Goal: Task Accomplishment & Management: Manage account settings

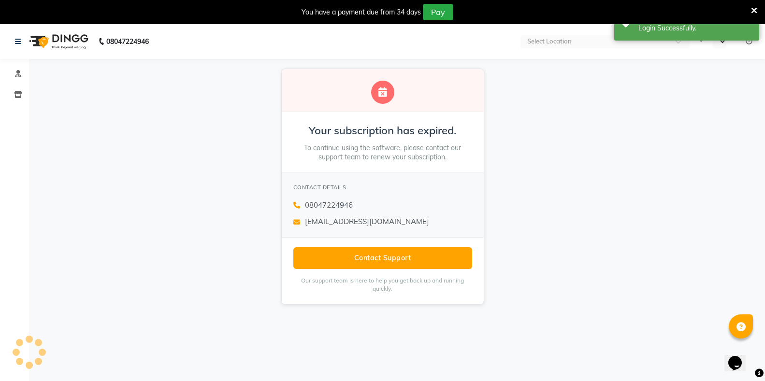
select select "en"
click at [23, 97] on span at bounding box center [18, 94] width 17 height 11
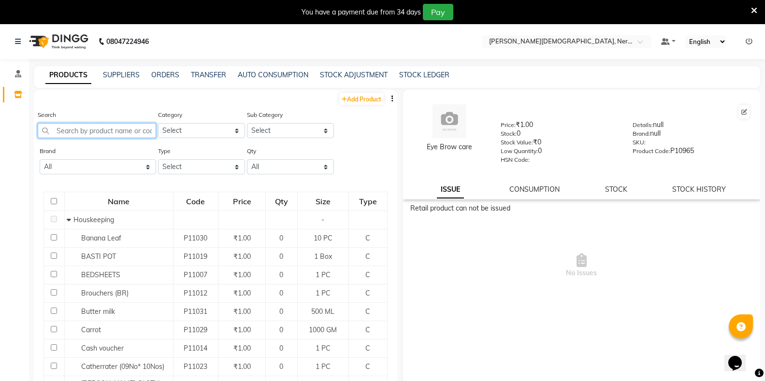
click at [90, 124] on input "text" at bounding box center [97, 130] width 118 height 15
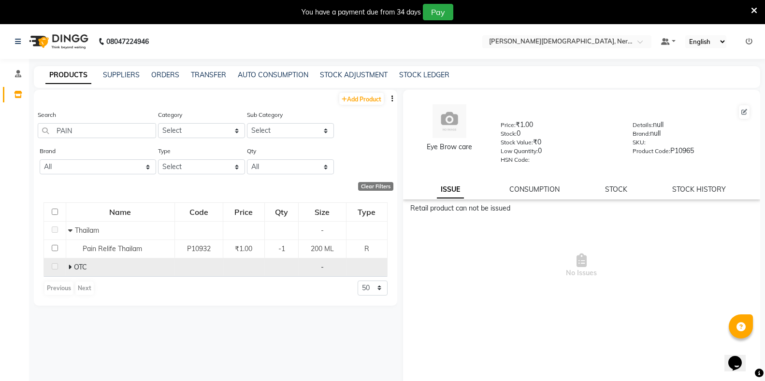
click at [69, 269] on icon at bounding box center [69, 267] width 3 height 7
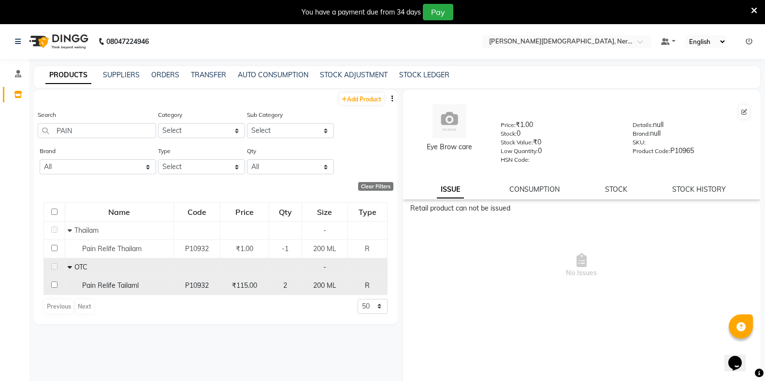
click at [284, 288] on span "2" at bounding box center [285, 285] width 4 height 9
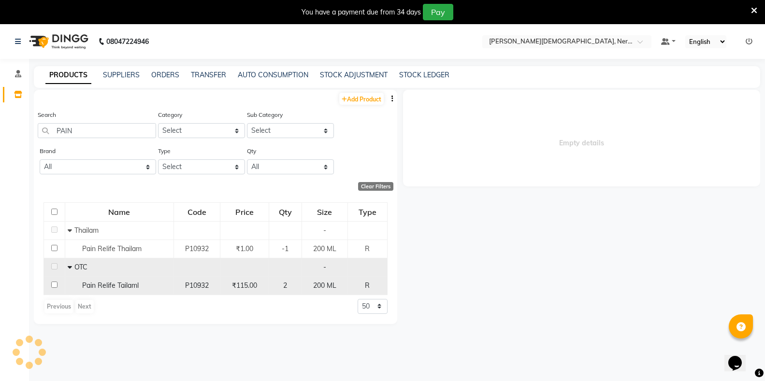
click at [284, 288] on span "2" at bounding box center [285, 285] width 4 height 9
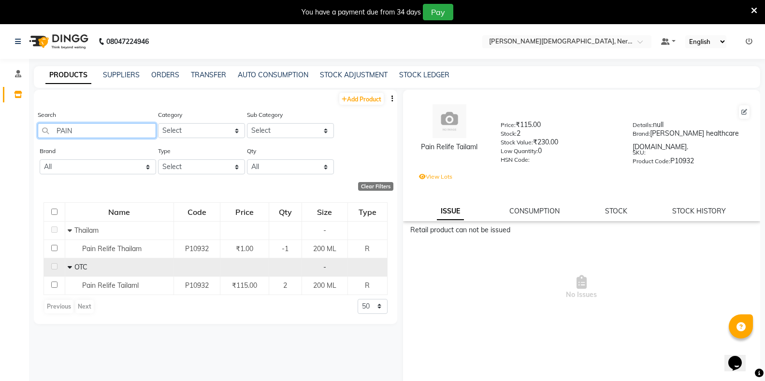
click at [77, 128] on input "PAIN" at bounding box center [97, 130] width 118 height 15
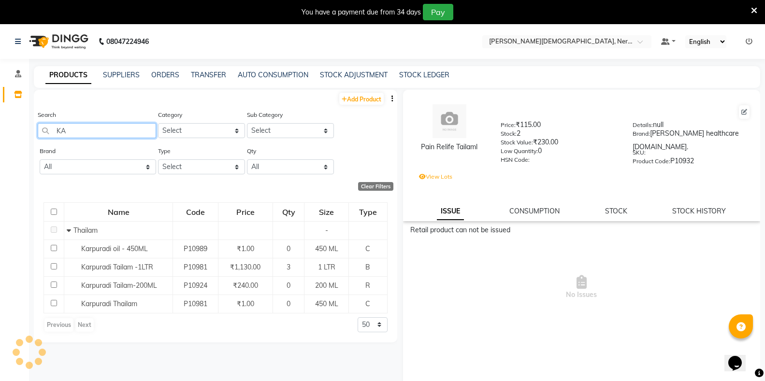
type input "K"
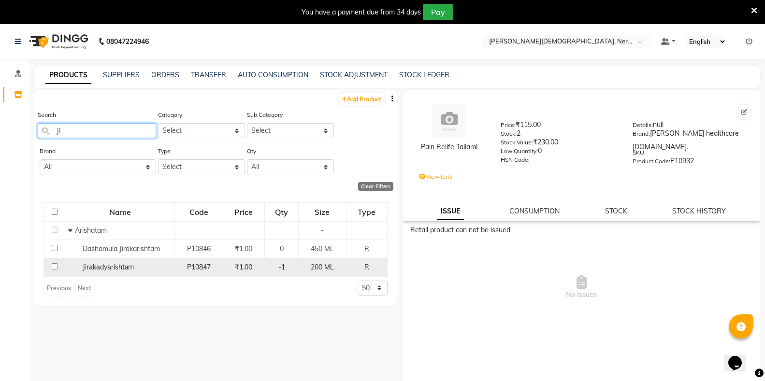
type input "J"
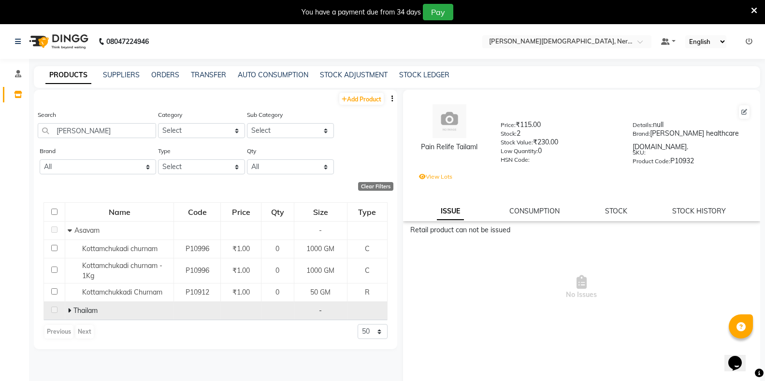
click at [71, 308] on icon at bounding box center [69, 310] width 3 height 7
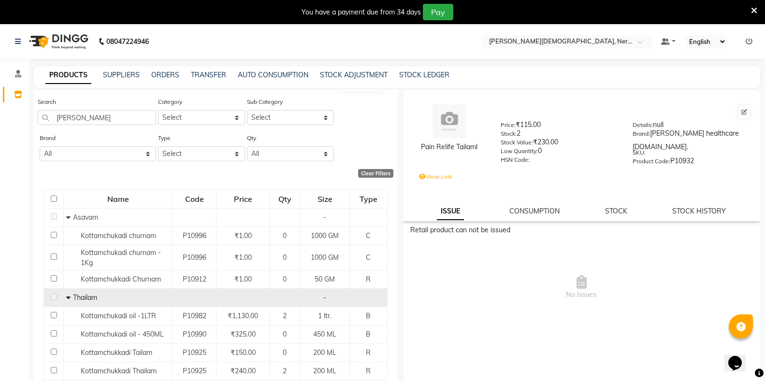
scroll to position [26, 0]
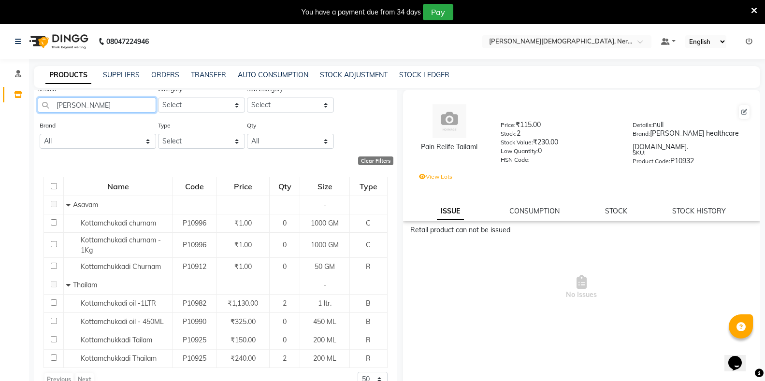
drag, startPoint x: 78, startPoint y: 106, endPoint x: 50, endPoint y: 112, distance: 28.6
click at [50, 112] on input "KOTT" at bounding box center [97, 105] width 118 height 15
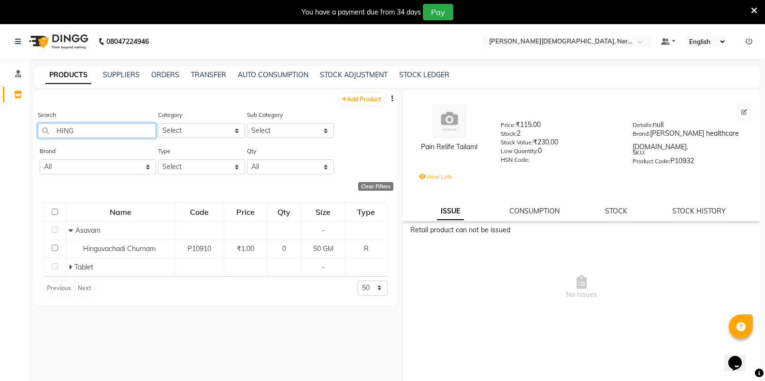
scroll to position [0, 0]
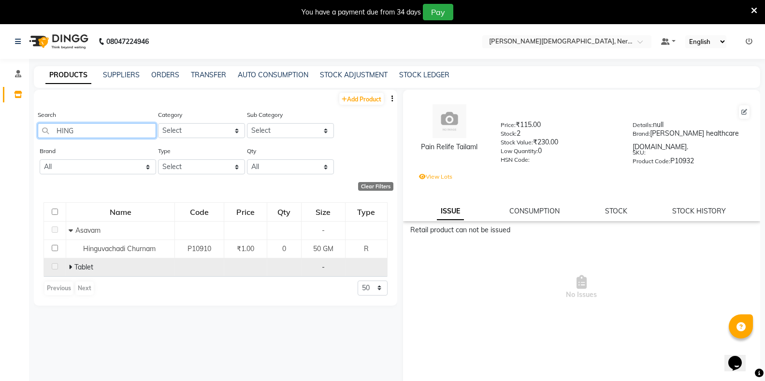
type input "HING"
click at [71, 266] on icon at bounding box center [70, 267] width 3 height 7
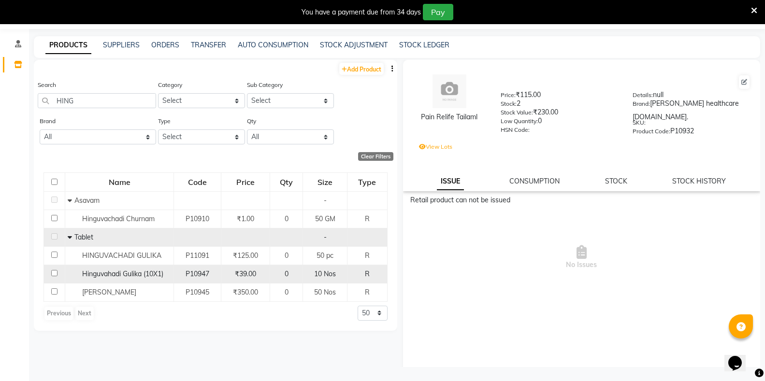
scroll to position [30, 0]
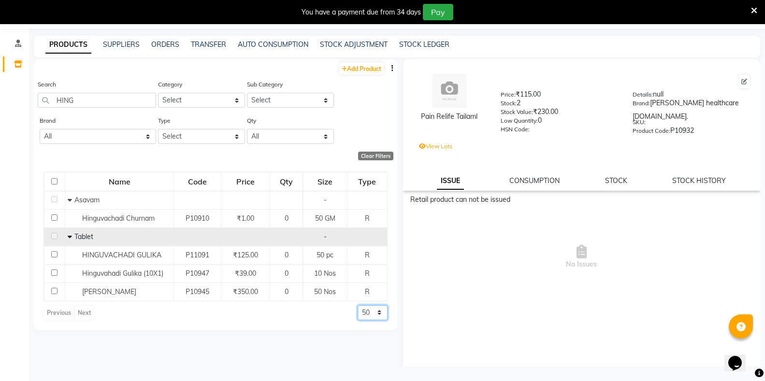
click at [366, 312] on select "50 100 500" at bounding box center [373, 313] width 30 height 15
select select "500"
click at [358, 306] on select "50 100 500" at bounding box center [373, 313] width 30 height 15
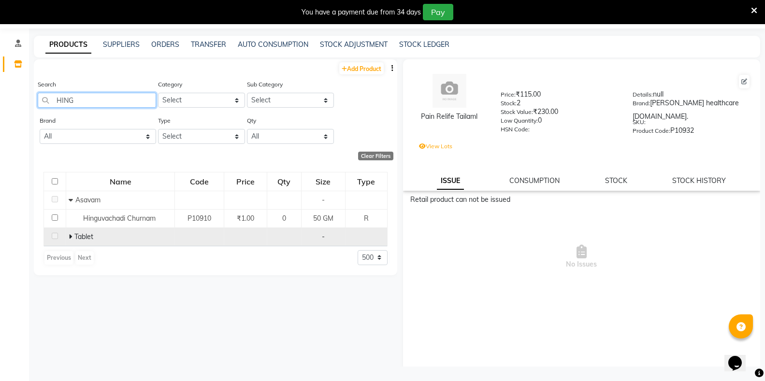
drag, startPoint x: 94, startPoint y: 101, endPoint x: 27, endPoint y: 101, distance: 67.7
click at [27, 101] on app-home "08047224946 Select Location × Birla Ayurveda, Nerul West Default Panel My Panel…" at bounding box center [382, 188] width 765 height 388
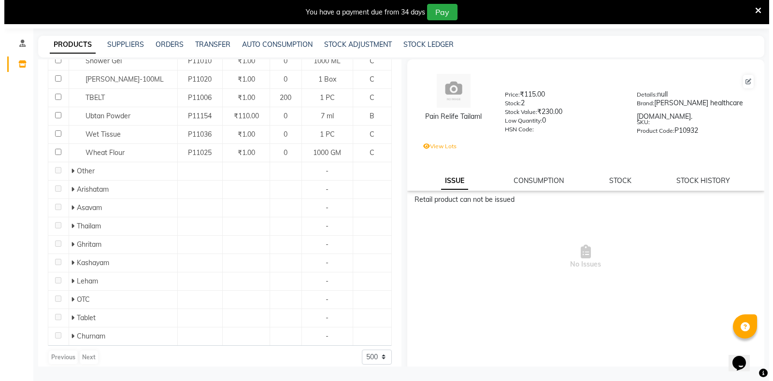
scroll to position [596, 0]
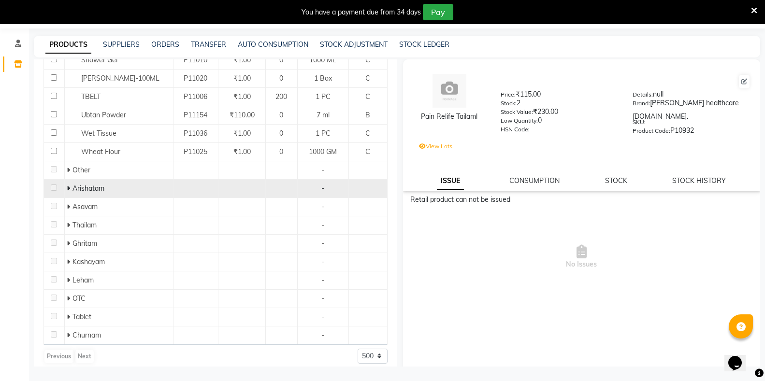
click at [69, 185] on icon at bounding box center [68, 188] width 3 height 7
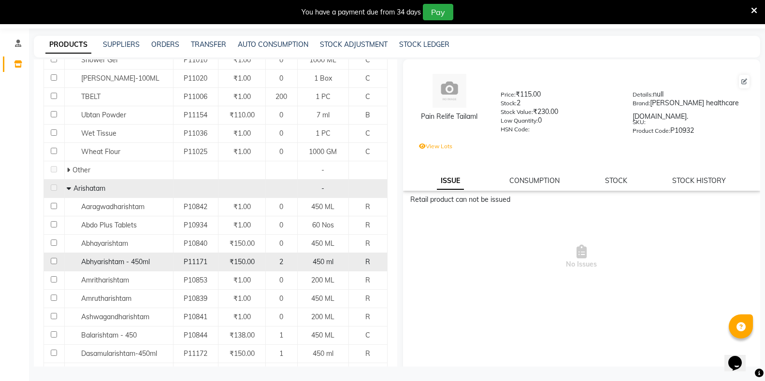
click at [254, 257] on div "₹150.00" at bounding box center [241, 262] width 39 height 10
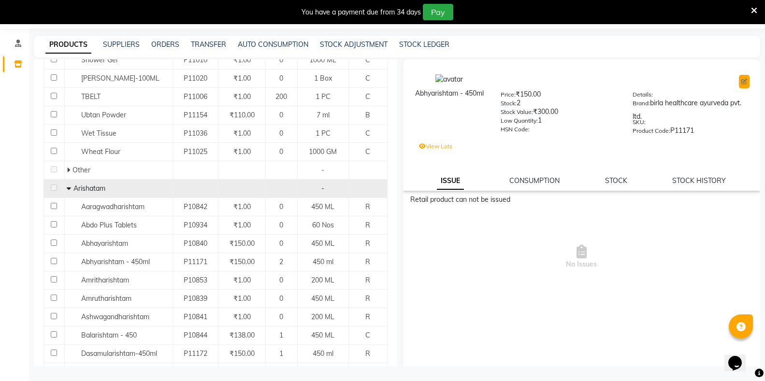
click at [742, 83] on icon at bounding box center [745, 82] width 6 height 6
select select "true"
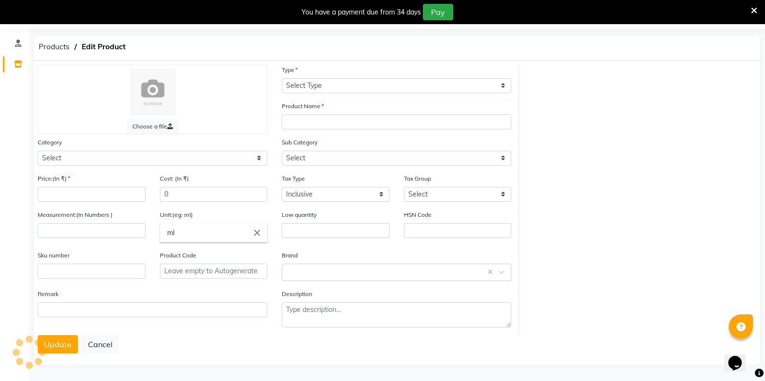
select select "R"
type input "Abhyarishtam - 450ml"
select select
type input "150"
type input "450"
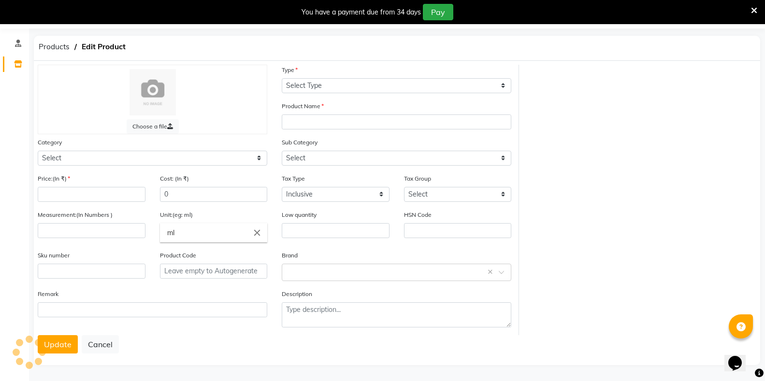
type input "1"
type input "P11171"
select select "1112815700"
select select "11128157001"
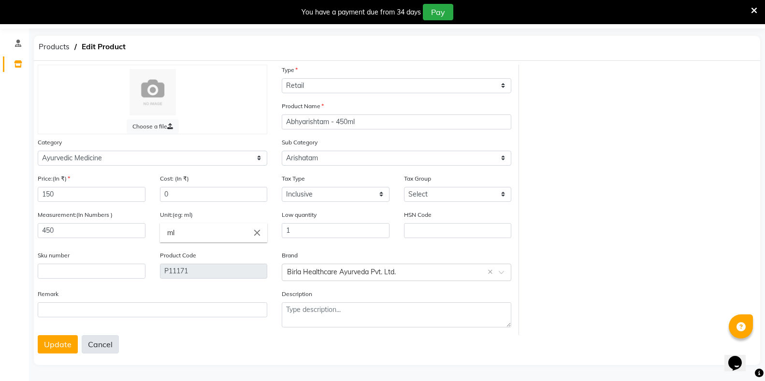
click at [85, 343] on button "Cancel" at bounding box center [100, 344] width 37 height 18
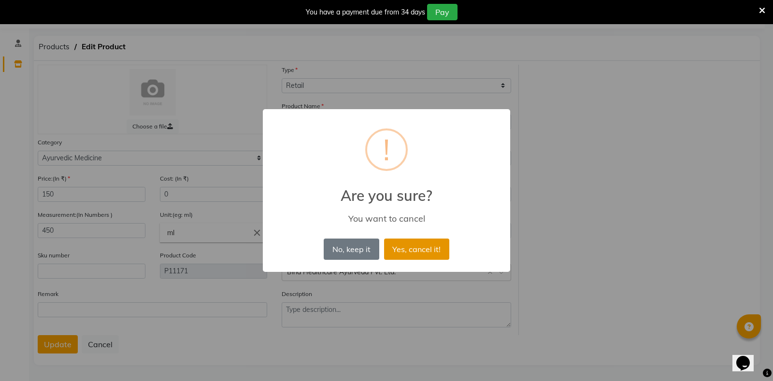
click at [418, 248] on button "Yes, cancel it!" at bounding box center [416, 249] width 65 height 21
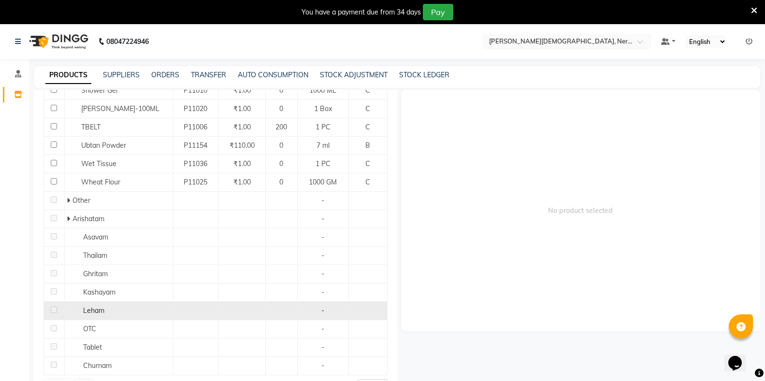
scroll to position [30, 0]
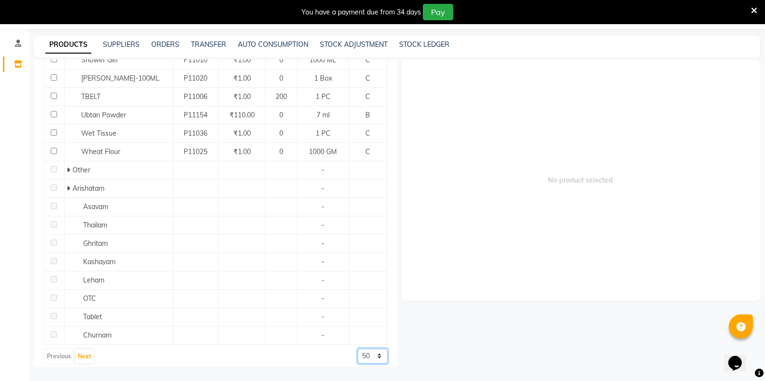
click at [359, 350] on select "50 100 500" at bounding box center [373, 356] width 30 height 15
select select "500"
click at [358, 349] on select "50 100 500" at bounding box center [373, 356] width 30 height 15
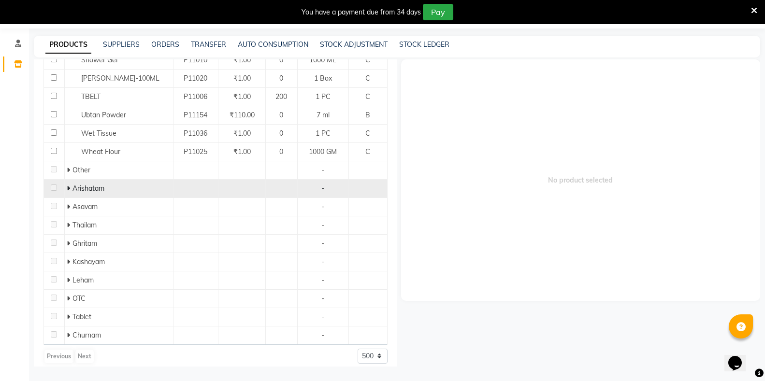
click at [67, 185] on icon at bounding box center [68, 188] width 3 height 7
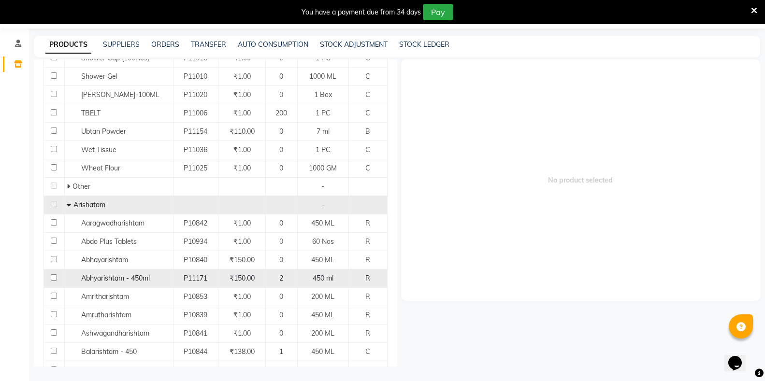
scroll to position [580, 0]
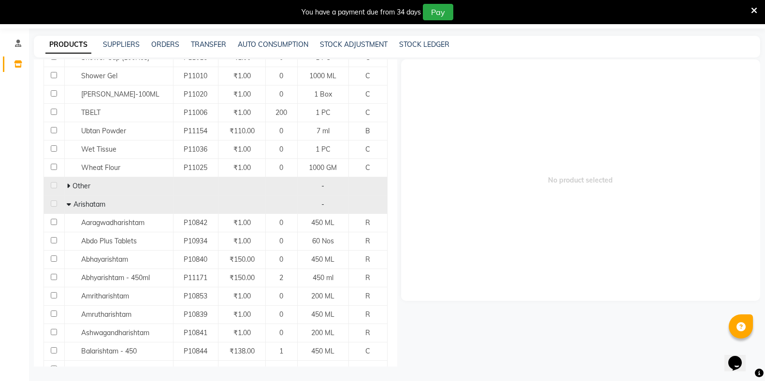
click at [69, 183] on icon at bounding box center [68, 186] width 3 height 7
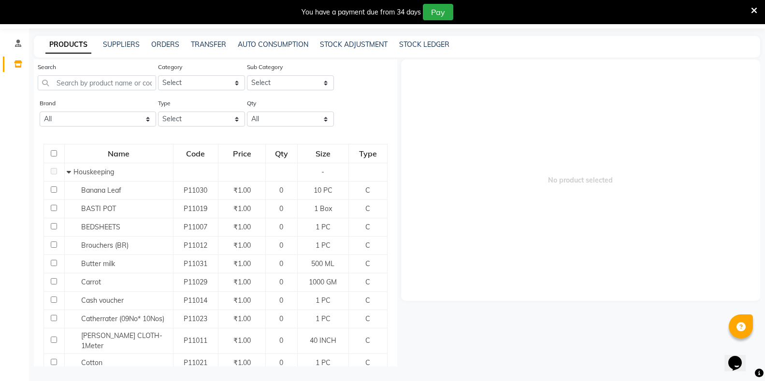
scroll to position [0, 0]
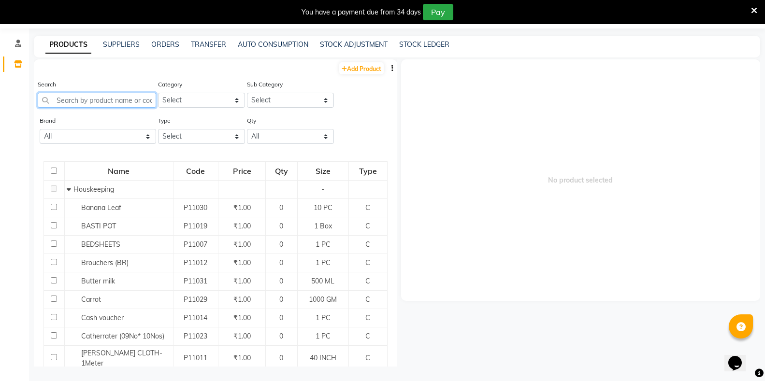
click at [52, 101] on input "text" at bounding box center [97, 100] width 118 height 15
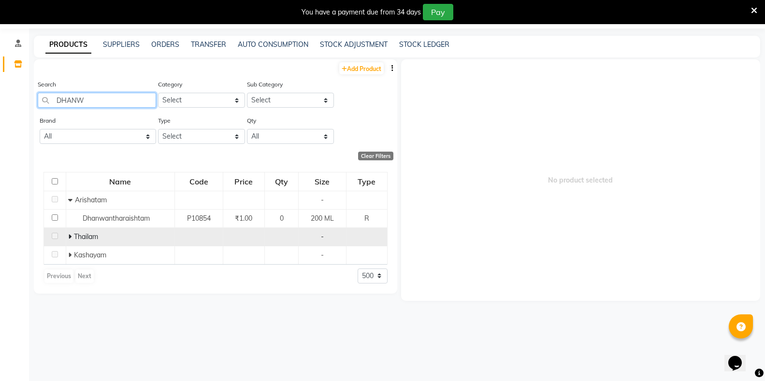
type input "DHANW"
click at [72, 235] on span at bounding box center [71, 237] width 6 height 9
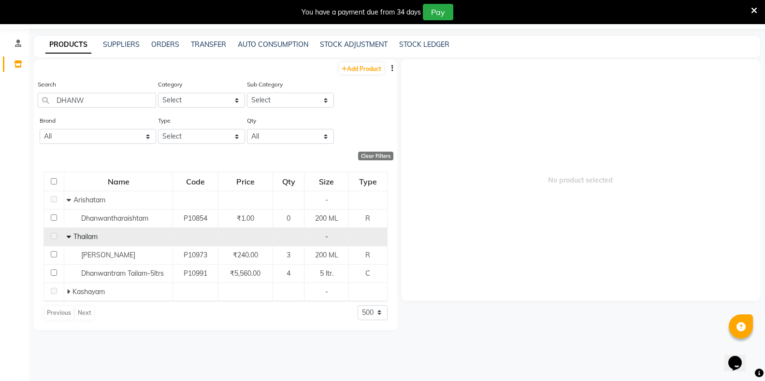
click at [521, 99] on span "No product selected" at bounding box center [581, 180] width 360 height 242
click at [528, 228] on span "No product selected" at bounding box center [581, 180] width 360 height 242
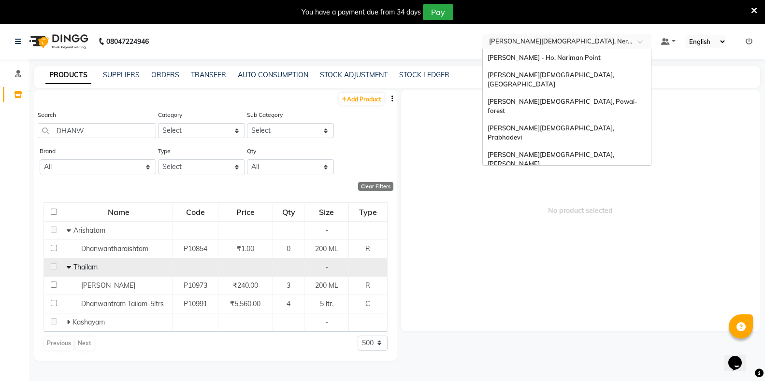
click at [531, 45] on input "text" at bounding box center [557, 41] width 140 height 10
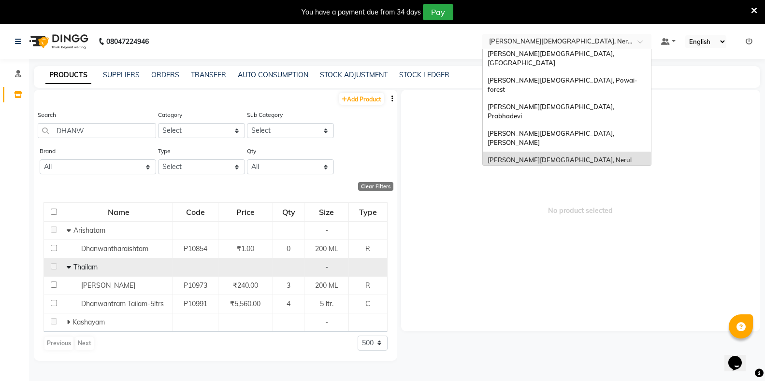
click at [593, 200] on span "[PERSON_NAME], Powai-eden Bunglow" at bounding box center [547, 204] width 119 height 8
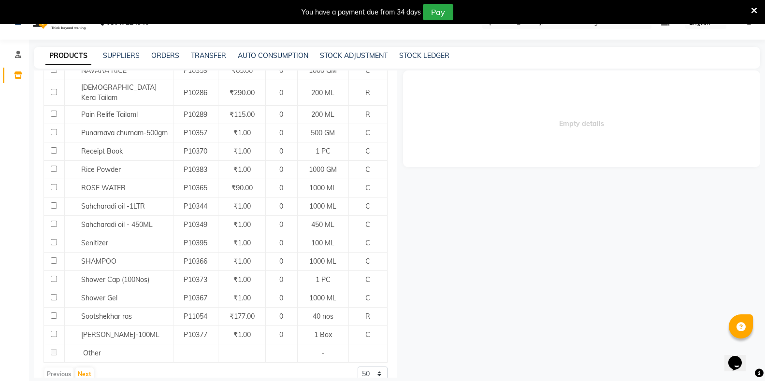
scroll to position [30, 0]
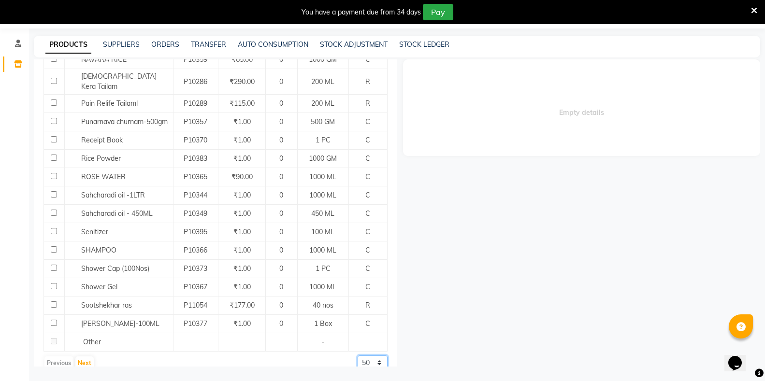
click at [362, 356] on select "50 100 500" at bounding box center [373, 363] width 30 height 15
select select "500"
click at [358, 356] on select "50 100 500" at bounding box center [373, 363] width 30 height 15
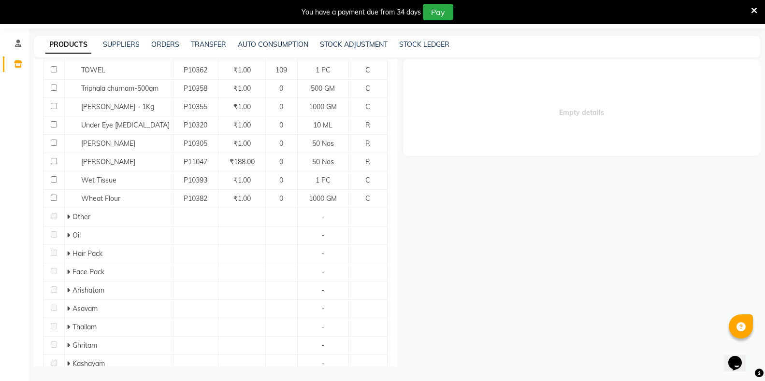
scroll to position [1121, 0]
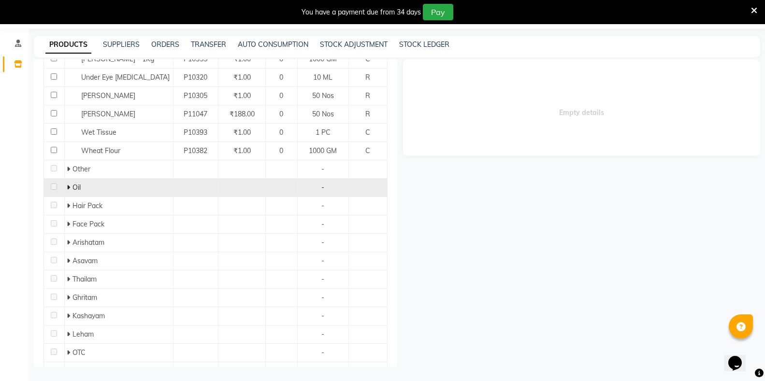
click at [68, 184] on icon at bounding box center [68, 187] width 3 height 7
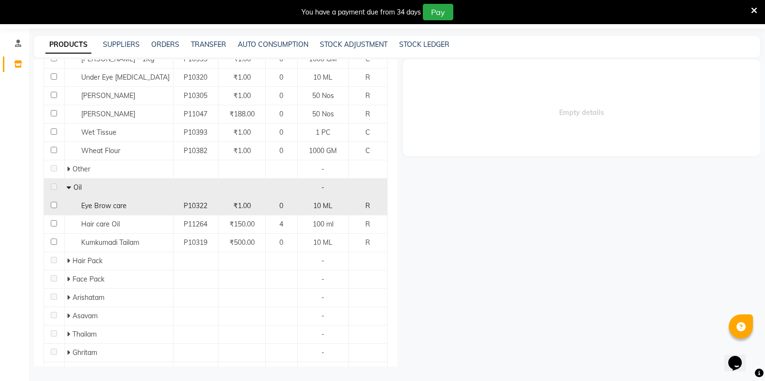
click at [55, 202] on input "checkbox" at bounding box center [54, 205] width 6 height 6
checkbox input "true"
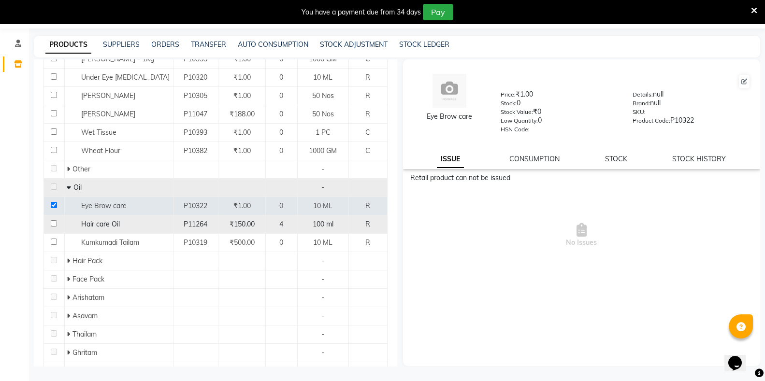
click at [53, 220] on input "checkbox" at bounding box center [54, 223] width 6 height 6
checkbox input "true"
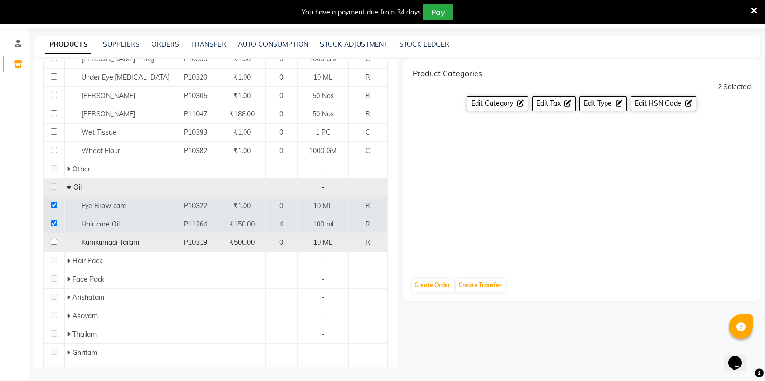
click at [52, 239] on input "checkbox" at bounding box center [54, 242] width 6 height 6
checkbox input "true"
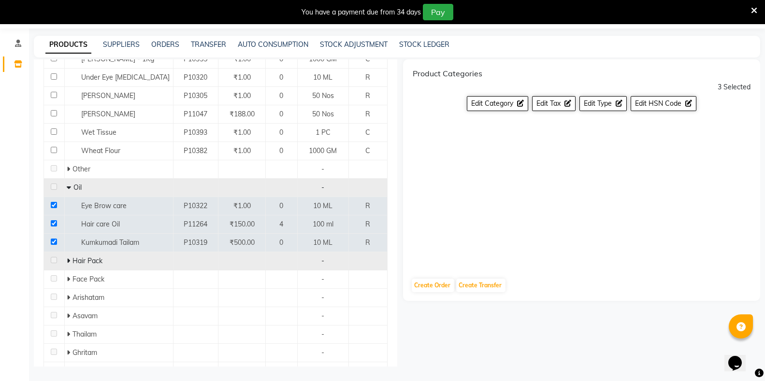
click at [67, 258] on icon at bounding box center [68, 261] width 3 height 7
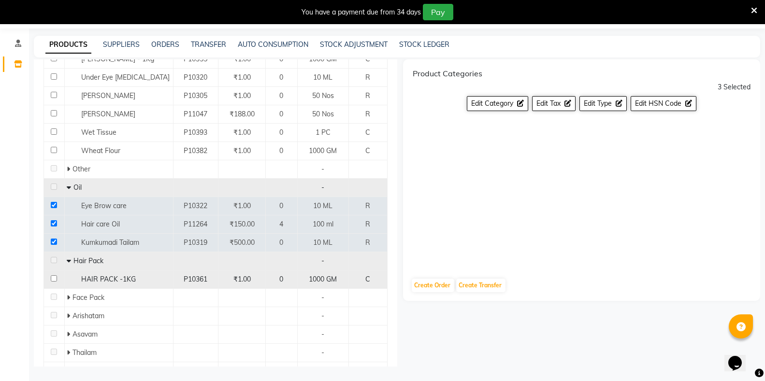
click at [51, 276] on input "checkbox" at bounding box center [54, 279] width 6 height 6
checkbox input "true"
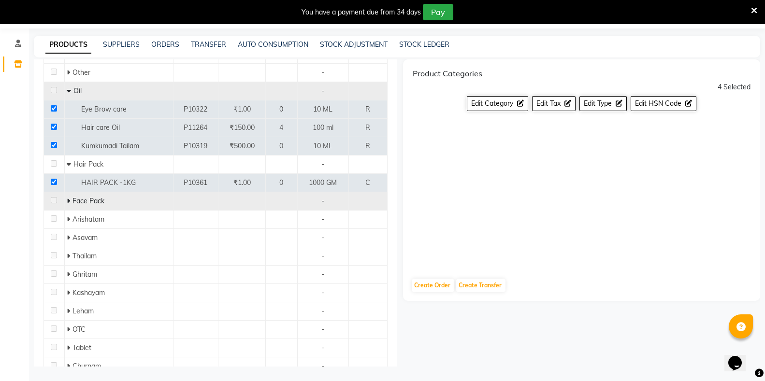
click at [67, 198] on icon at bounding box center [68, 201] width 3 height 7
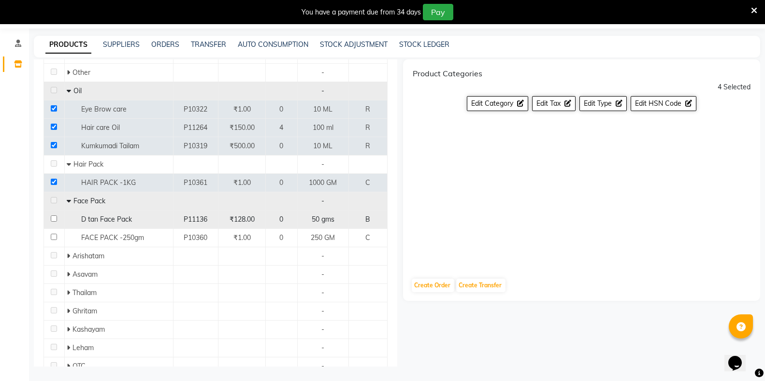
click at [53, 216] on input "checkbox" at bounding box center [54, 219] width 6 height 6
checkbox input "true"
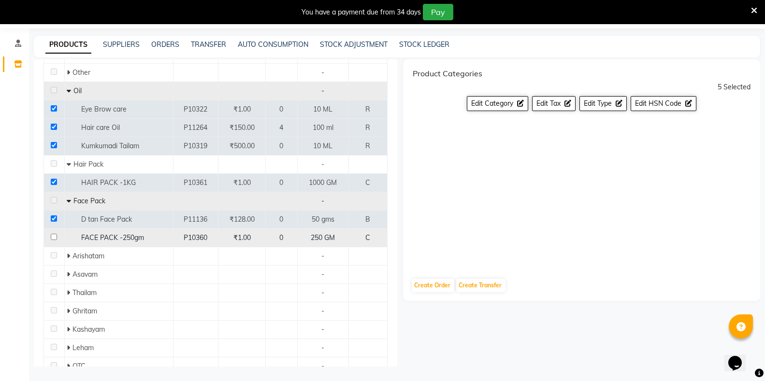
click at [53, 234] on input "checkbox" at bounding box center [54, 237] width 6 height 6
click at [54, 234] on input "checkbox" at bounding box center [54, 237] width 6 height 6
checkbox input "false"
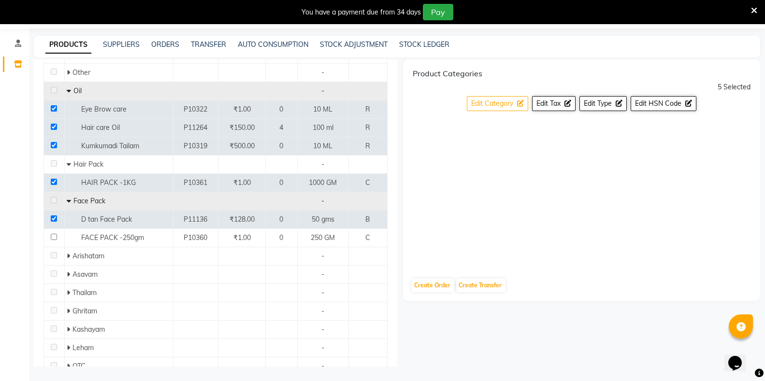
click at [497, 103] on span "Edit Category" at bounding box center [492, 103] width 42 height 9
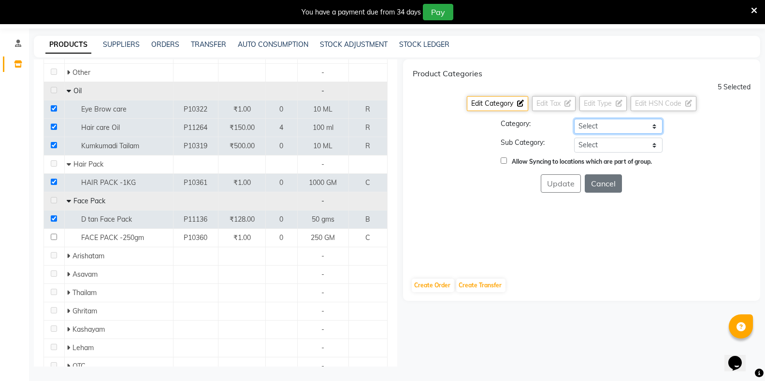
click at [590, 124] on select "Select Hair Skin Makeup Personal Care Appliances Classical Medicine OTC Proprie…" at bounding box center [618, 126] width 88 height 15
select select "1112815700"
click at [574, 119] on select "Select Hair Skin Makeup Personal Care Appliances Classical Medicine OTC Proprie…" at bounding box center [618, 126] width 88 height 15
click at [597, 142] on select "Select [PERSON_NAME] OTC Tablet Churnam" at bounding box center [618, 145] width 88 height 15
select select "11128157007"
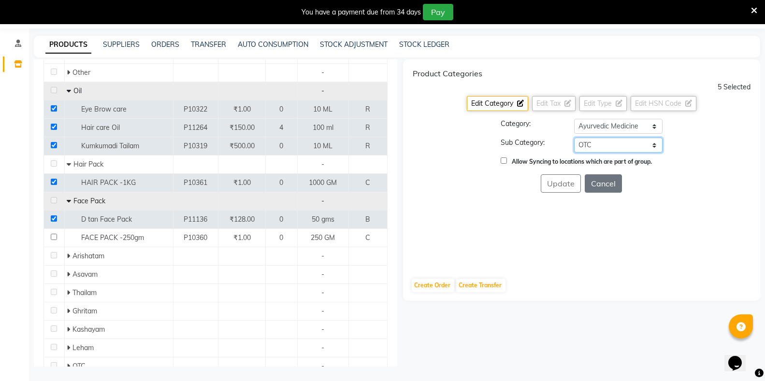
click at [574, 138] on select "Select [PERSON_NAME] OTC Tablet Churnam" at bounding box center [618, 145] width 88 height 15
click at [569, 188] on button "Update" at bounding box center [561, 184] width 40 height 18
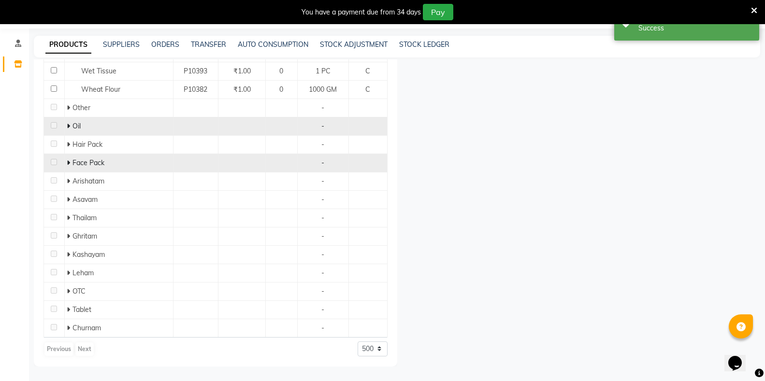
scroll to position [1168, 0]
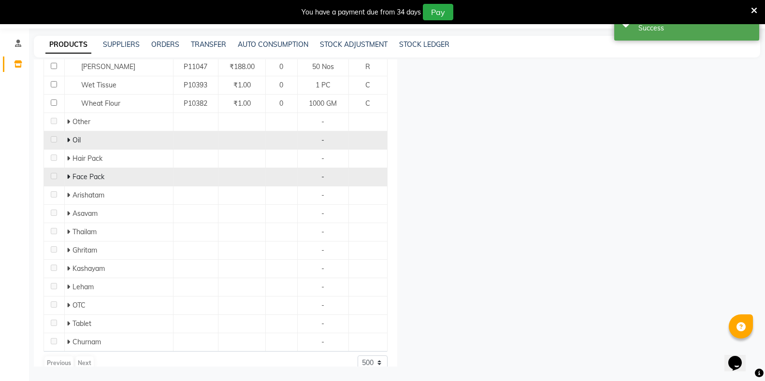
click at [68, 174] on icon at bounding box center [68, 177] width 3 height 7
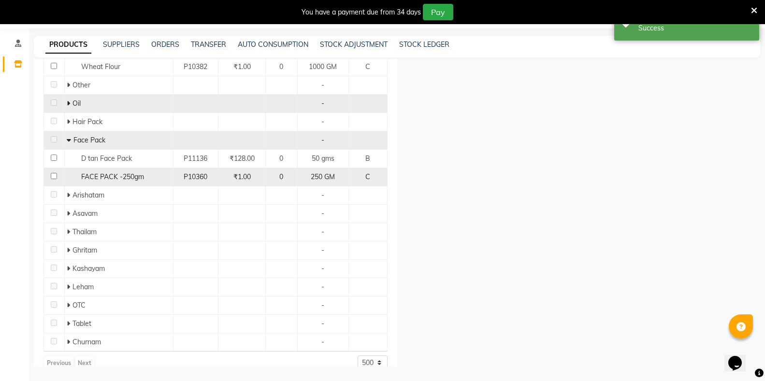
click at [51, 173] on input "checkbox" at bounding box center [54, 176] width 6 height 6
checkbox input "true"
select select
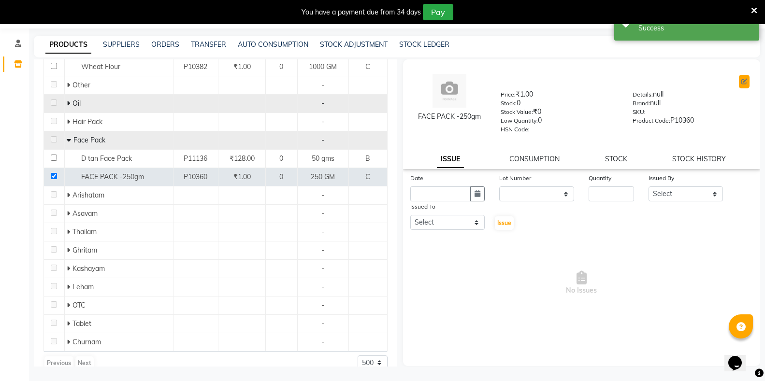
click at [743, 80] on icon at bounding box center [745, 82] width 6 height 6
select select "true"
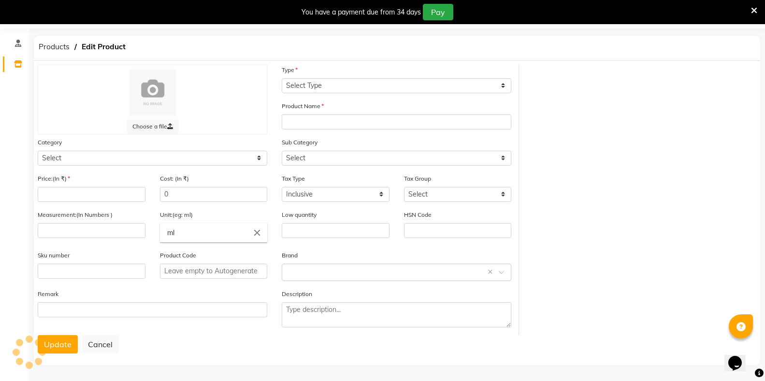
select select "C"
type input "FACE PACK -250gm"
select select
type input "1"
type input "250"
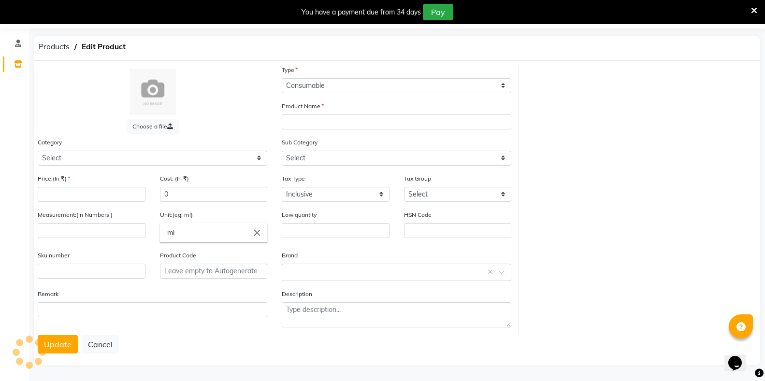
type input "GM"
type input "0"
type input "P10360"
type textarea "null"
select select "1112815500"
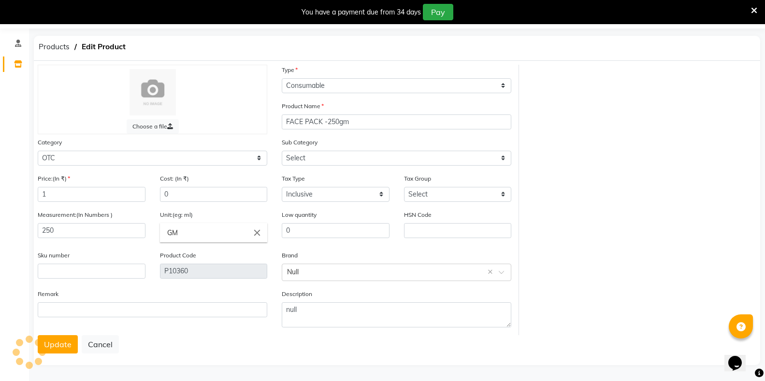
select select "11128155007"
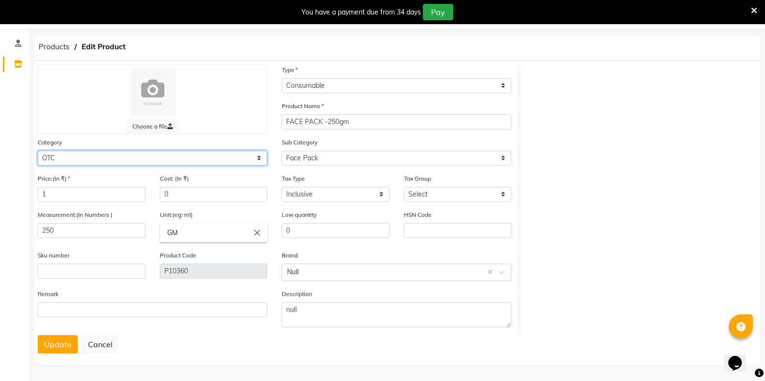
click at [173, 158] on select "Select Hair Skin Makeup Personal Care Appliances Classical Medicine OTC Proprie…" at bounding box center [153, 158] width 230 height 15
select select "1112815700"
click at [38, 151] on select "Select Hair Skin Makeup Personal Care Appliances Classical Medicine OTC Proprie…" at bounding box center [153, 158] width 230 height 15
select select
click at [237, 160] on select "Select Hair Skin Makeup Personal Care Appliances Classical Medicine OTC Proprie…" at bounding box center [153, 158] width 230 height 15
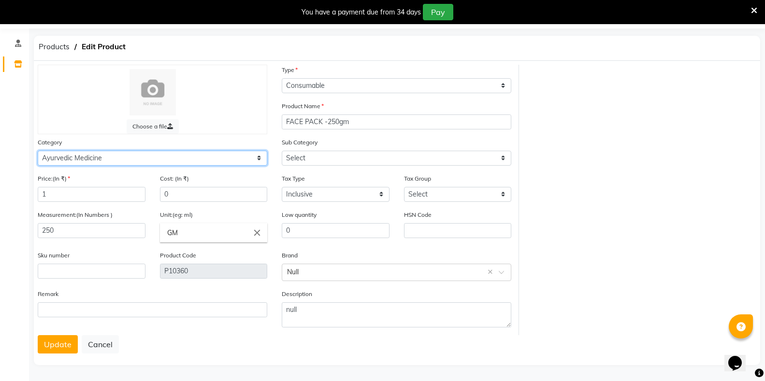
select select "1112815000"
click at [38, 151] on select "Select Hair Skin Makeup Personal Care Appliances Classical Medicine OTC Proprie…" at bounding box center [153, 158] width 230 height 15
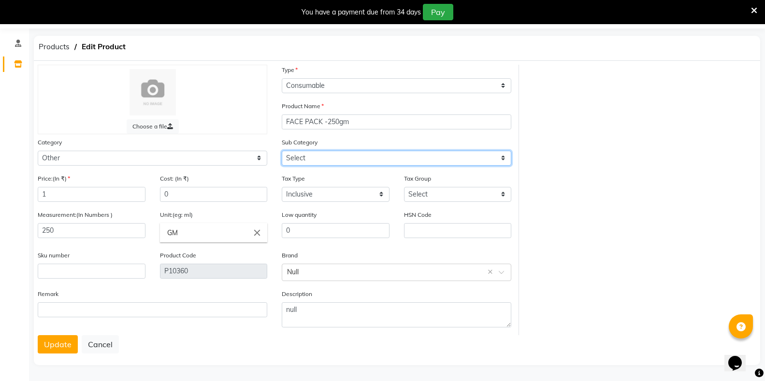
click at [333, 159] on select "Select Houskeeping Other" at bounding box center [397, 158] width 230 height 15
select select "1112815001"
click at [282, 151] on select "Select Houskeeping Other" at bounding box center [397, 158] width 230 height 15
click at [60, 351] on button "Update" at bounding box center [58, 344] width 40 height 18
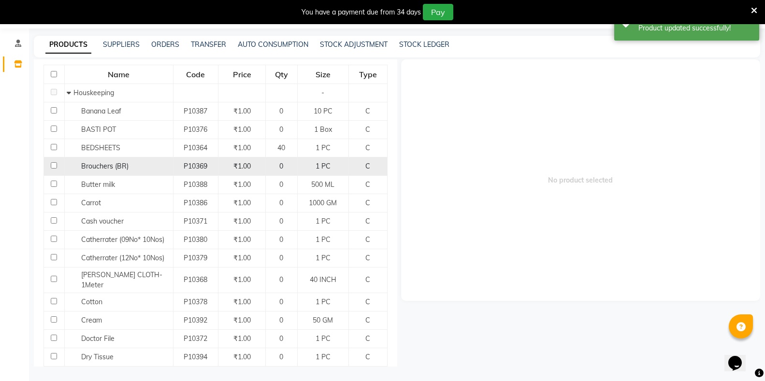
scroll to position [145, 0]
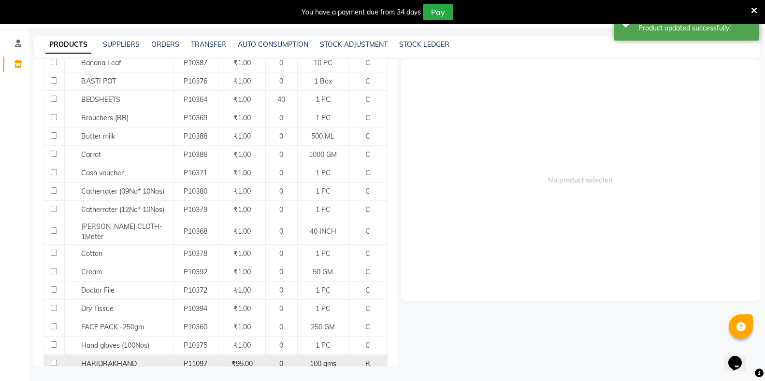
click at [55, 360] on input "checkbox" at bounding box center [54, 363] width 6 height 6
checkbox input "true"
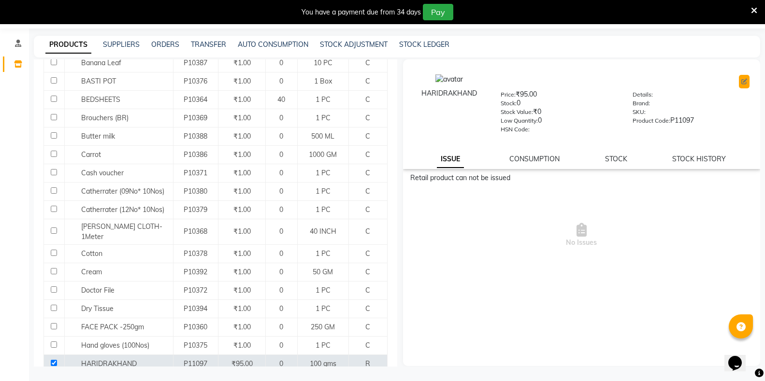
click at [741, 83] on button at bounding box center [744, 82] width 11 height 14
select select "true"
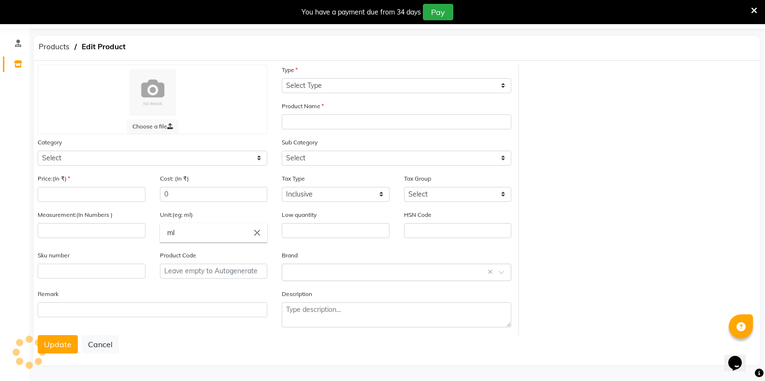
select select "R"
type input "HARIDRAKHAND"
select select
type input "95"
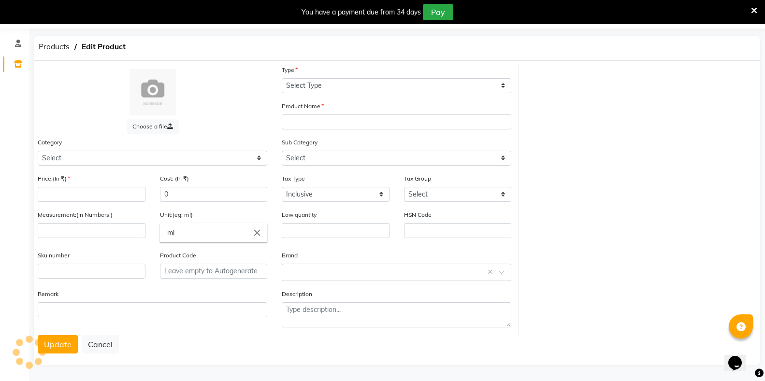
type input "100"
type input "gms"
type input "0"
type input "P11097"
select select "1112815000"
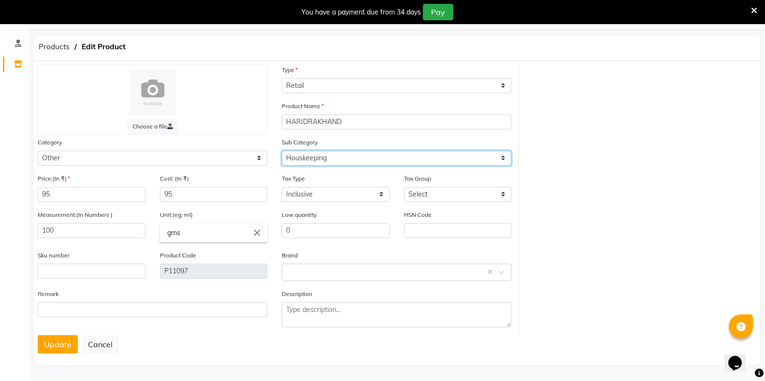
click at [353, 160] on select "Select Houskeeping Other" at bounding box center [397, 158] width 230 height 15
select select "1112815099"
click at [282, 151] on select "Select Houskeeping Other" at bounding box center [397, 158] width 230 height 15
click at [54, 350] on button "Update" at bounding box center [58, 344] width 40 height 18
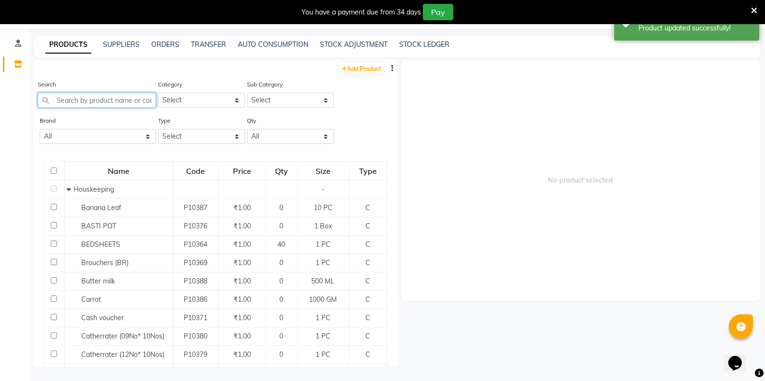
drag, startPoint x: 120, startPoint y: 102, endPoint x: 121, endPoint y: 107, distance: 4.9
click at [121, 102] on input "text" at bounding box center [97, 100] width 118 height 15
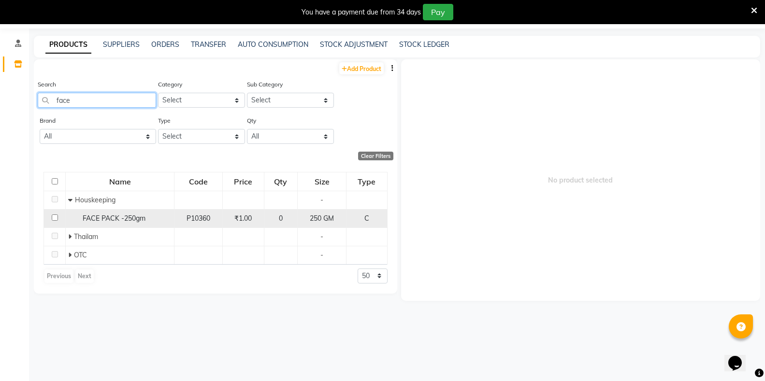
type input "face"
click at [54, 218] on input "checkbox" at bounding box center [55, 218] width 6 height 6
checkbox input "true"
select select
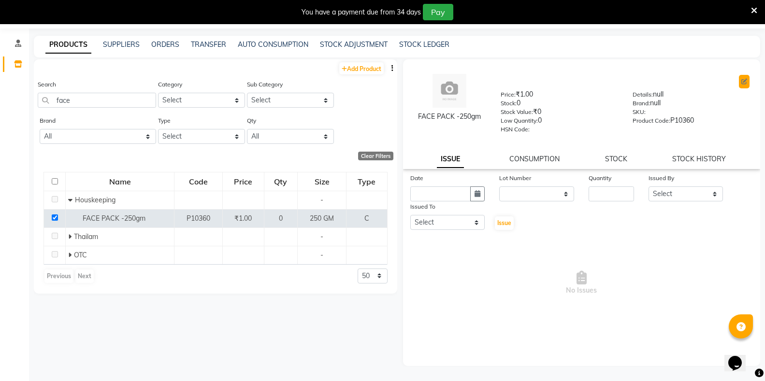
click at [743, 79] on icon at bounding box center [745, 82] width 6 height 6
select select "C"
select select "true"
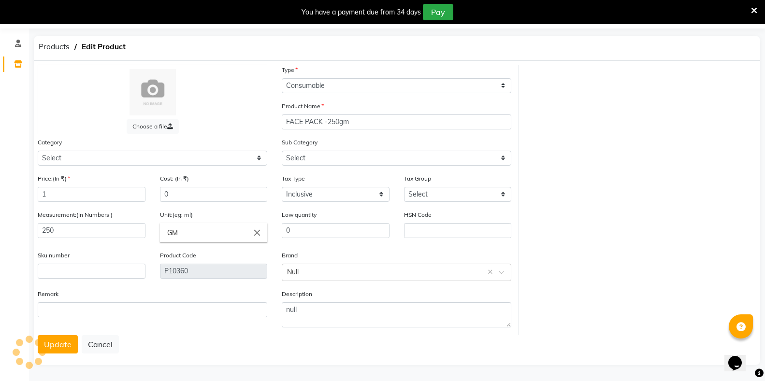
select select "1112815001"
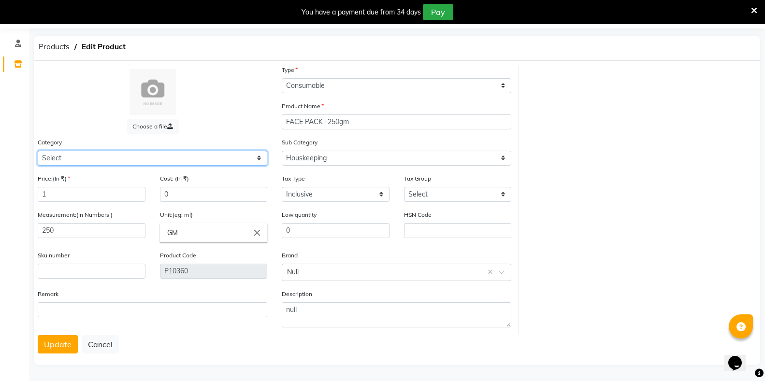
click at [122, 159] on select "Select" at bounding box center [153, 158] width 230 height 15
click at [147, 215] on div "Measurement:(In Numbers ) 250" at bounding box center [91, 230] width 122 height 41
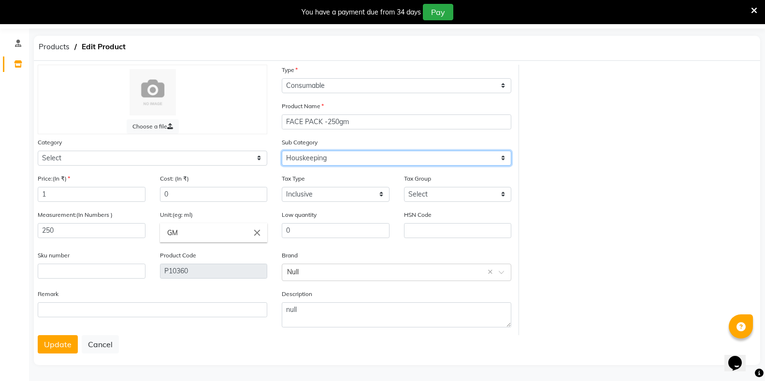
click at [441, 158] on select "Select Houskeeping Other" at bounding box center [397, 158] width 230 height 15
click at [282, 151] on select "Select Houskeeping Other" at bounding box center [397, 158] width 230 height 15
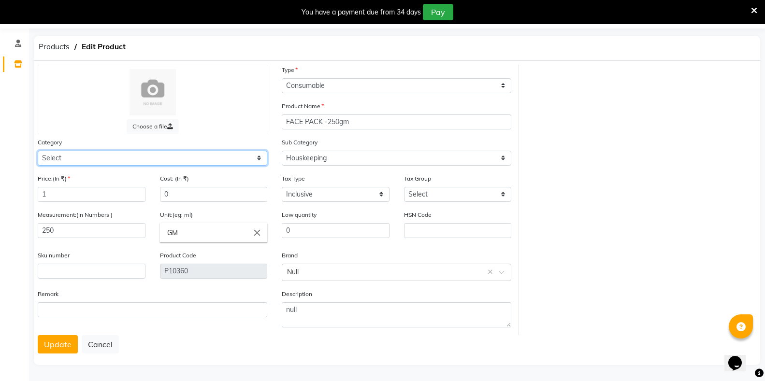
click at [100, 160] on select "Select" at bounding box center [153, 158] width 230 height 15
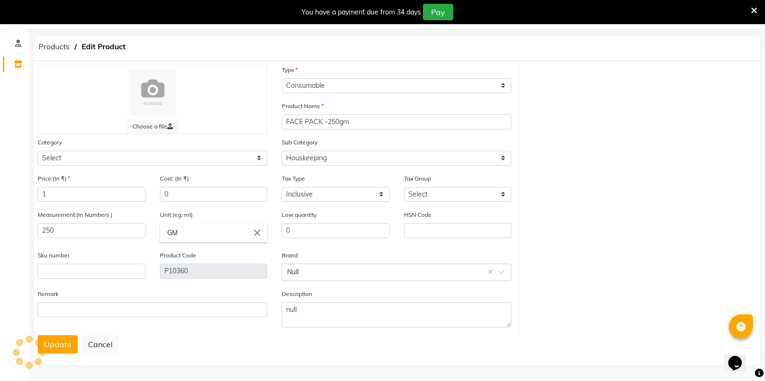
click at [91, 257] on div "Sku number" at bounding box center [92, 264] width 108 height 29
click at [65, 349] on button "Update" at bounding box center [58, 344] width 40 height 18
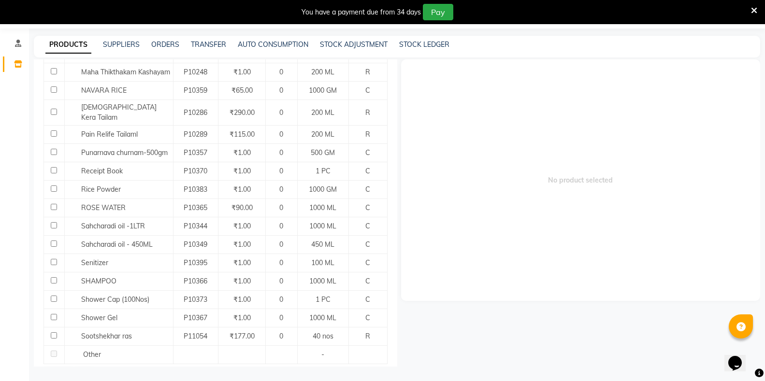
scroll to position [783, 0]
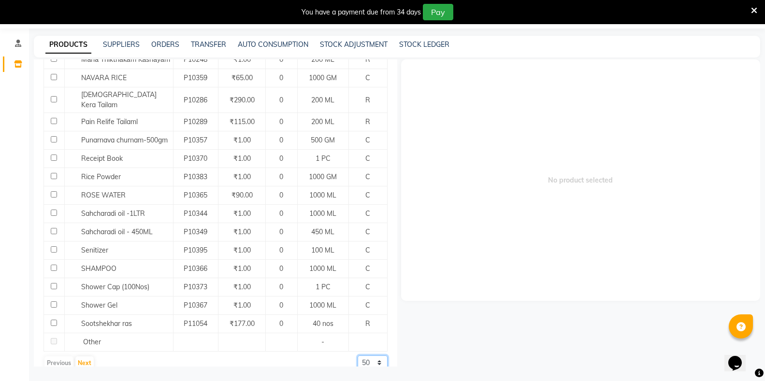
click at [371, 356] on select "50 100 500" at bounding box center [373, 363] width 30 height 15
select select "500"
click at [358, 356] on select "50 100 500" at bounding box center [373, 363] width 30 height 15
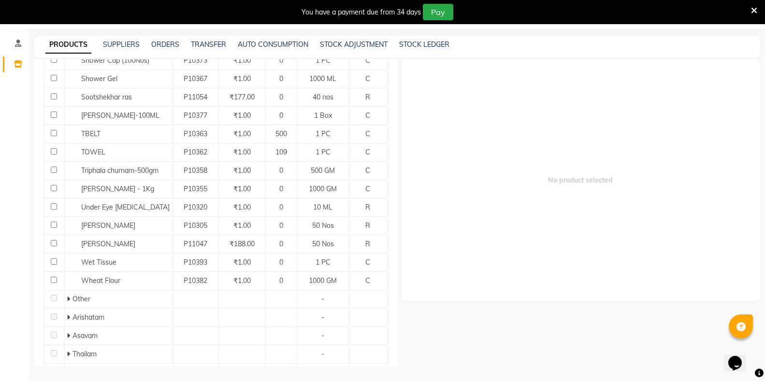
scroll to position [987, 0]
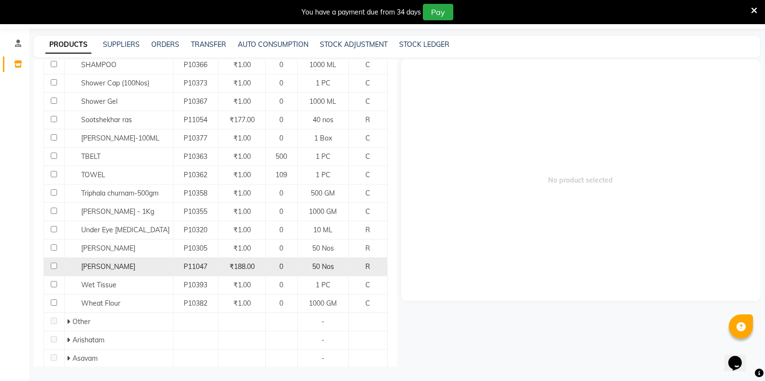
click at [54, 263] on input "checkbox" at bounding box center [54, 266] width 6 height 6
checkbox input "true"
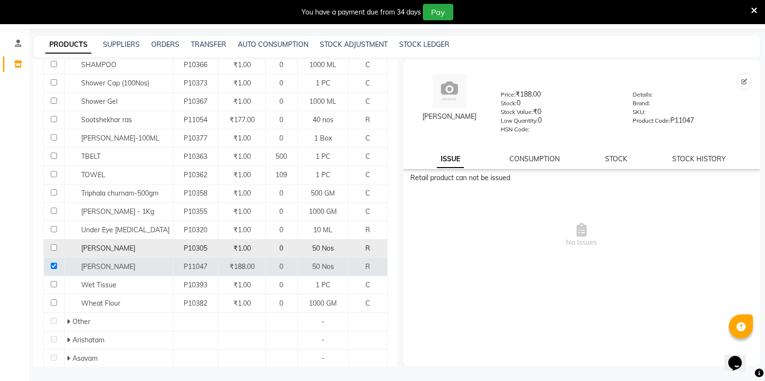
click at [53, 245] on input "checkbox" at bounding box center [54, 248] width 6 height 6
checkbox input "true"
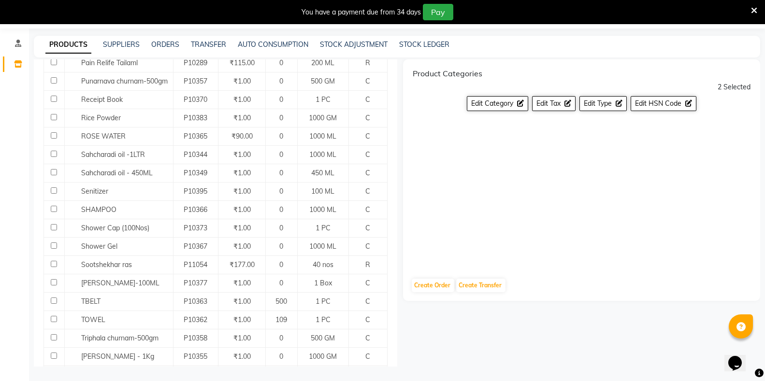
scroll to position [890, 0]
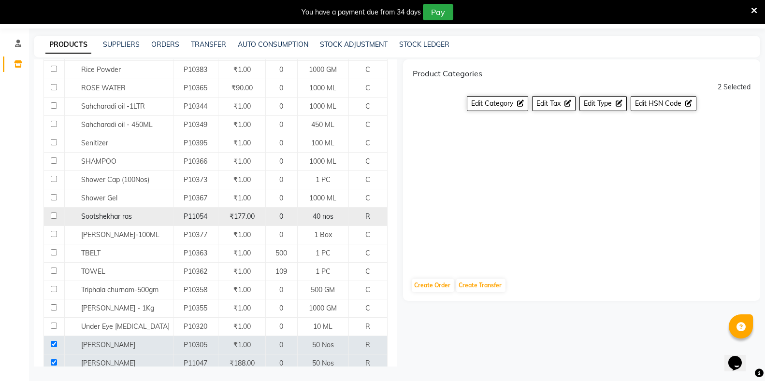
click at [52, 213] on input "checkbox" at bounding box center [54, 216] width 6 height 6
checkbox input "true"
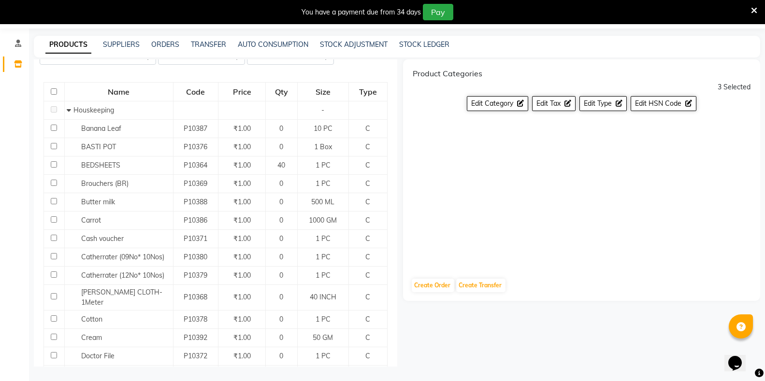
scroll to position [68, 0]
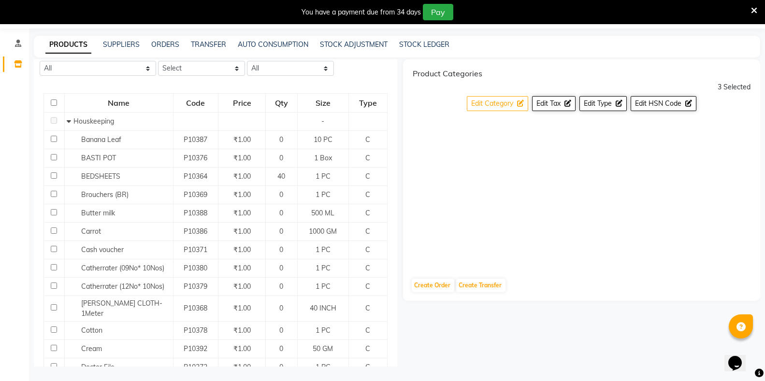
click at [497, 105] on span "Edit Category" at bounding box center [492, 103] width 42 height 9
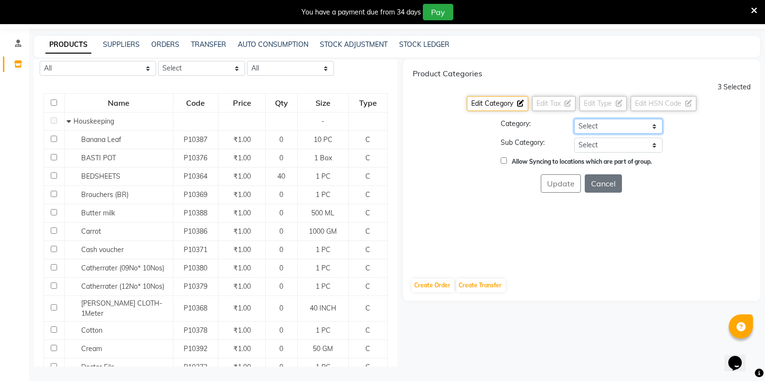
click at [597, 127] on select "Select Hair Skin Makeup Personal Care Appliances Classical Medicine OTC Proprie…" at bounding box center [618, 126] width 88 height 15
select select "1112815700"
click at [574, 119] on select "Select Hair Skin Makeup Personal Care Appliances Classical Medicine OTC Proprie…" at bounding box center [618, 126] width 88 height 15
click at [591, 146] on select "Select [PERSON_NAME] OTC Tablet Churnam" at bounding box center [618, 145] width 88 height 15
select select "11128157008"
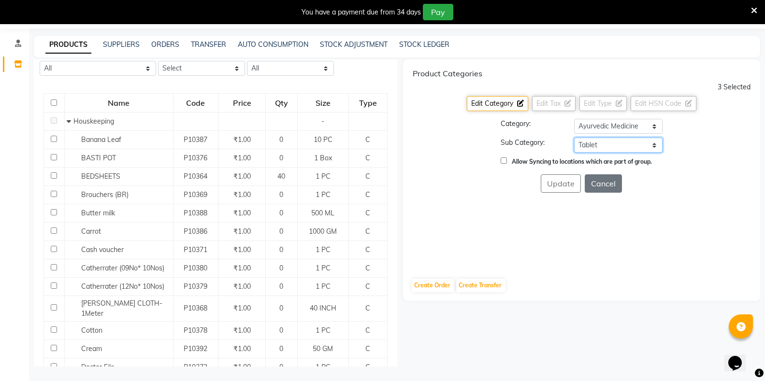
click at [574, 138] on select "Select [PERSON_NAME] OTC Tablet Churnam" at bounding box center [618, 145] width 88 height 15
click at [568, 184] on button "Update" at bounding box center [561, 184] width 40 height 18
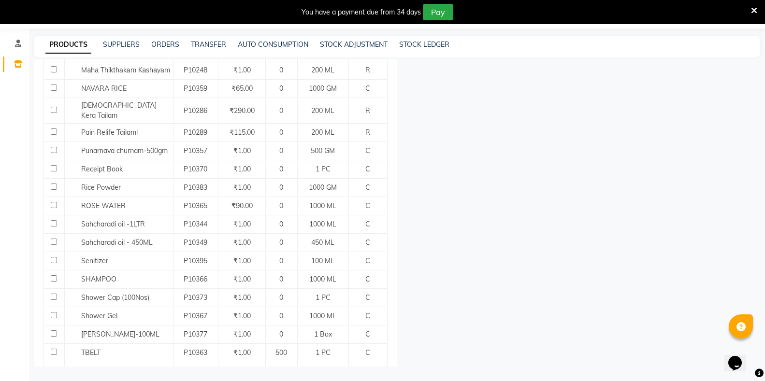
scroll to position [744, 0]
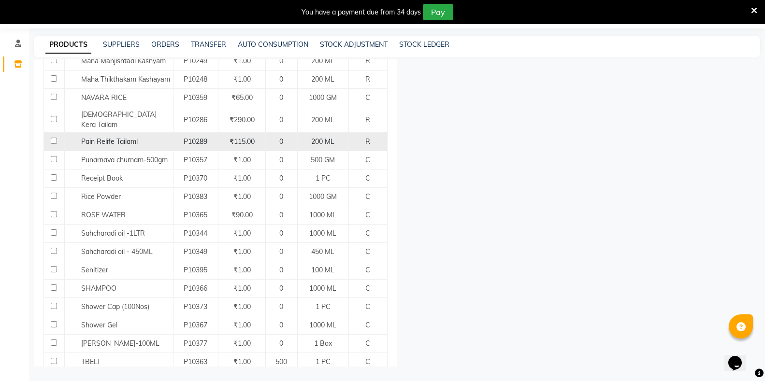
click at [55, 138] on input "checkbox" at bounding box center [54, 141] width 6 height 6
checkbox input "true"
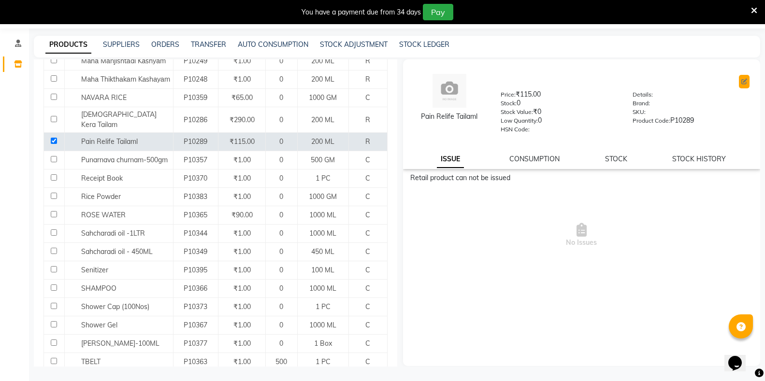
click at [744, 84] on icon at bounding box center [745, 82] width 6 height 6
select select "true"
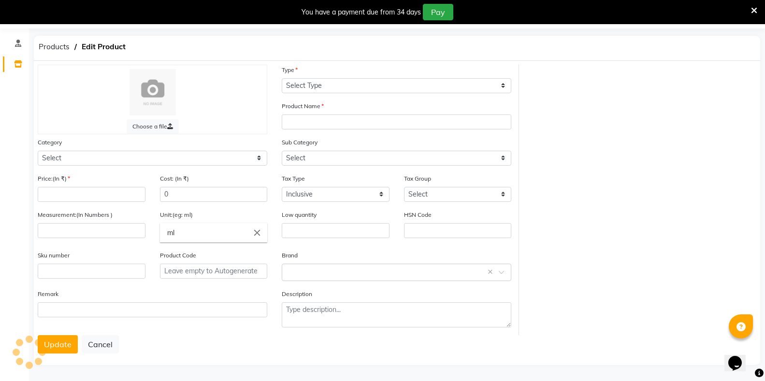
select select "R"
type input "Pain Relife Tailaml"
select select
type input "115"
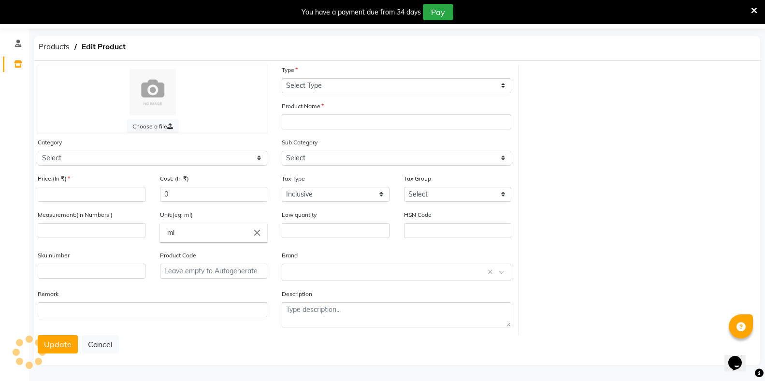
type input "200"
type input "ML"
type input "0"
type input "P10289"
select select "1112815000"
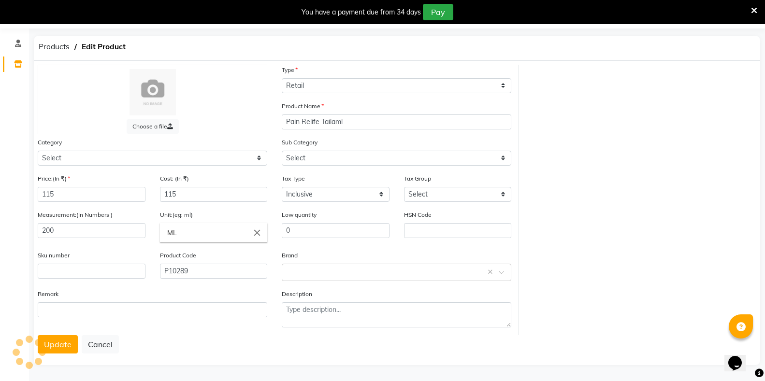
select select "1112815001"
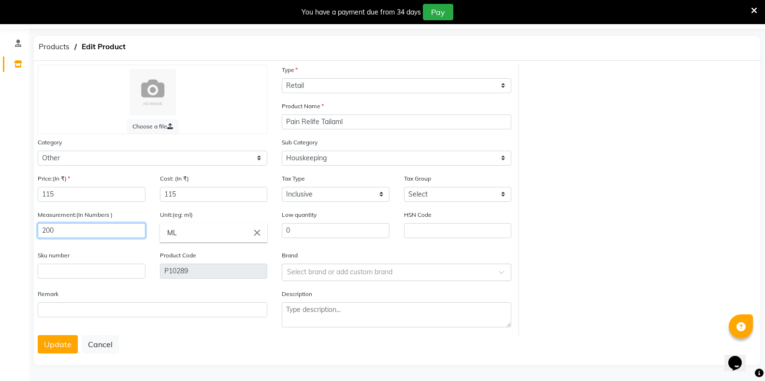
drag, startPoint x: 60, startPoint y: 230, endPoint x: 21, endPoint y: 231, distance: 39.2
click at [21, 231] on app-home "08047224946 Select Location × Birla Ayurveda, Powai-eden Bunglow Default Panel …" at bounding box center [382, 188] width 765 height 388
type input "60"
click at [71, 346] on button "Update" at bounding box center [58, 344] width 40 height 18
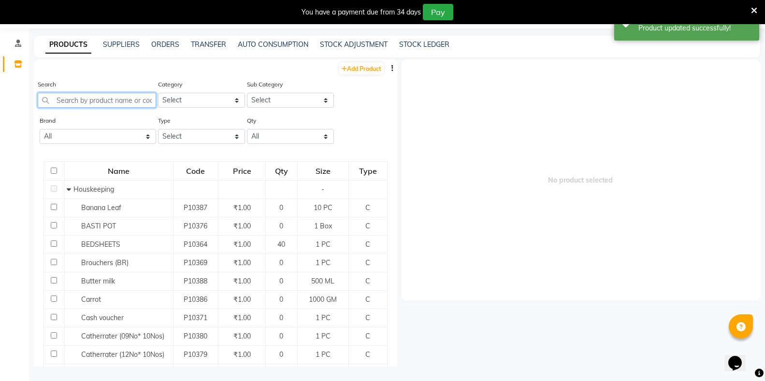
click at [128, 101] on input "text" at bounding box center [97, 100] width 118 height 15
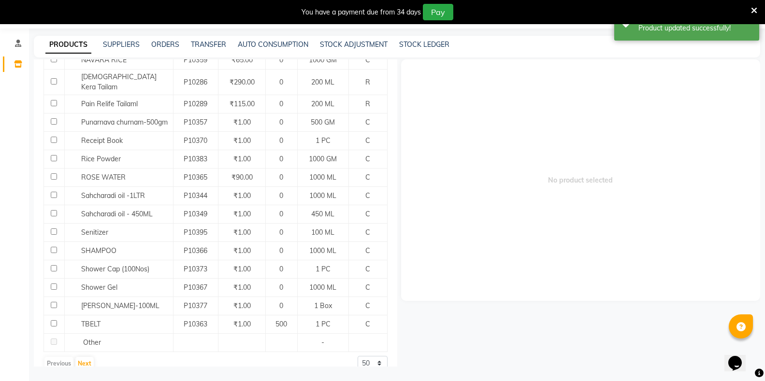
scroll to position [783, 0]
click at [363, 356] on select "50 100 500" at bounding box center [373, 363] width 30 height 15
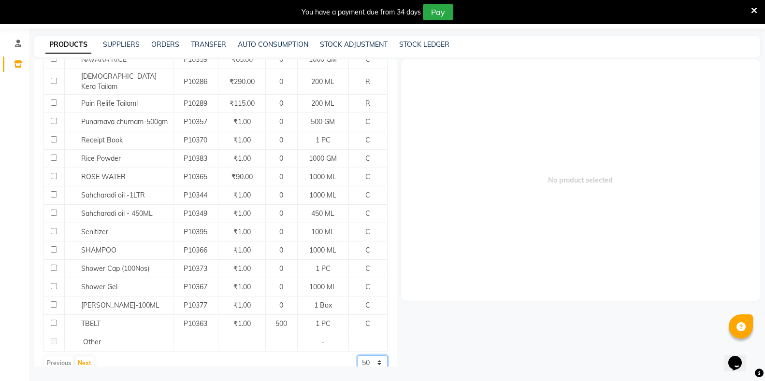
select select "500"
click at [358, 356] on select "50 100 500" at bounding box center [373, 363] width 30 height 15
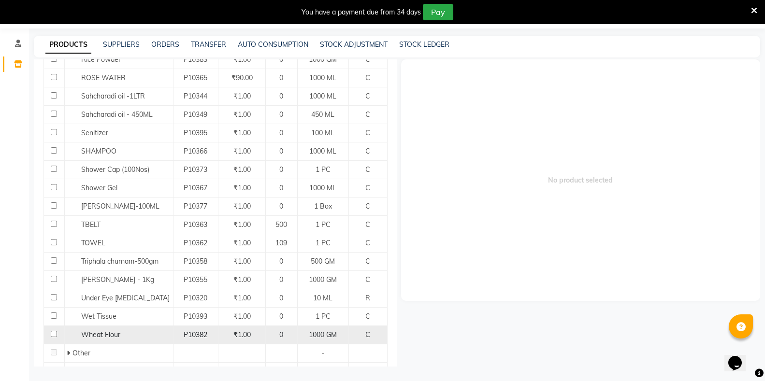
scroll to position [865, 0]
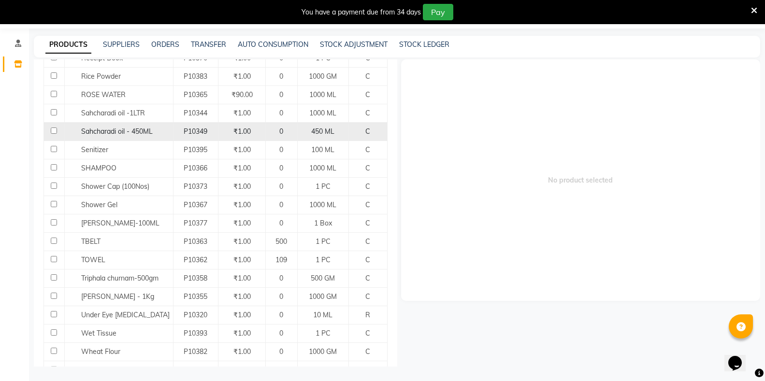
click at [53, 128] on input "checkbox" at bounding box center [54, 131] width 6 height 6
checkbox input "true"
select select
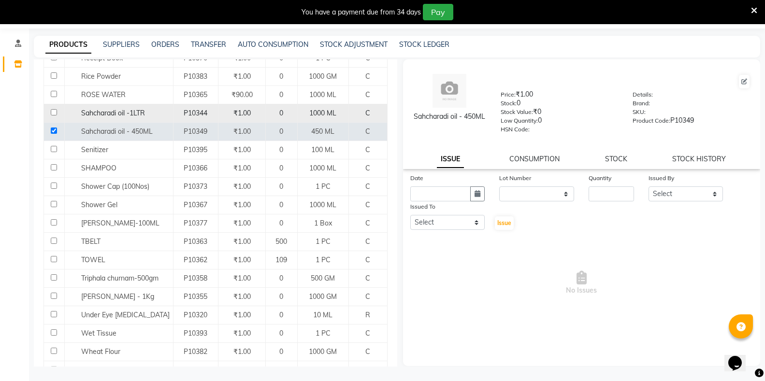
click at [53, 109] on input "checkbox" at bounding box center [54, 112] width 6 height 6
checkbox input "true"
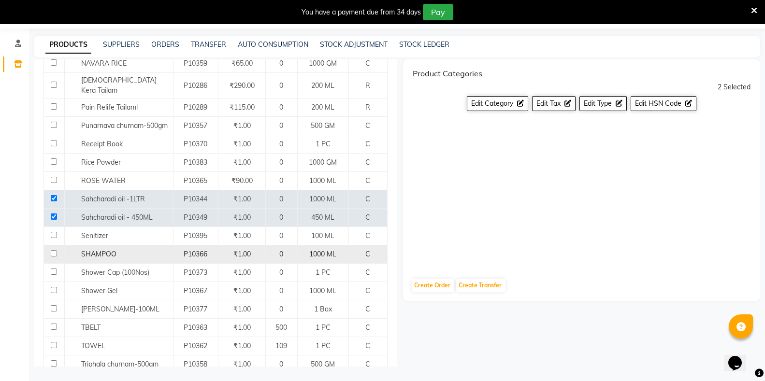
scroll to position [768, 0]
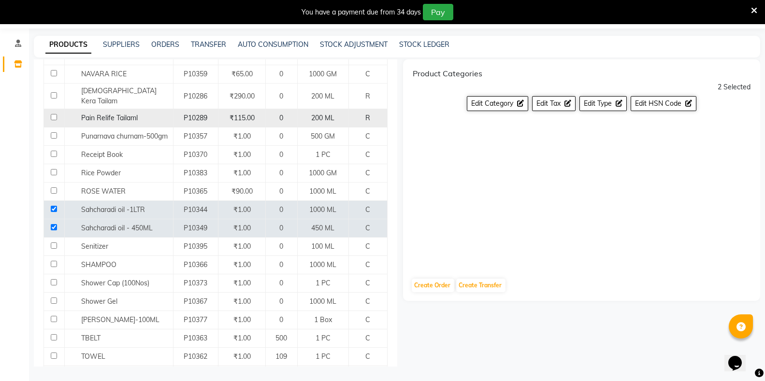
click at [53, 114] on input "checkbox" at bounding box center [54, 117] width 6 height 6
checkbox input "true"
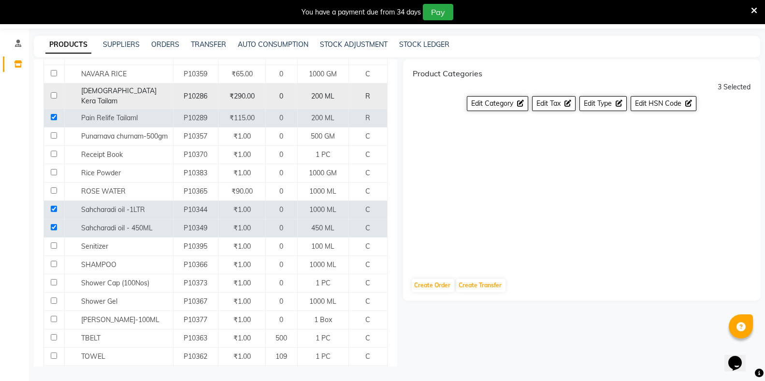
click at [51, 92] on input "checkbox" at bounding box center [54, 95] width 6 height 6
checkbox input "true"
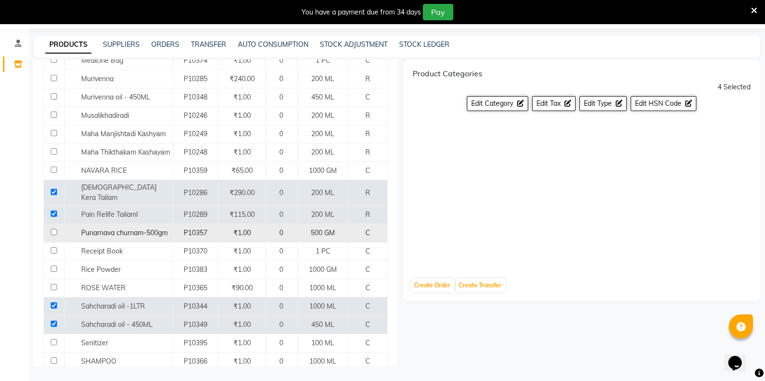
scroll to position [623, 0]
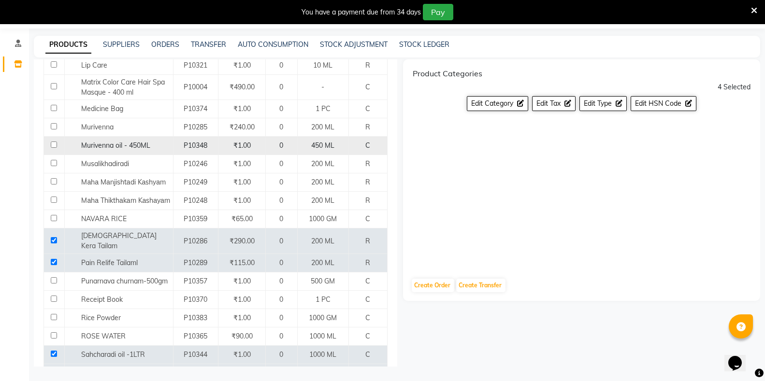
click at [53, 142] on input "checkbox" at bounding box center [54, 145] width 6 height 6
checkbox input "true"
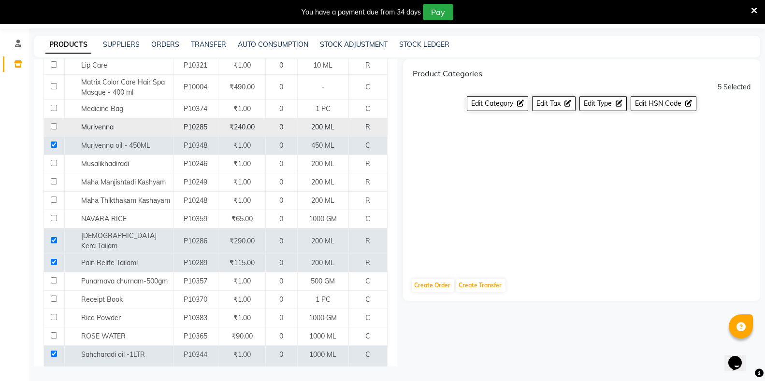
click at [52, 123] on td at bounding box center [54, 127] width 21 height 18
click at [53, 123] on input "checkbox" at bounding box center [54, 126] width 6 height 6
checkbox input "true"
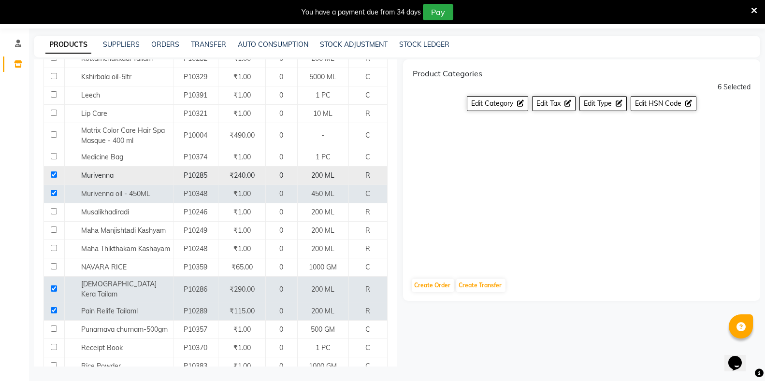
scroll to position [526, 0]
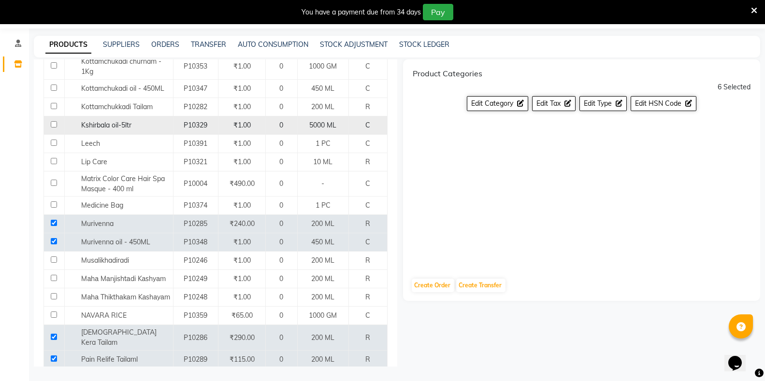
click at [53, 121] on input "checkbox" at bounding box center [54, 124] width 6 height 6
checkbox input "true"
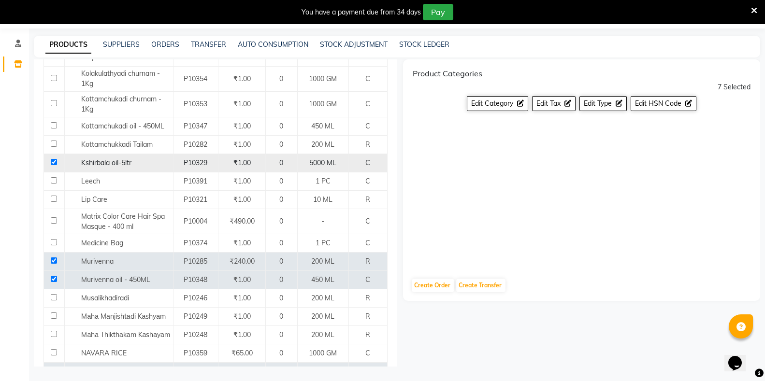
scroll to position [478, 0]
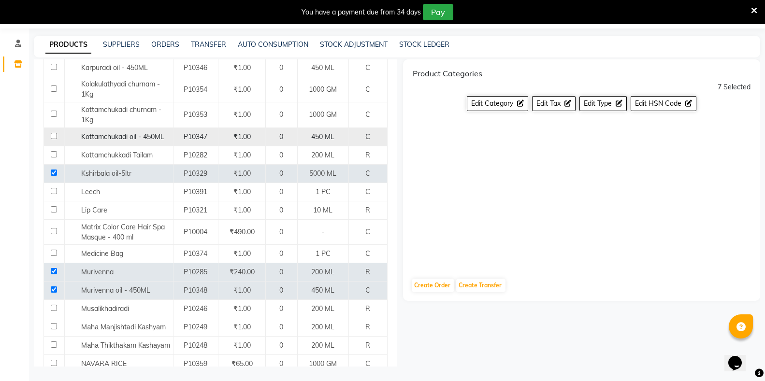
click at [53, 133] on input "checkbox" at bounding box center [54, 136] width 6 height 6
checkbox input "true"
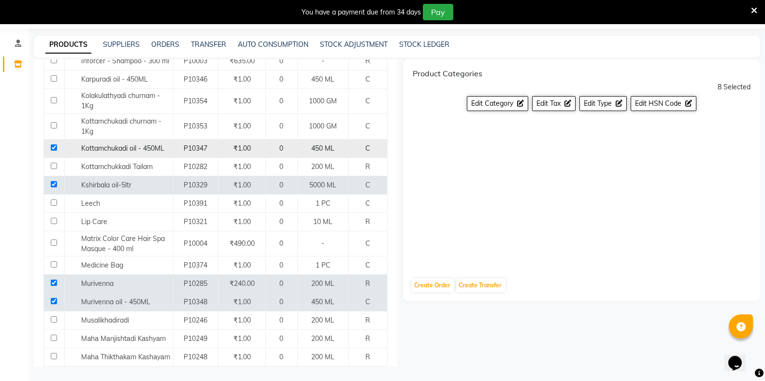
scroll to position [430, 0]
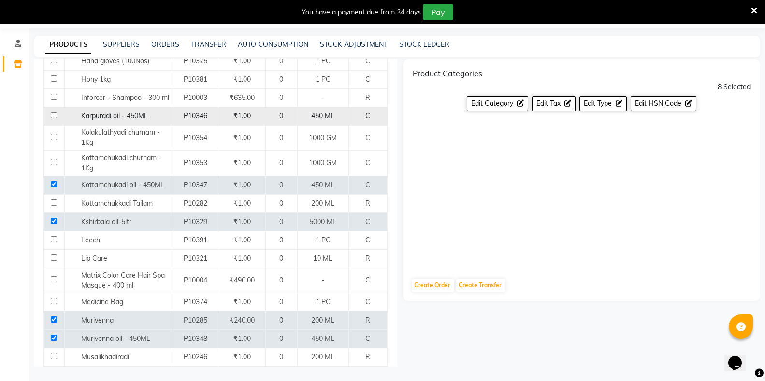
click at [53, 112] on input "checkbox" at bounding box center [54, 115] width 6 height 6
checkbox input "true"
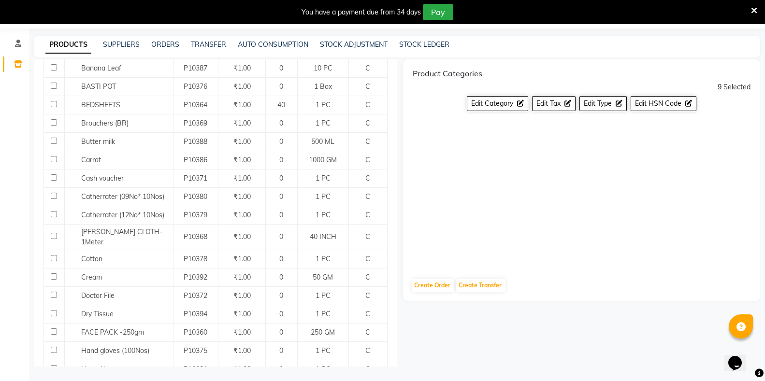
scroll to position [91, 0]
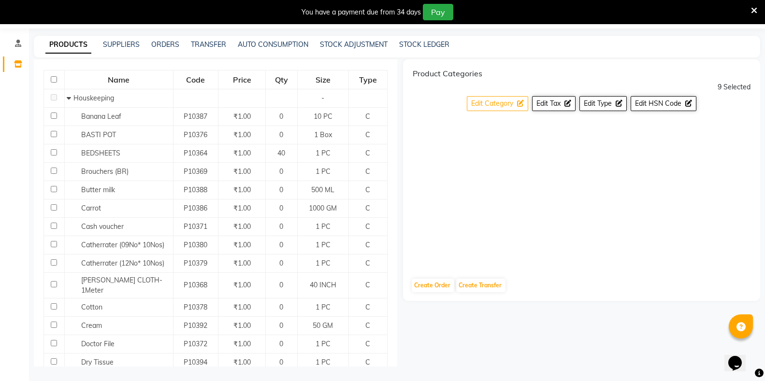
click at [482, 103] on span "Edit Category" at bounding box center [492, 103] width 42 height 9
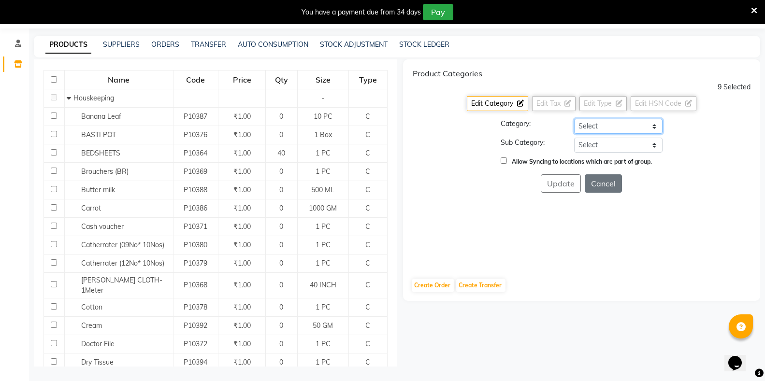
click at [610, 126] on select "Select Hair Skin Makeup Personal Care Appliances Classical Medicine OTC Proprie…" at bounding box center [618, 126] width 88 height 15
select select "1112815700"
click at [574, 119] on select "Select Hair Skin Makeup Personal Care Appliances Classical Medicine OTC Proprie…" at bounding box center [618, 126] width 88 height 15
click at [595, 144] on select "Select [PERSON_NAME] OTC Tablet Churnam" at bounding box center [618, 145] width 88 height 15
select select "11128157003"
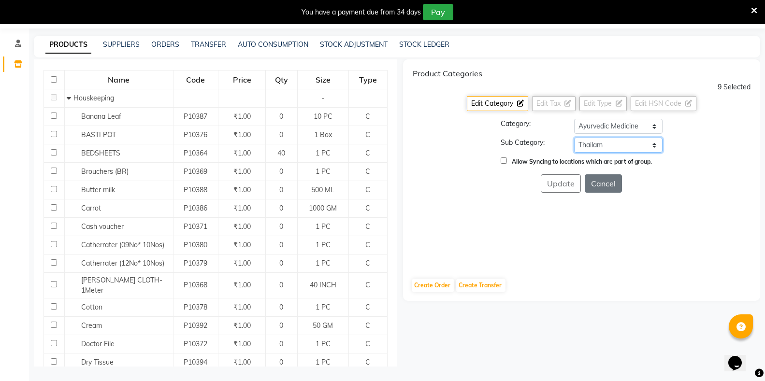
click at [574, 138] on select "Select [PERSON_NAME] OTC Tablet Churnam" at bounding box center [618, 145] width 88 height 15
click at [567, 187] on button "Update" at bounding box center [561, 184] width 40 height 18
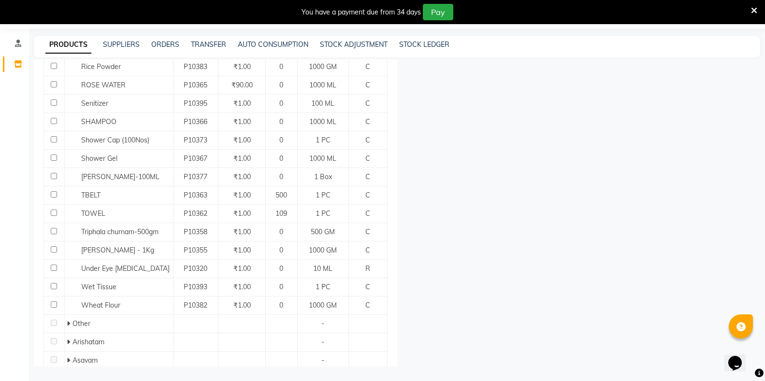
scroll to position [748, 0]
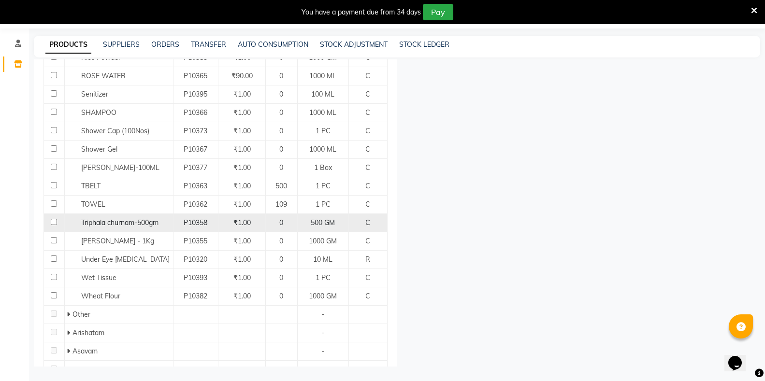
click at [53, 219] on input "checkbox" at bounding box center [54, 222] width 6 height 6
checkbox input "true"
select select
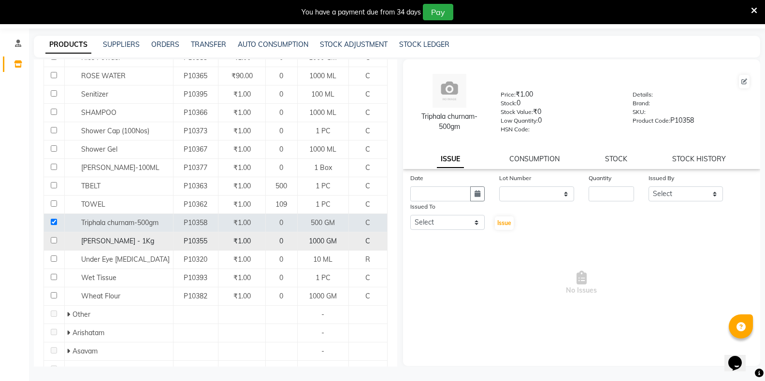
click at [54, 237] on input "checkbox" at bounding box center [54, 240] width 6 height 6
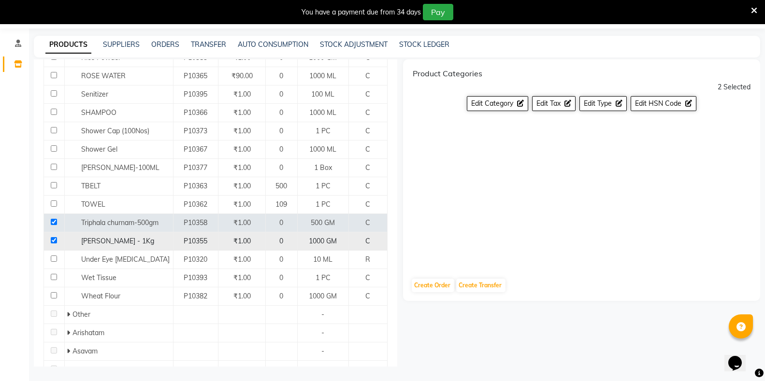
click at [55, 237] on input "checkbox" at bounding box center [54, 240] width 6 height 6
checkbox input "false"
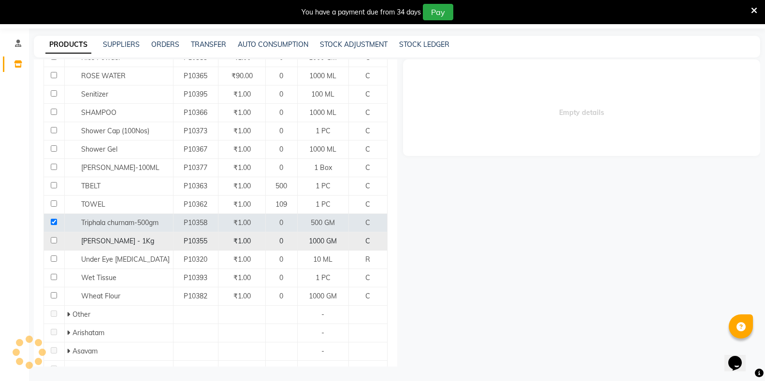
select select
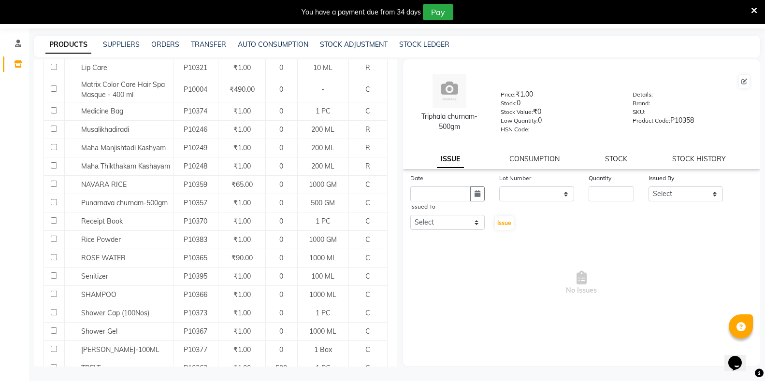
scroll to position [554, 0]
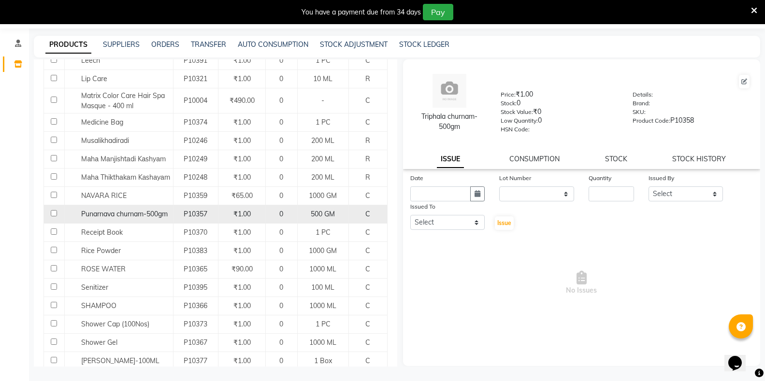
click at [53, 210] on input "checkbox" at bounding box center [54, 213] width 6 height 6
checkbox input "true"
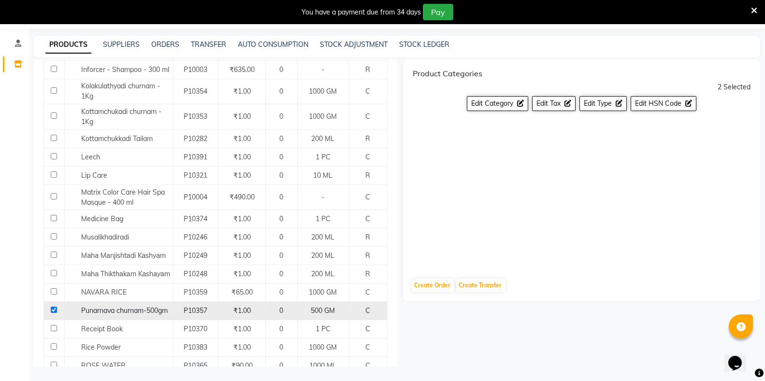
scroll to position [409, 0]
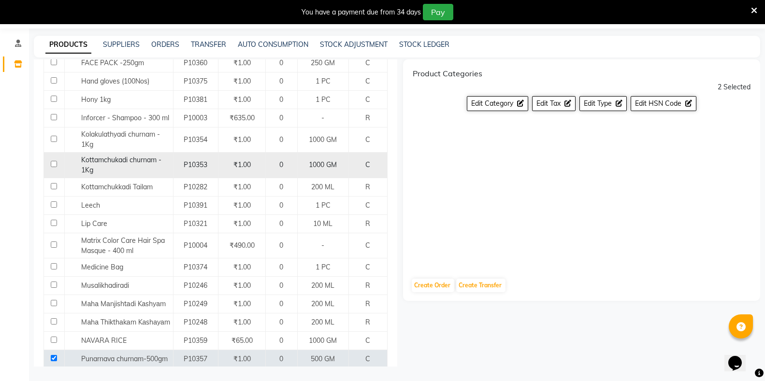
click at [53, 161] on input "checkbox" at bounding box center [54, 164] width 6 height 6
checkbox input "true"
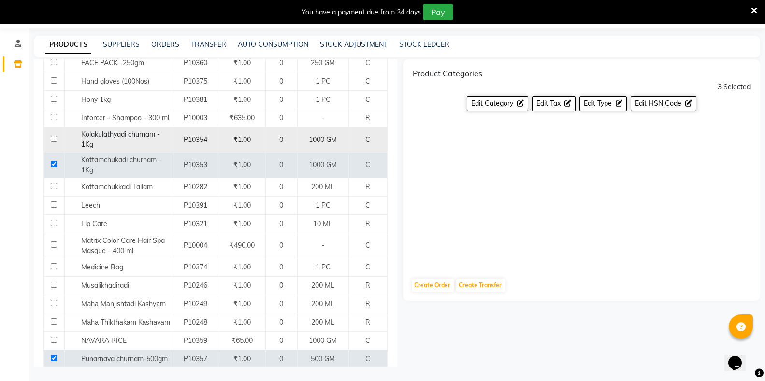
click at [55, 136] on input "checkbox" at bounding box center [54, 139] width 6 height 6
checkbox input "true"
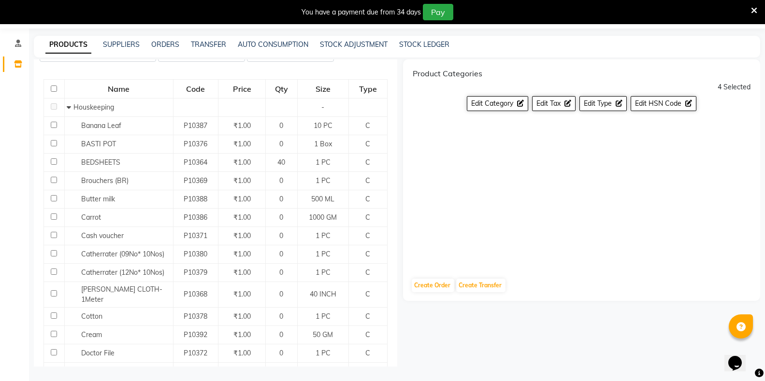
scroll to position [23, 0]
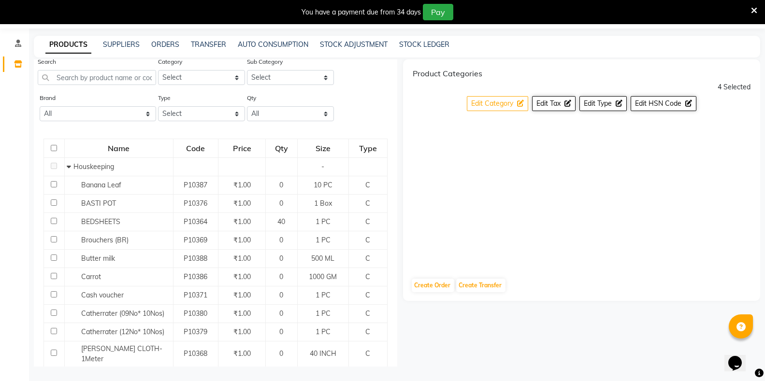
click at [492, 103] on span "Edit Category" at bounding box center [492, 103] width 42 height 9
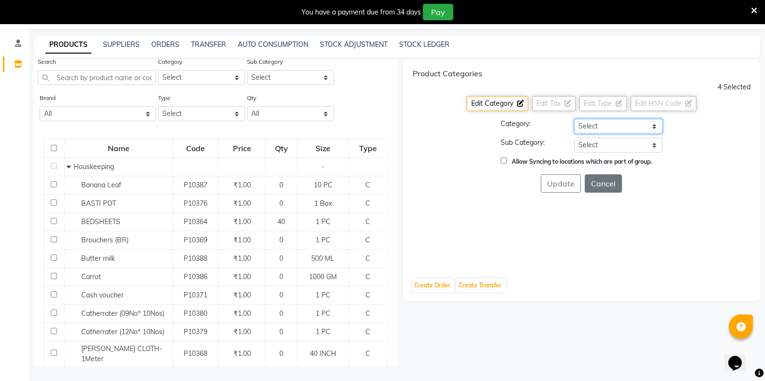
click at [583, 123] on select "Select Hair Skin Makeup Personal Care Appliances Classical Medicine OTC Proprie…" at bounding box center [618, 126] width 88 height 15
select select "1112815700"
click at [574, 119] on select "Select Hair Skin Makeup Personal Care Appliances Classical Medicine OTC Proprie…" at bounding box center [618, 126] width 88 height 15
click at [604, 145] on select "Select [PERSON_NAME] OTC Tablet Churnam" at bounding box center [618, 145] width 88 height 15
select select "11128157009"
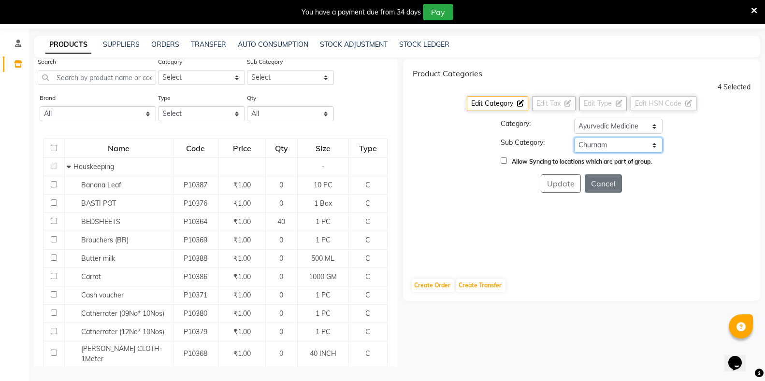
click at [574, 138] on select "Select [PERSON_NAME] OTC Tablet Churnam" at bounding box center [618, 145] width 88 height 15
click at [568, 180] on button "Update" at bounding box center [561, 184] width 40 height 18
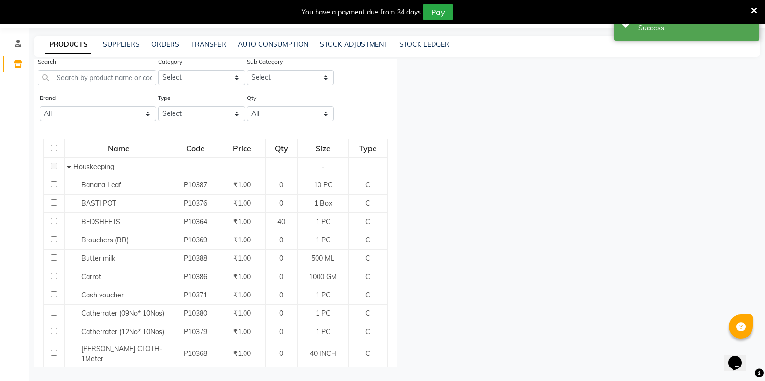
checkbox input "false"
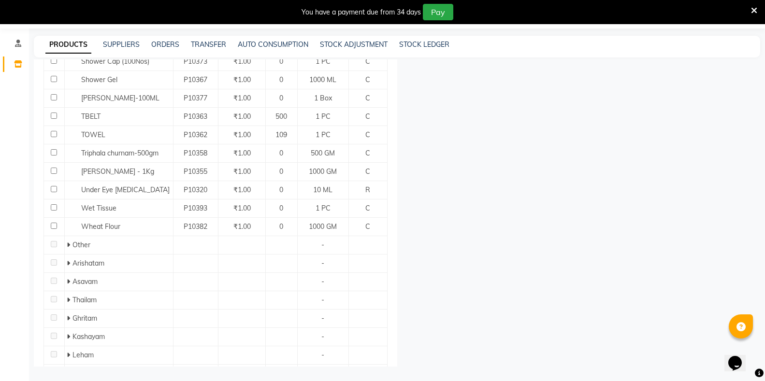
scroll to position [831, 0]
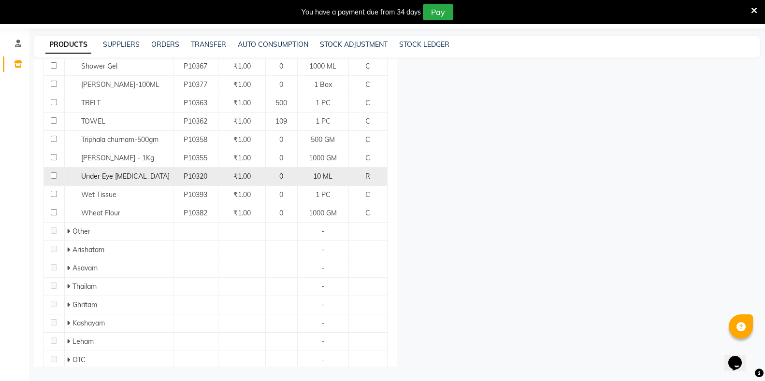
click at [55, 173] on input "checkbox" at bounding box center [54, 176] width 6 height 6
checkbox input "true"
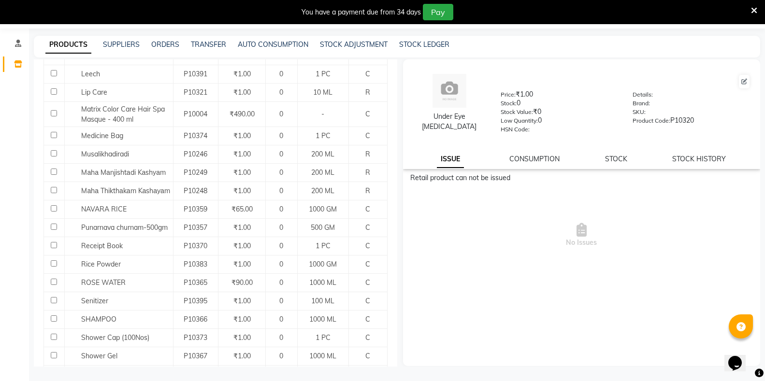
scroll to position [493, 0]
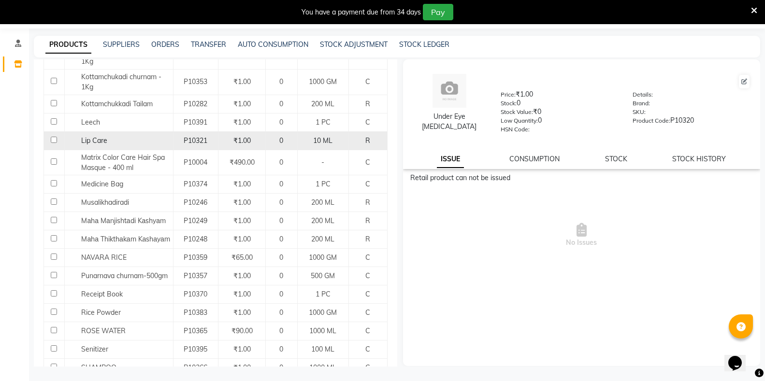
click at [52, 137] on input "checkbox" at bounding box center [54, 140] width 6 height 6
checkbox input "true"
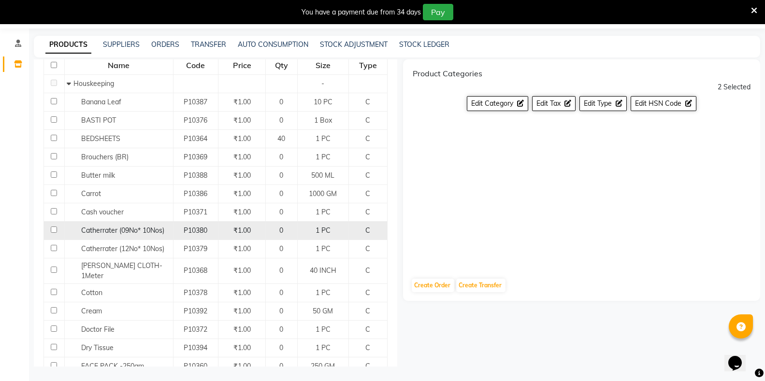
scroll to position [58, 0]
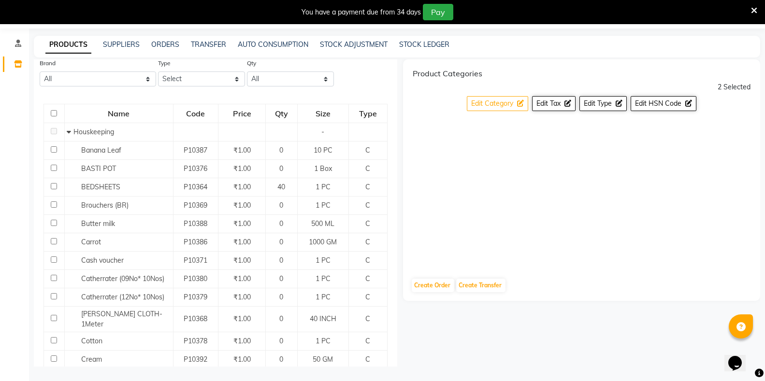
click at [496, 103] on span "Edit Category" at bounding box center [492, 103] width 42 height 9
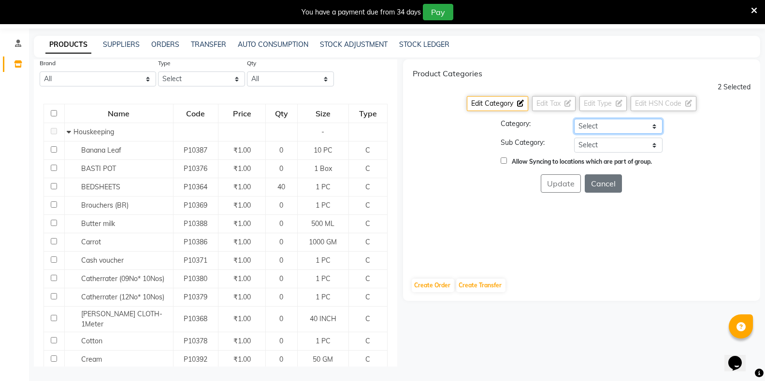
click at [599, 125] on select "Select Hair Skin Makeup Personal Care Appliances Classical Medicine OTC Proprie…" at bounding box center [618, 126] width 88 height 15
select select "1112815700"
click at [574, 119] on select "Select Hair Skin Makeup Personal Care Appliances Classical Medicine OTC Proprie…" at bounding box center [618, 126] width 88 height 15
click at [591, 142] on select "Select [PERSON_NAME] OTC Tablet Churnam" at bounding box center [618, 145] width 88 height 15
select select "11128157007"
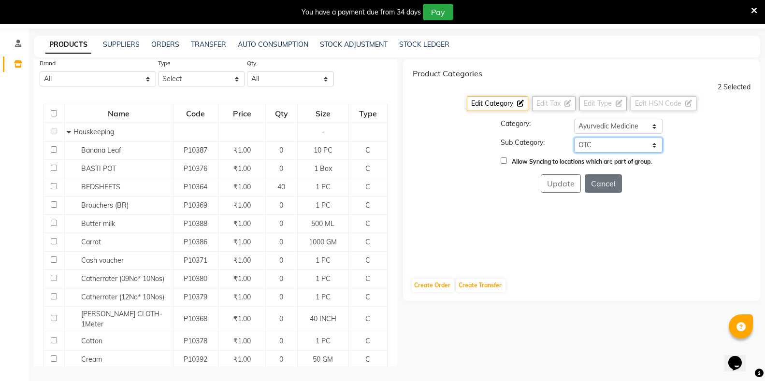
click at [574, 138] on select "Select [PERSON_NAME] OTC Tablet Churnam" at bounding box center [618, 145] width 88 height 15
click at [560, 183] on button "Update" at bounding box center [561, 184] width 40 height 18
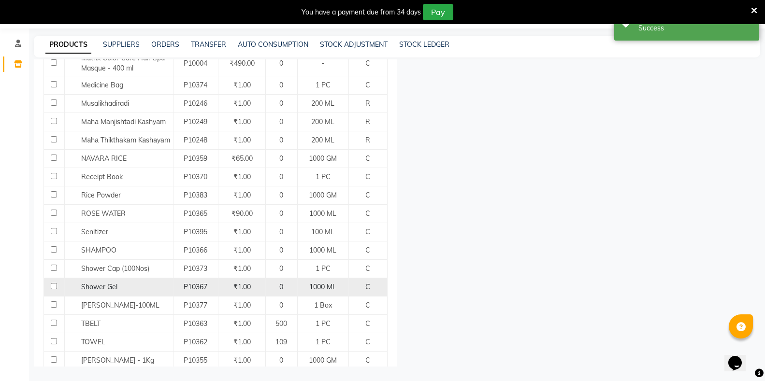
scroll to position [493, 0]
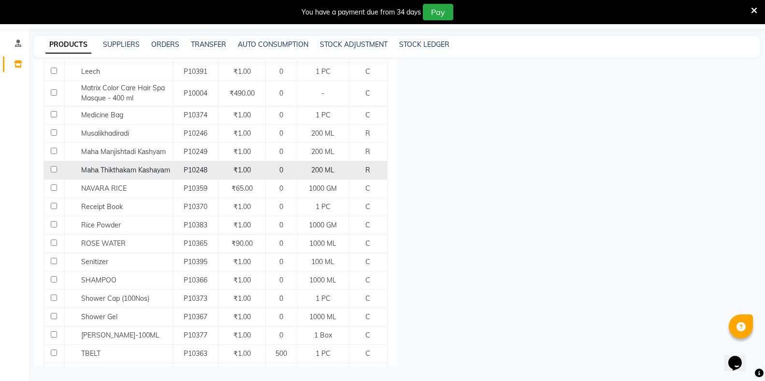
click at [56, 166] on input "checkbox" at bounding box center [54, 169] width 6 height 6
checkbox input "true"
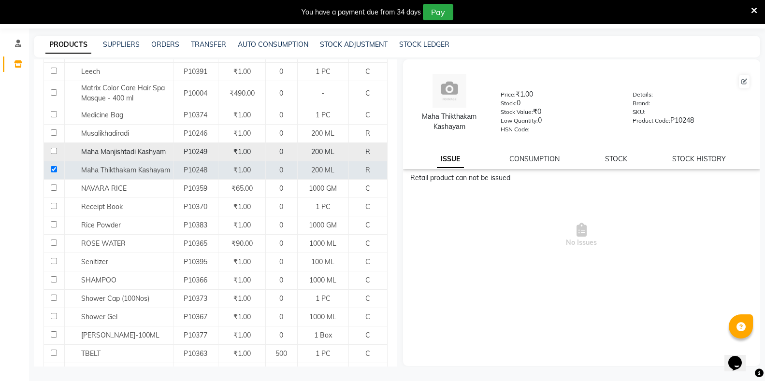
click at [54, 148] on input "checkbox" at bounding box center [54, 151] width 6 height 6
checkbox input "true"
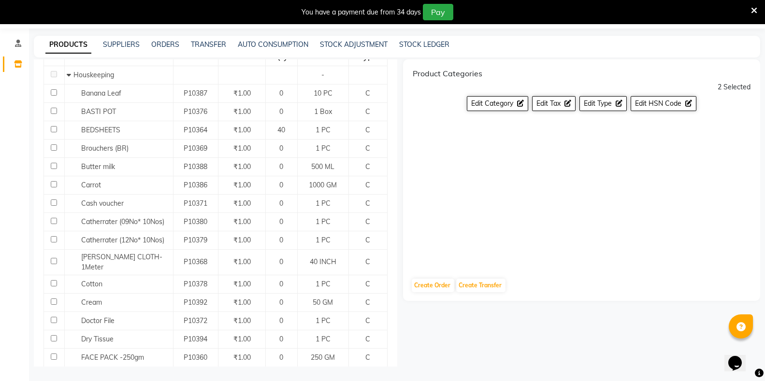
scroll to position [58, 0]
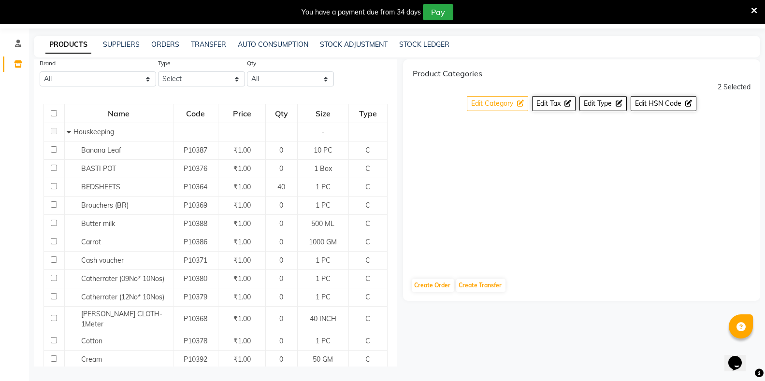
click at [495, 104] on span "Edit Category" at bounding box center [492, 103] width 42 height 9
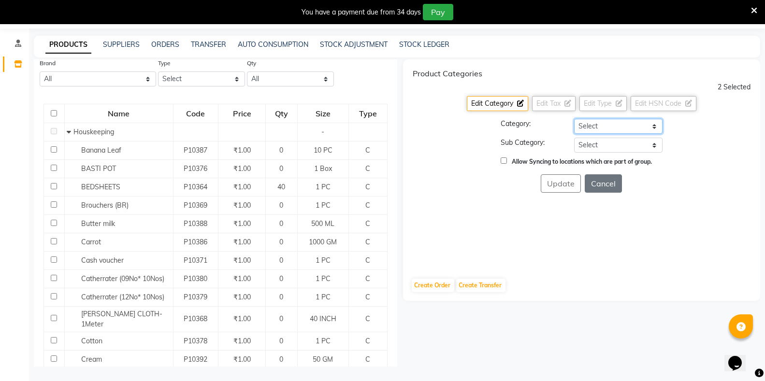
click at [602, 128] on select "Select Hair Skin Makeup Personal Care Appliances Classical Medicine OTC Proprie…" at bounding box center [618, 126] width 88 height 15
select select "1112815700"
click at [574, 119] on select "Select Hair Skin Makeup Personal Care Appliances Classical Medicine OTC Proprie…" at bounding box center [618, 126] width 88 height 15
click at [606, 147] on select "Select [PERSON_NAME] OTC Tablet Churnam" at bounding box center [618, 145] width 88 height 15
select select "11128157005"
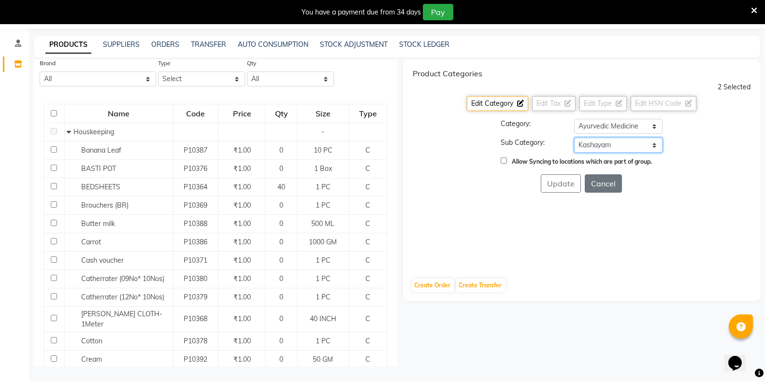
click at [574, 138] on select "Select [PERSON_NAME] OTC Tablet Churnam" at bounding box center [618, 145] width 88 height 15
click at [557, 185] on button "Update" at bounding box center [561, 184] width 40 height 18
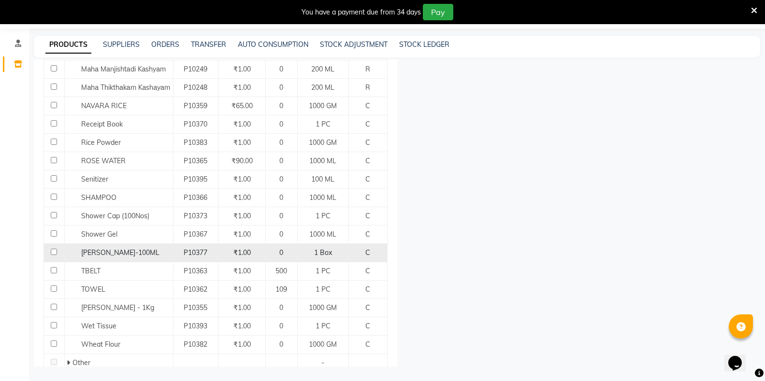
scroll to position [527, 0]
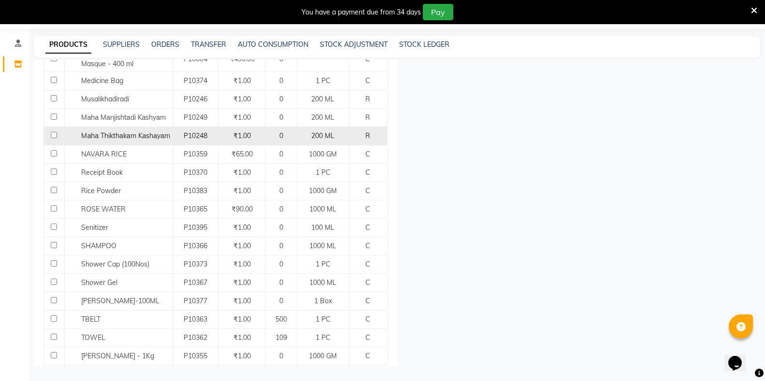
click at [53, 132] on input "checkbox" at bounding box center [54, 135] width 6 height 6
checkbox input "true"
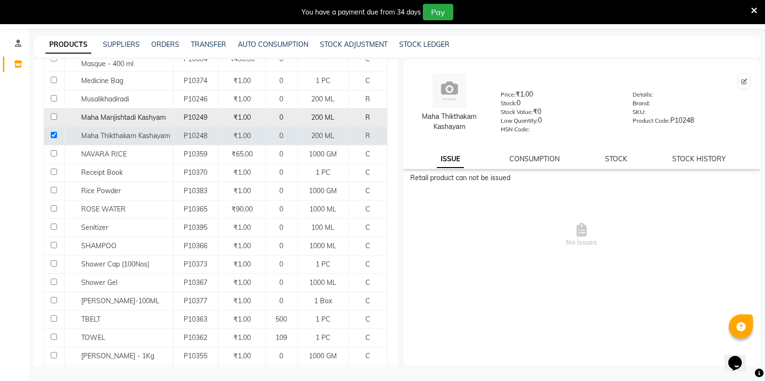
click at [56, 114] on input "checkbox" at bounding box center [54, 117] width 6 height 6
checkbox input "true"
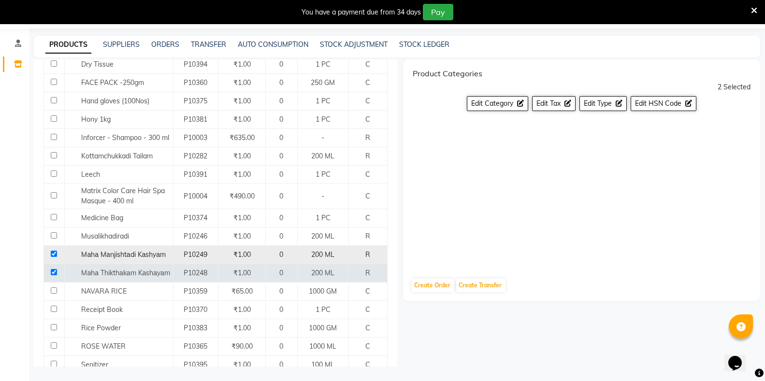
scroll to position [382, 0]
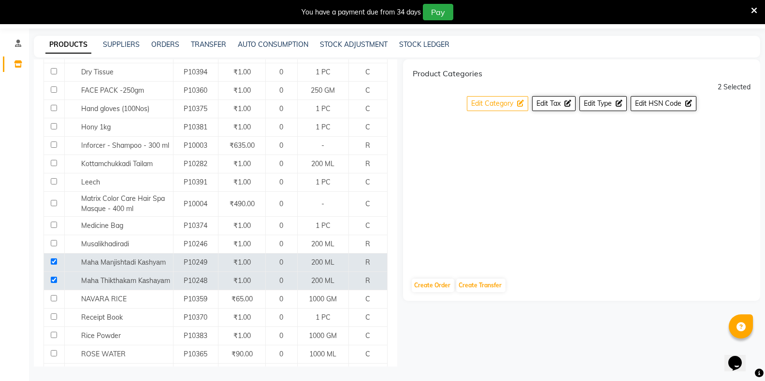
click at [506, 102] on span "Edit Category" at bounding box center [492, 103] width 42 height 9
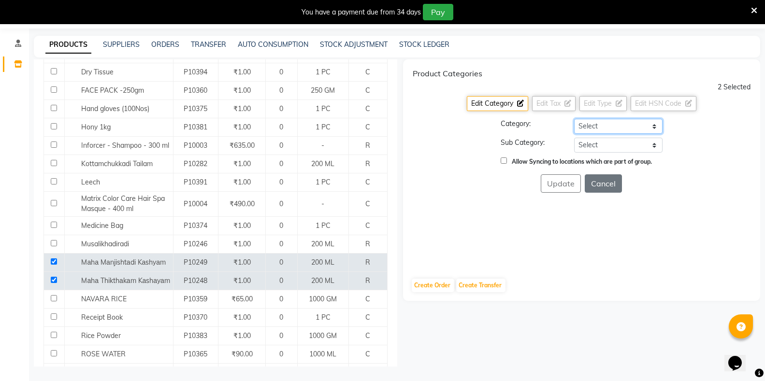
click at [583, 128] on select "Select Hair Skin Makeup Personal Care Appliances Classical Medicine OTC Proprie…" at bounding box center [618, 126] width 88 height 15
select select "1112815700"
click at [574, 119] on select "Select Hair Skin Makeup Personal Care Appliances Classical Medicine OTC Proprie…" at bounding box center [618, 126] width 88 height 15
click at [590, 146] on select "Select [PERSON_NAME] OTC Tablet Churnam" at bounding box center [618, 145] width 88 height 15
select select "11128157005"
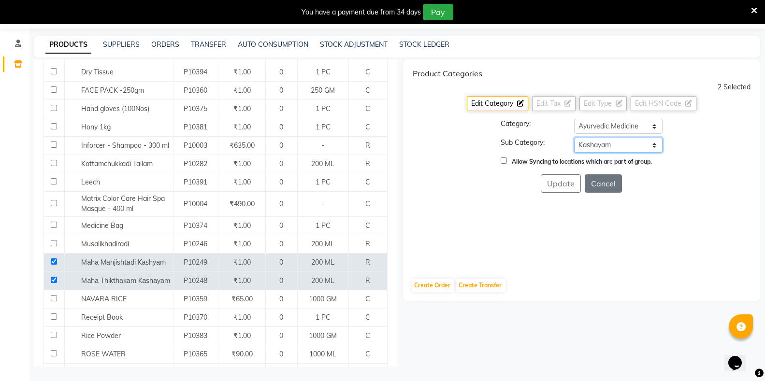
click at [574, 138] on select "Select [PERSON_NAME] OTC Tablet Churnam" at bounding box center [618, 145] width 88 height 15
click at [559, 181] on button "Update" at bounding box center [561, 184] width 40 height 18
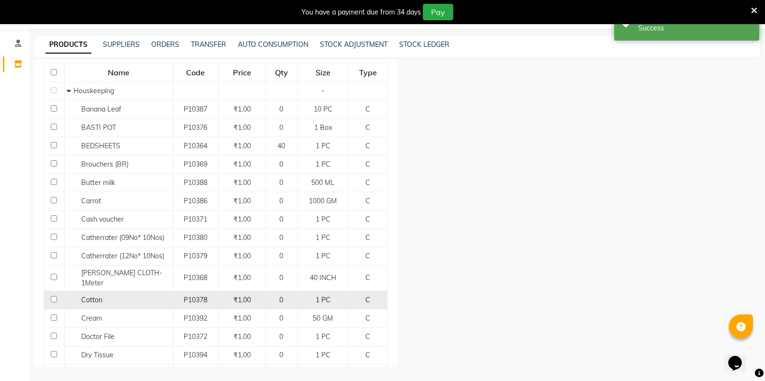
scroll to position [0, 0]
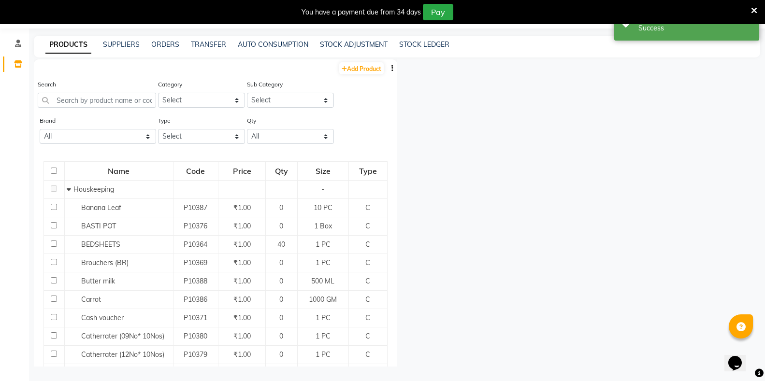
click at [506, 153] on div at bounding box center [579, 212] width 364 height 307
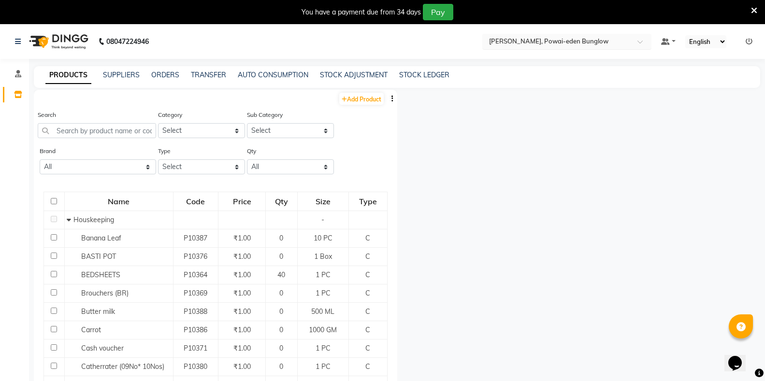
click at [551, 41] on input "text" at bounding box center [557, 41] width 140 height 10
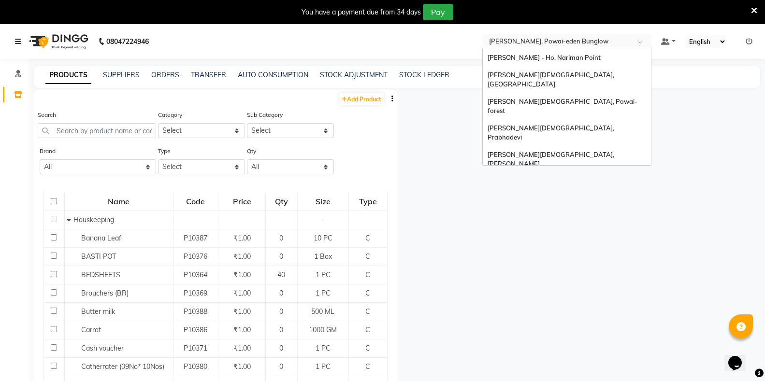
scroll to position [21, 0]
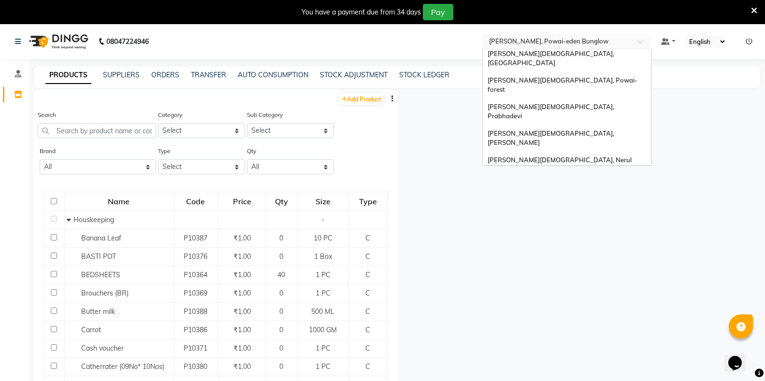
click at [545, 178] on div "Birla Ayurveda, [GEOGRAPHIC_DATA]" at bounding box center [567, 186] width 168 height 17
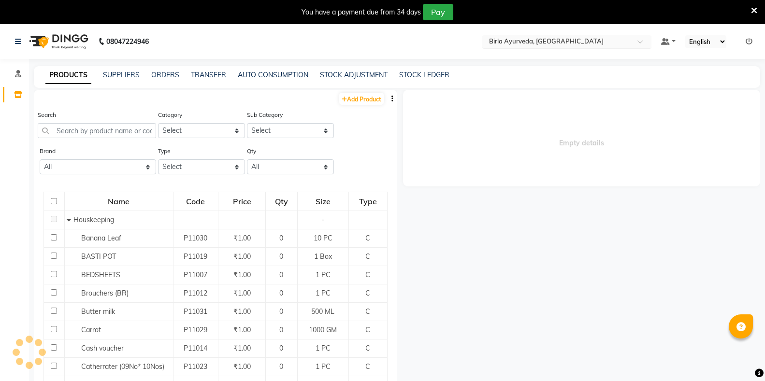
click at [550, 42] on input "text" at bounding box center [557, 43] width 140 height 10
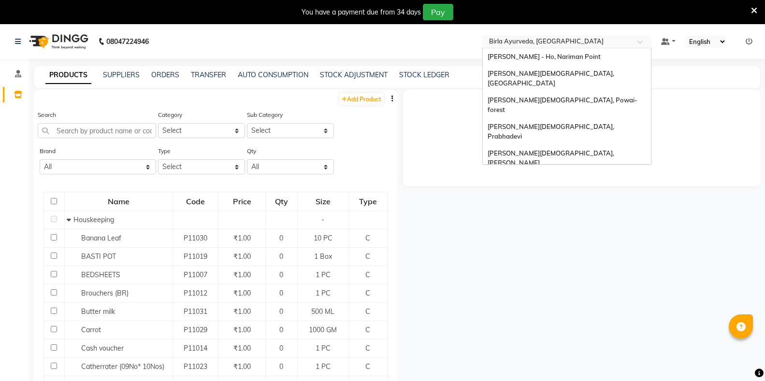
scroll to position [21, 0]
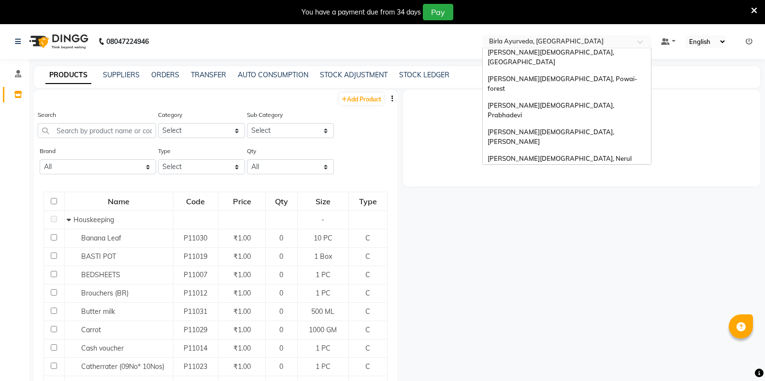
click at [571, 199] on span "[PERSON_NAME], Powai-eden Bunglow" at bounding box center [547, 203] width 119 height 8
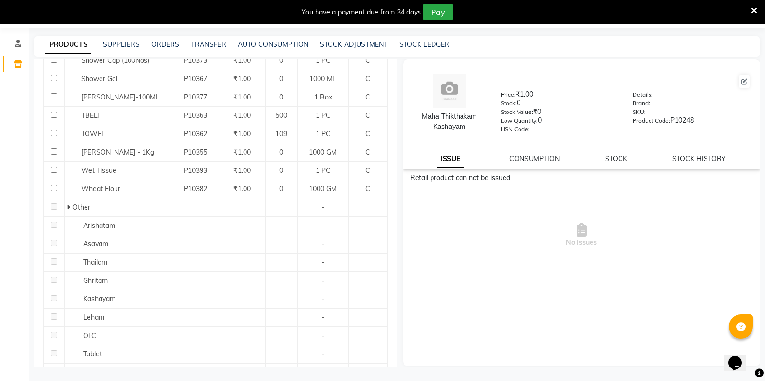
scroll to position [732, 0]
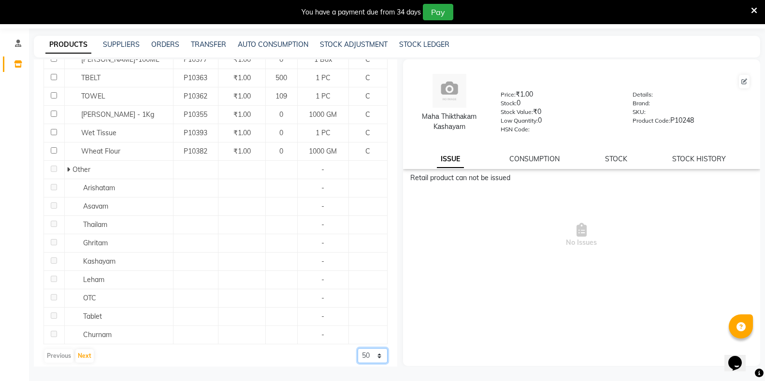
click at [361, 352] on select "50 100 500" at bounding box center [373, 356] width 30 height 15
select select "500"
click at [358, 349] on select "50 100 500" at bounding box center [373, 356] width 30 height 15
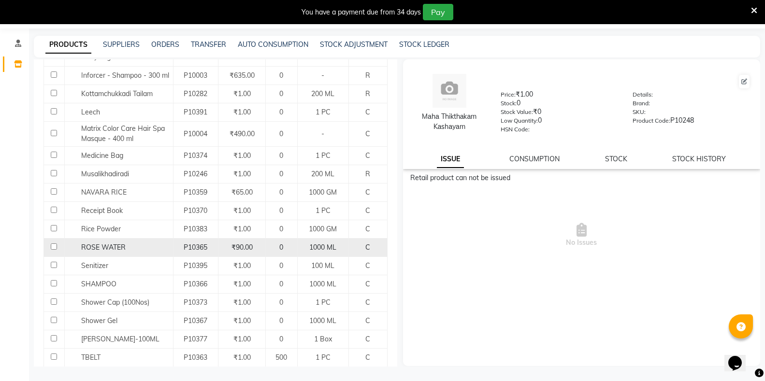
scroll to position [442, 0]
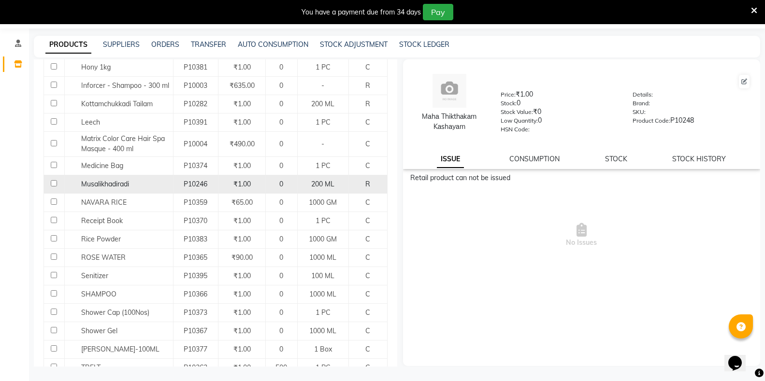
click at [53, 180] on input "checkbox" at bounding box center [54, 183] width 6 height 6
checkbox input "true"
click at [742, 81] on icon at bounding box center [745, 82] width 6 height 6
select select "true"
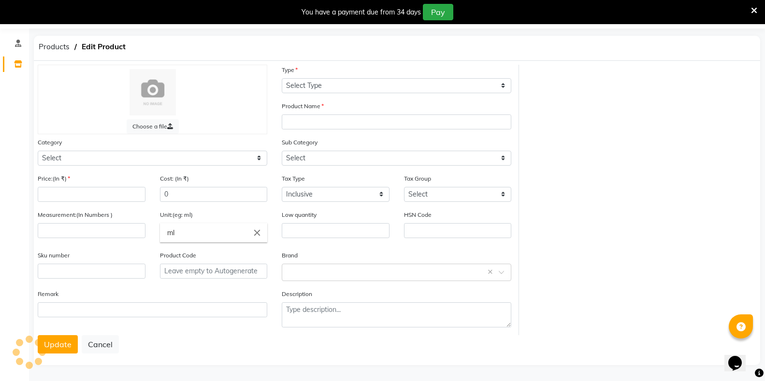
select select "R"
type input "Musalikhadiradi"
select select
type input "1"
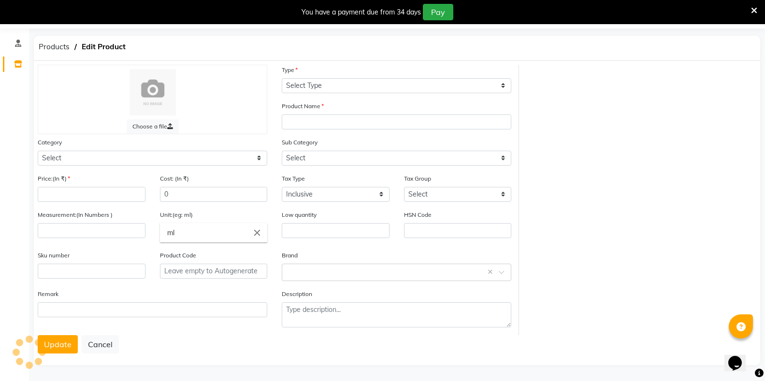
type input "200"
type input "ML"
type input "0"
type input "P10246"
select select "1112815000"
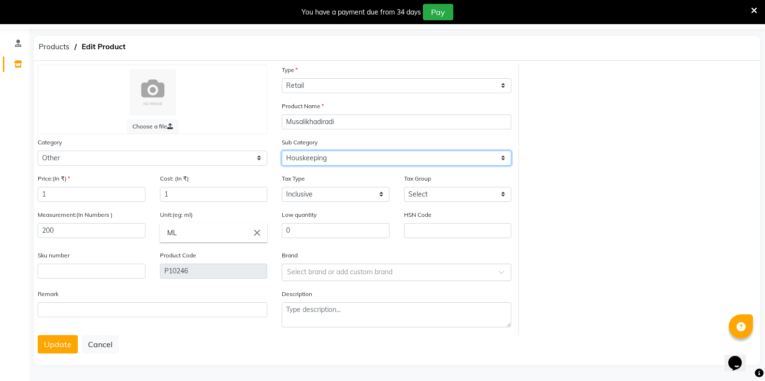
click at [324, 159] on select "Select Houskeeping Other" at bounding box center [397, 158] width 230 height 15
select select "1112815099"
click at [282, 151] on select "Select Houskeeping Other" at bounding box center [397, 158] width 230 height 15
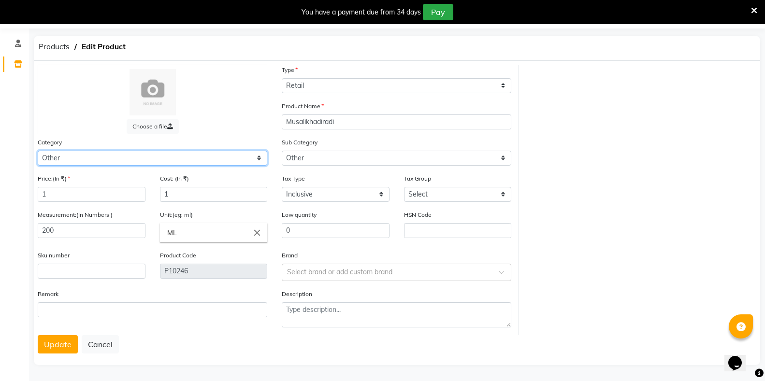
click at [165, 160] on select "Select Hair Skin Makeup Personal Care Appliances Classical Medicine OTC Proprie…" at bounding box center [153, 158] width 230 height 15
select select "1112815700"
click at [38, 151] on select "Select Hair Skin Makeup Personal Care Appliances Classical Medicine OTC Proprie…" at bounding box center [153, 158] width 230 height 15
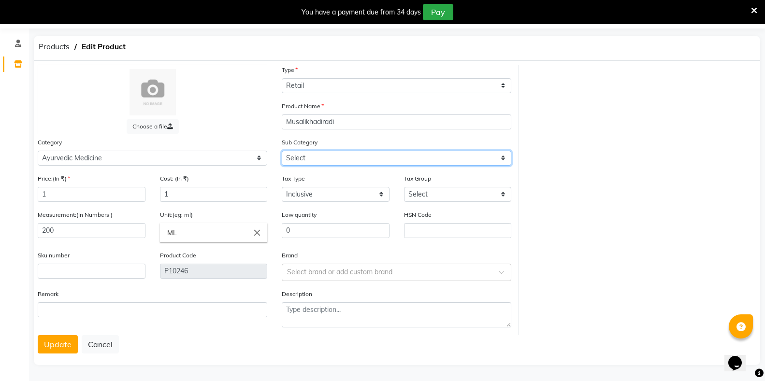
click at [295, 160] on select "Select [PERSON_NAME] OTC Tablet Churnam" at bounding box center [397, 158] width 230 height 15
select select "11128157005"
click at [282, 151] on select "Select [PERSON_NAME] OTC Tablet Churnam" at bounding box center [397, 158] width 230 height 15
click at [45, 349] on button "Update" at bounding box center [58, 344] width 40 height 18
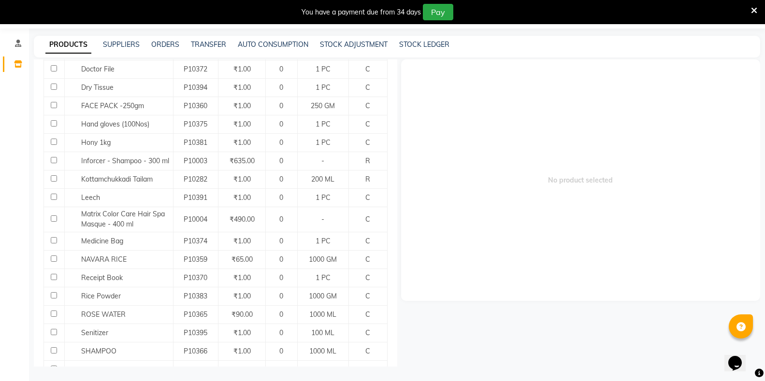
scroll to position [366, 0]
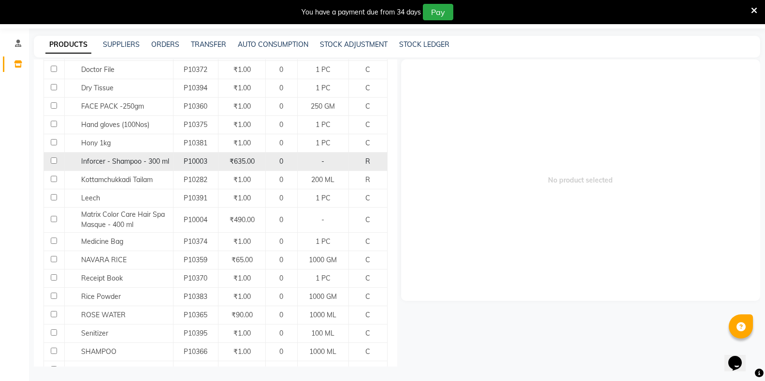
click at [54, 157] on td at bounding box center [54, 161] width 21 height 18
click at [53, 158] on input "checkbox" at bounding box center [54, 161] width 6 height 6
checkbox input "true"
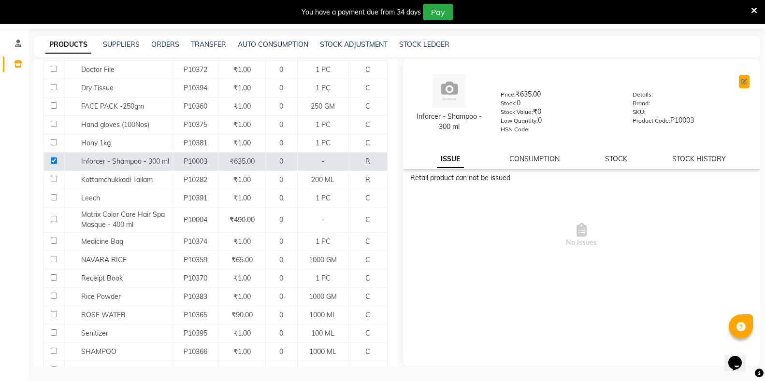
click at [743, 81] on icon at bounding box center [745, 82] width 6 height 6
select select "true"
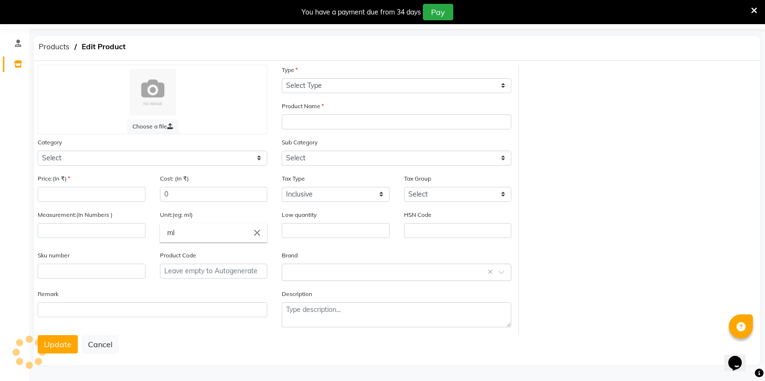
select select "R"
type input "Inforcer - Shampoo - 300 ml"
select select
type input "635"
type input "0"
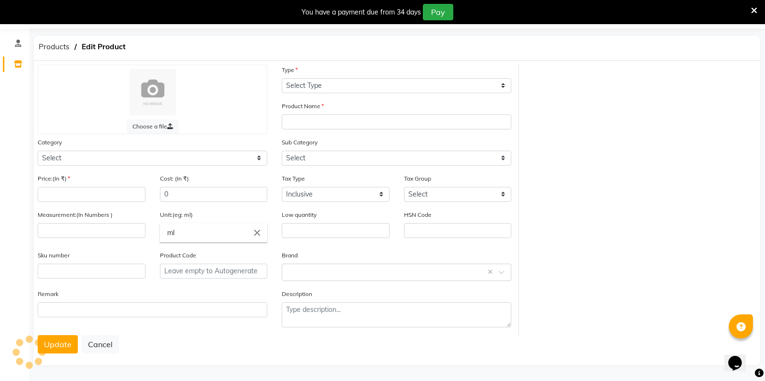
type input "P10003"
select select "1112815000"
select select "1112815001"
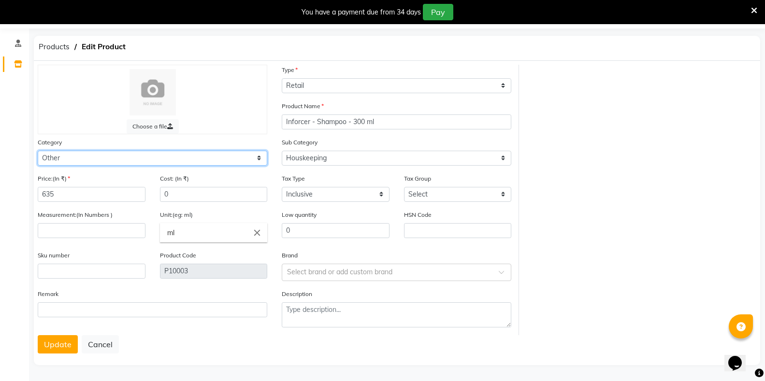
click at [82, 157] on select "Select Hair Skin Makeup Personal Care Appliances Classical Medicine OTC Proprie…" at bounding box center [153, 158] width 230 height 15
select select "1112815700"
click at [38, 151] on select "Select Hair Skin Makeup Personal Care Appliances Classical Medicine OTC Proprie…" at bounding box center [153, 158] width 230 height 15
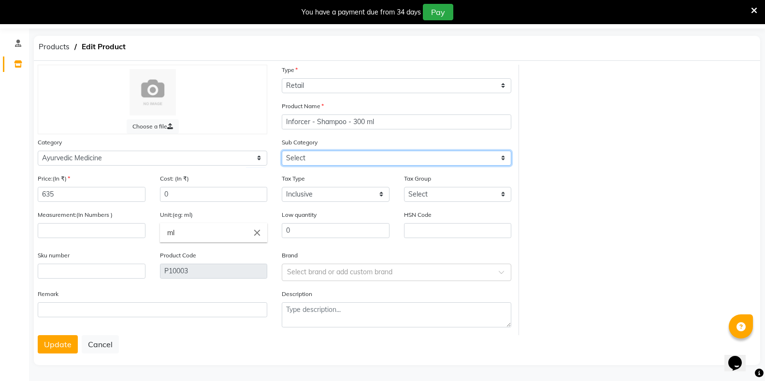
click at [296, 157] on select "Select [PERSON_NAME] OTC Tablet Churnam" at bounding box center [397, 158] width 230 height 15
select select "11128157007"
click at [282, 151] on select "Select [PERSON_NAME] OTC Tablet Churnam" at bounding box center [397, 158] width 230 height 15
click at [59, 349] on button "Update" at bounding box center [58, 344] width 40 height 18
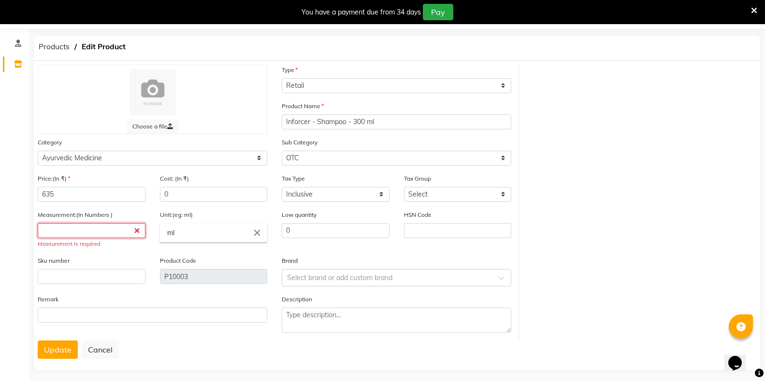
click at [88, 236] on input "number" at bounding box center [92, 230] width 108 height 15
click at [102, 345] on button "Cancel" at bounding box center [100, 350] width 37 height 18
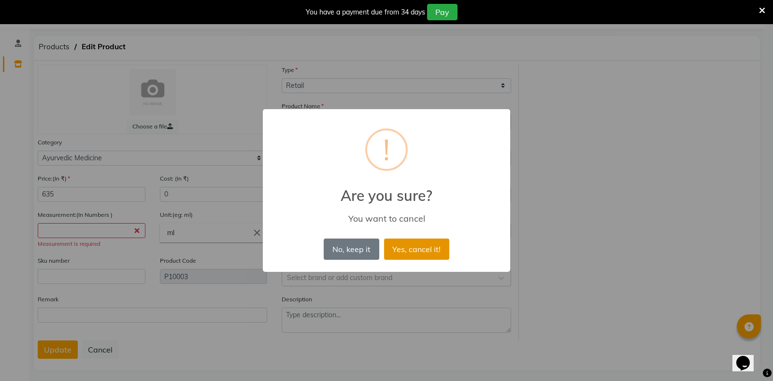
click at [435, 251] on button "Yes, cancel it!" at bounding box center [416, 249] width 65 height 21
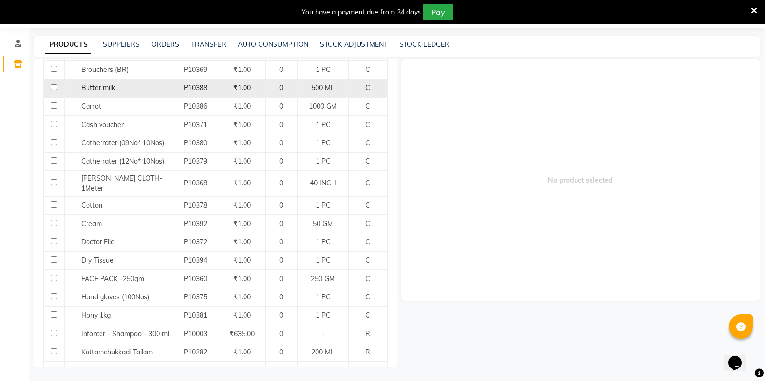
scroll to position [242, 0]
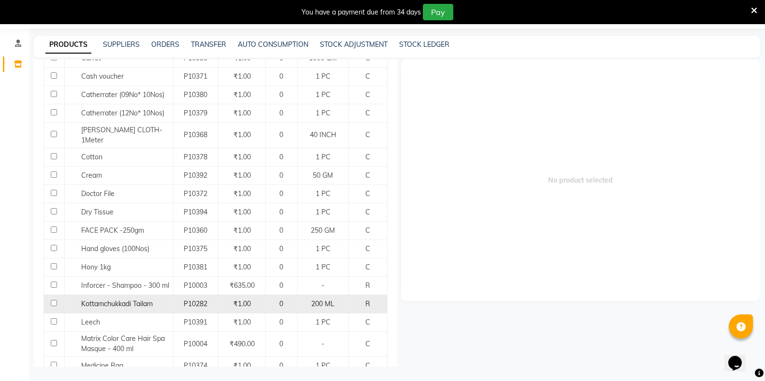
click at [53, 300] on input "checkbox" at bounding box center [54, 303] width 6 height 6
checkbox input "true"
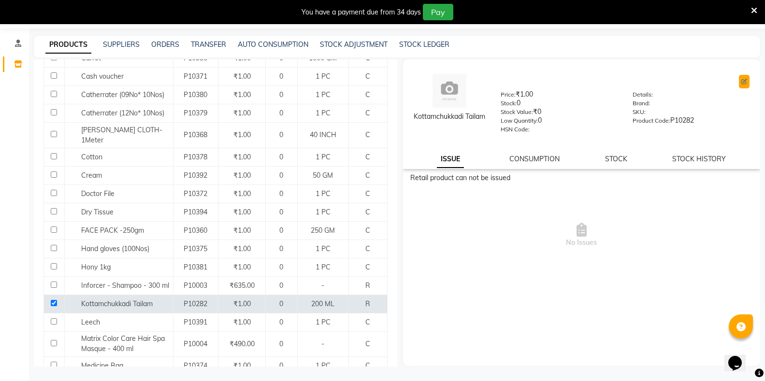
click at [745, 82] on icon at bounding box center [745, 82] width 6 height 6
select select "true"
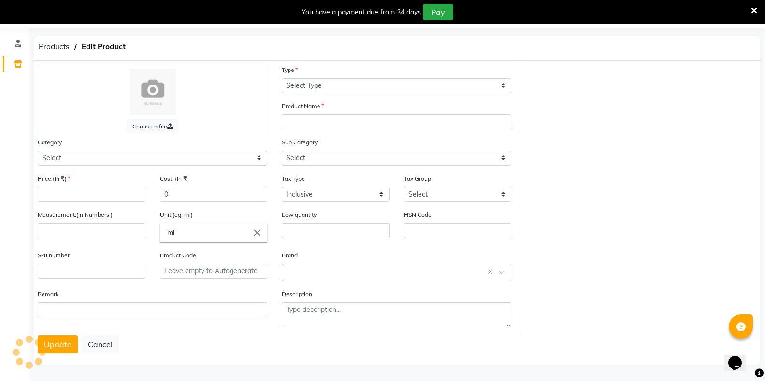
select select "R"
type input "Kottamchukkadi Tailam"
select select
type input "1"
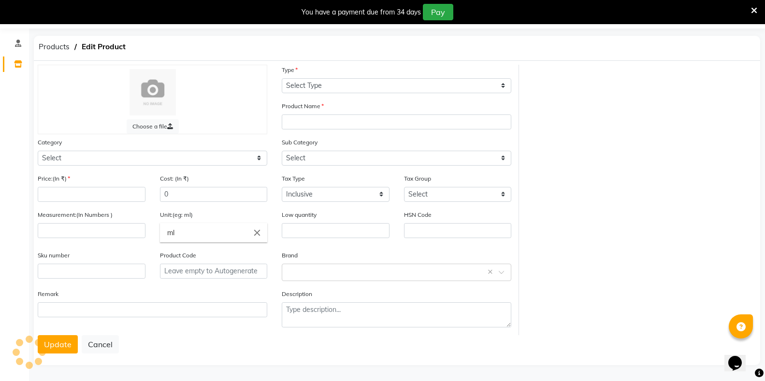
type input "200"
type input "ML"
type input "0"
type input "P10282"
select select "1112815000"
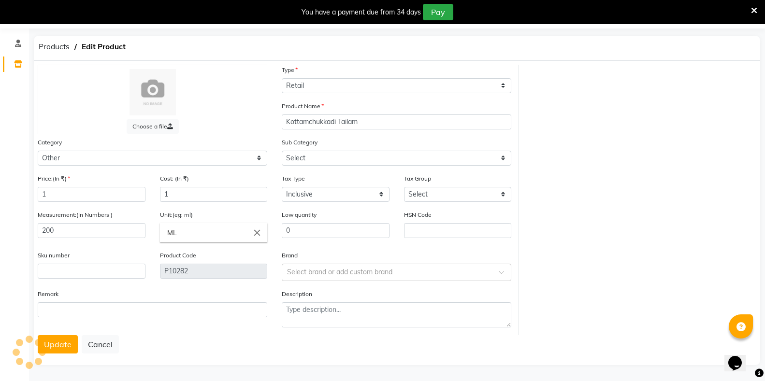
select select "1112815001"
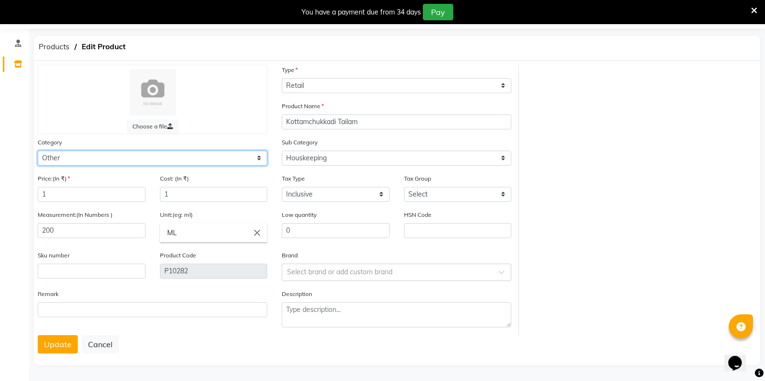
click at [75, 160] on select "Select Hair Skin Makeup Personal Care Appliances Classical Medicine OTC Proprie…" at bounding box center [153, 158] width 230 height 15
select select "1112815700"
click at [38, 151] on select "Select Hair Skin Makeup Personal Care Appliances Classical Medicine OTC Proprie…" at bounding box center [153, 158] width 230 height 15
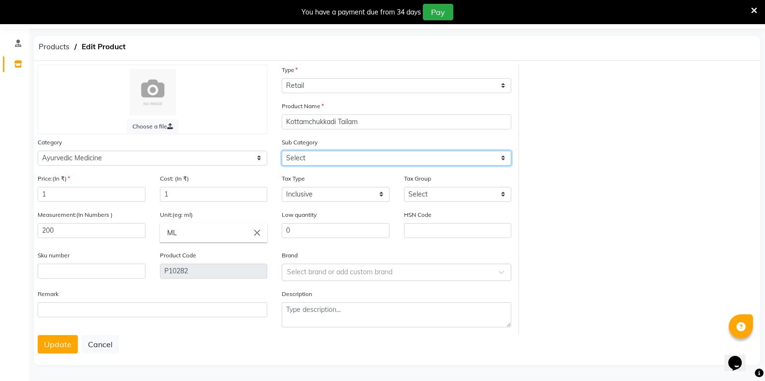
click at [361, 157] on select "Select [PERSON_NAME] OTC Tablet Churnam" at bounding box center [397, 158] width 230 height 15
select select "11128157003"
click at [282, 151] on select "Select [PERSON_NAME] OTC Tablet Churnam" at bounding box center [397, 158] width 230 height 15
click at [45, 345] on button "Update" at bounding box center [58, 344] width 40 height 18
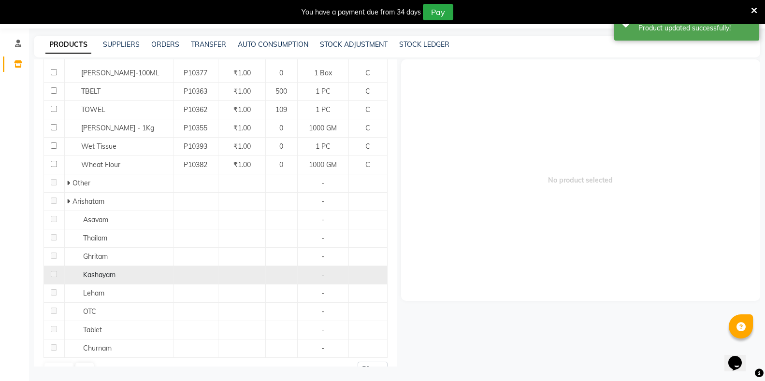
scroll to position [695, 0]
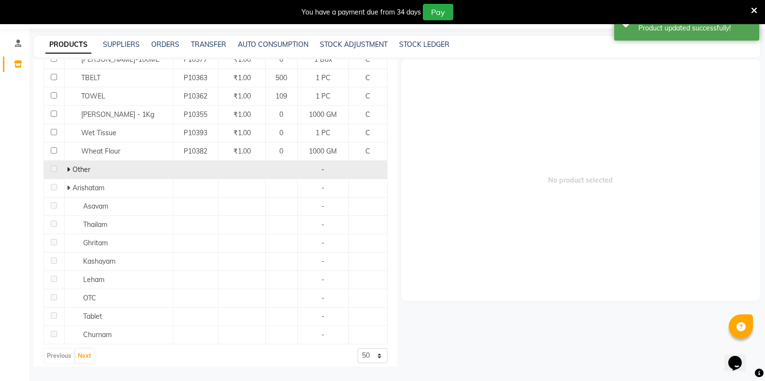
click at [121, 168] on div "Other" at bounding box center [118, 170] width 103 height 10
click at [83, 167] on div "Other" at bounding box center [118, 170] width 103 height 10
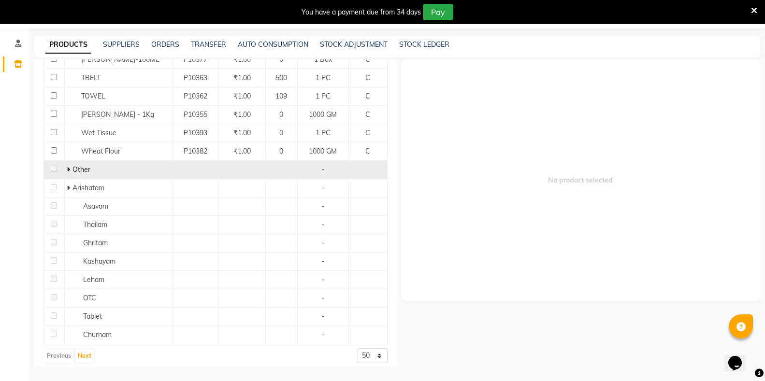
click at [66, 163] on td "Other" at bounding box center [118, 170] width 109 height 18
click at [68, 166] on icon at bounding box center [68, 169] width 3 height 7
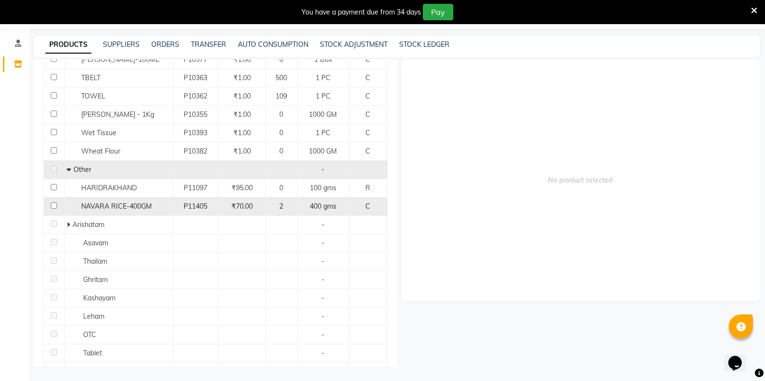
click at [52, 203] on input "checkbox" at bounding box center [54, 206] width 6 height 6
checkbox input "true"
select select
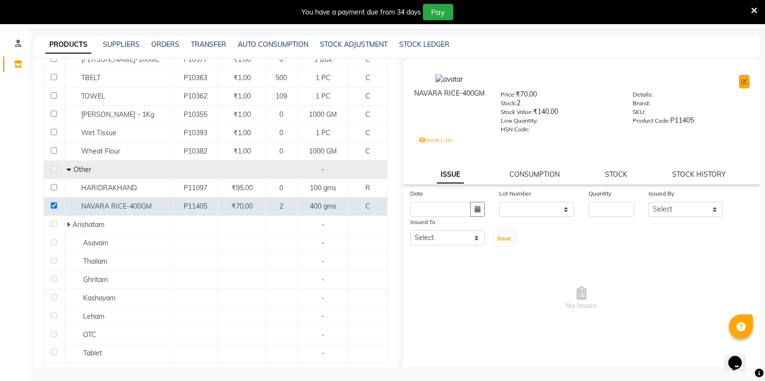
click at [742, 82] on icon at bounding box center [745, 82] width 6 height 6
select select "true"
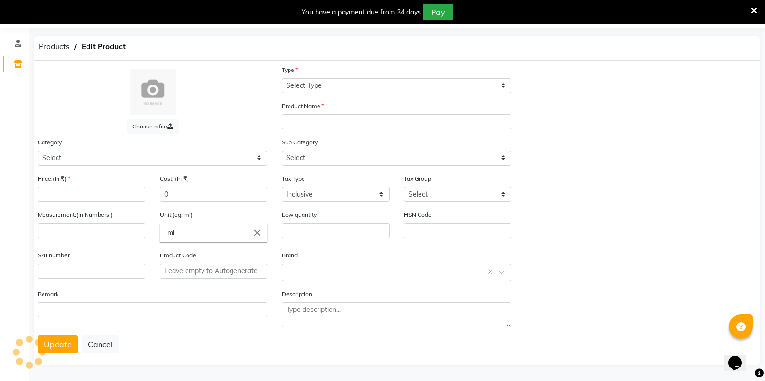
select select "C"
type input "NAVARA RICE-400GM"
select select
type input "70"
type input "400"
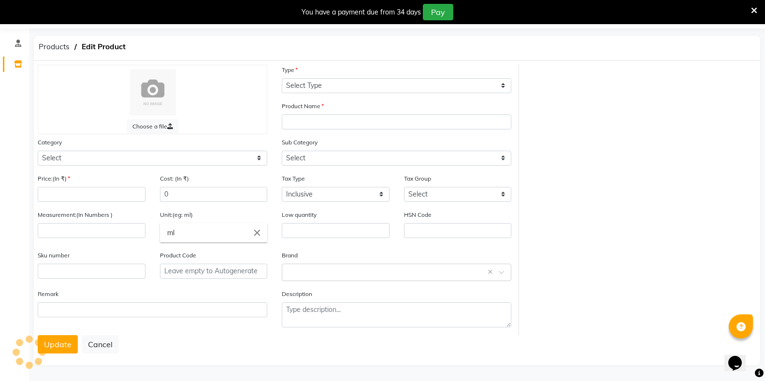
type input "gms"
type input "P11405"
select select "1112815000"
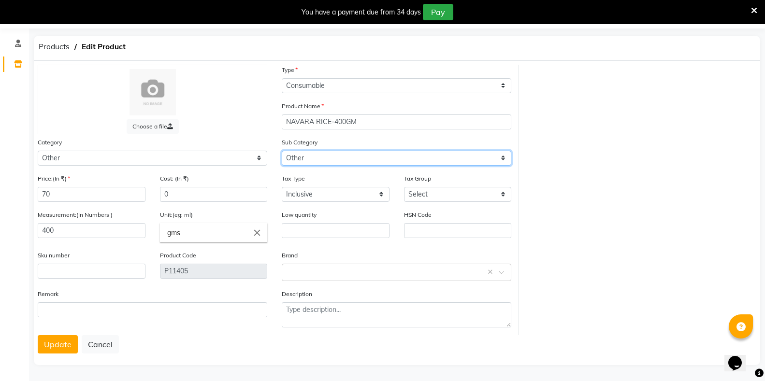
click at [305, 158] on select "Select Houskeeping Other" at bounding box center [397, 158] width 230 height 15
select select "1112815001"
click at [282, 151] on select "Select Houskeeping Other" at bounding box center [397, 158] width 230 height 15
click at [40, 344] on button "Update" at bounding box center [58, 344] width 40 height 18
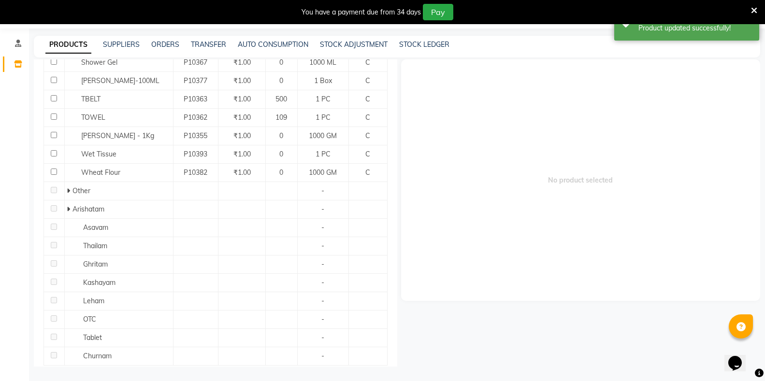
scroll to position [695, 0]
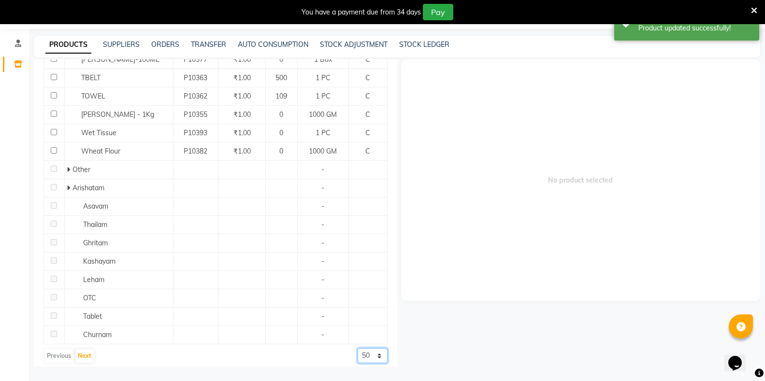
click at [358, 351] on select "50 100 500" at bounding box center [373, 356] width 30 height 15
select select "500"
click at [358, 349] on select "50 100 500" at bounding box center [373, 356] width 30 height 15
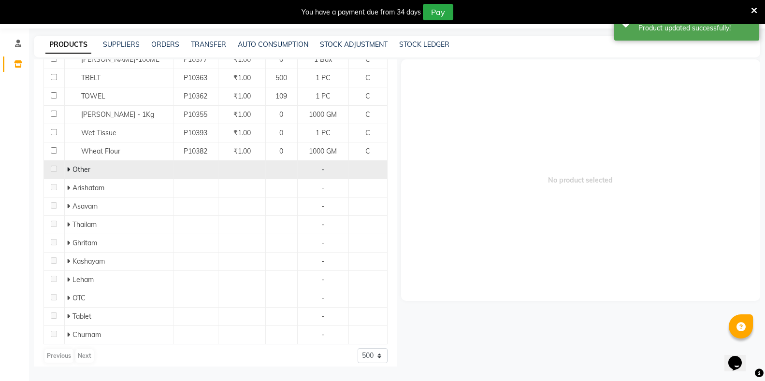
click at [125, 165] on div "Other" at bounding box center [118, 170] width 103 height 10
click at [71, 165] on span at bounding box center [70, 169] width 6 height 9
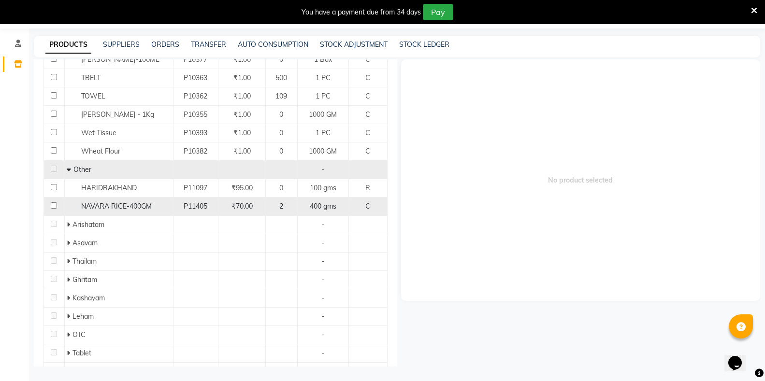
click at [52, 203] on input "checkbox" at bounding box center [54, 206] width 6 height 6
checkbox input "true"
select select
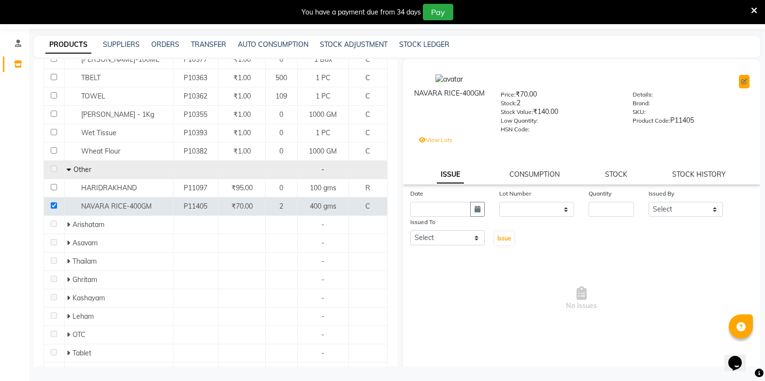
click at [742, 84] on icon at bounding box center [745, 82] width 6 height 6
select select "true"
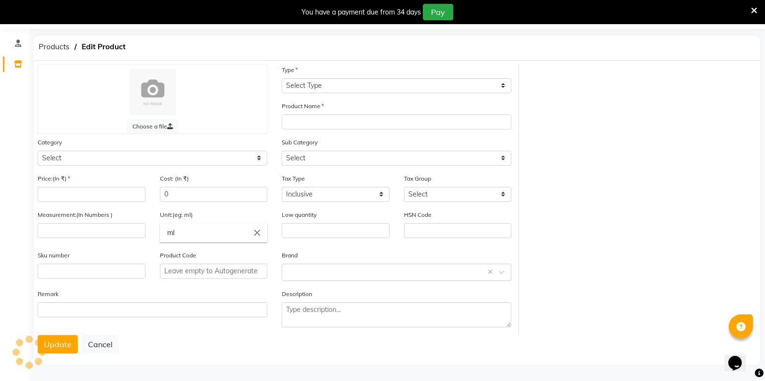
select select "C"
type input "NAVARA RICE-400GM"
select select
type input "70"
type input "400"
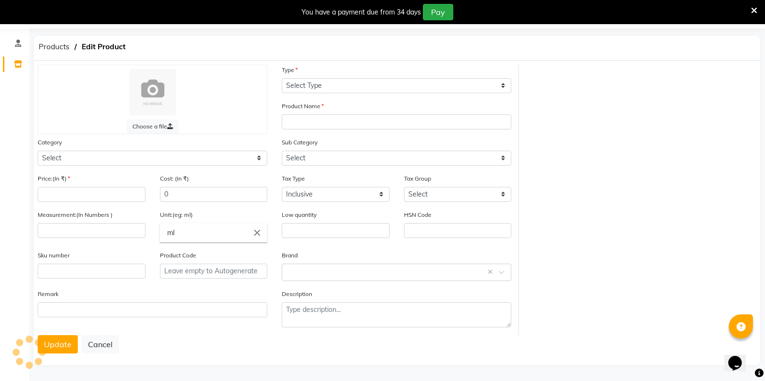
type input "gms"
type input "P11405"
select select "1112815000"
select select "1112815001"
click at [57, 349] on button "Update" at bounding box center [58, 344] width 40 height 18
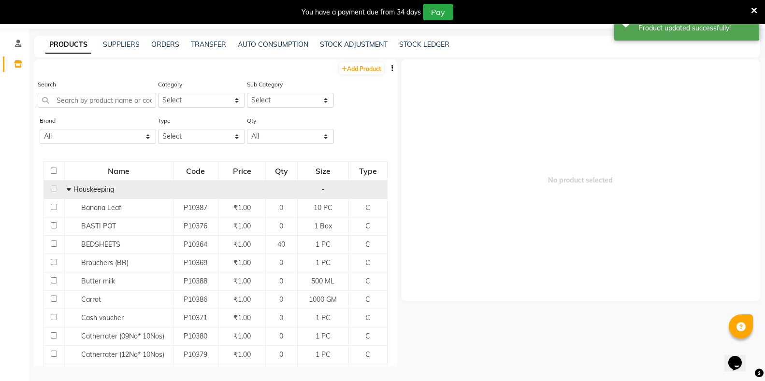
click at [69, 189] on icon at bounding box center [69, 189] width 4 height 7
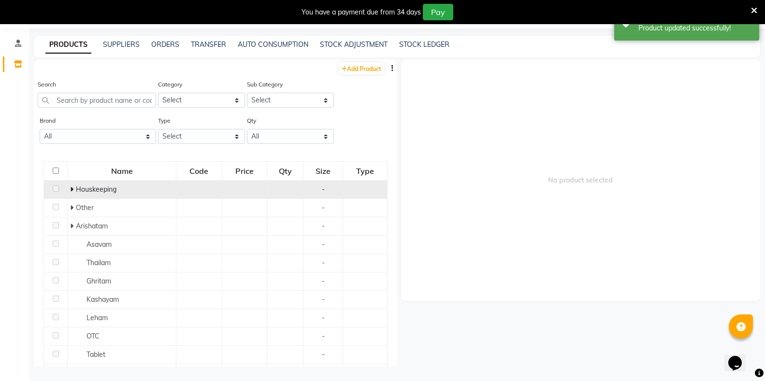
scroll to position [45, 0]
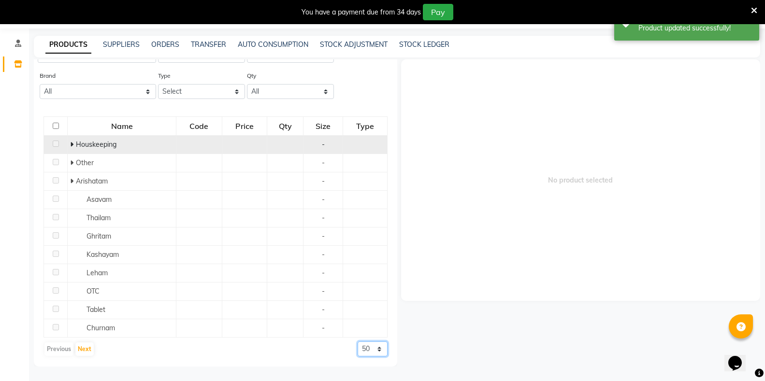
click at [361, 348] on select "50 100 500" at bounding box center [373, 349] width 30 height 15
select select "500"
click at [358, 342] on select "50 100 500" at bounding box center [373, 349] width 30 height 15
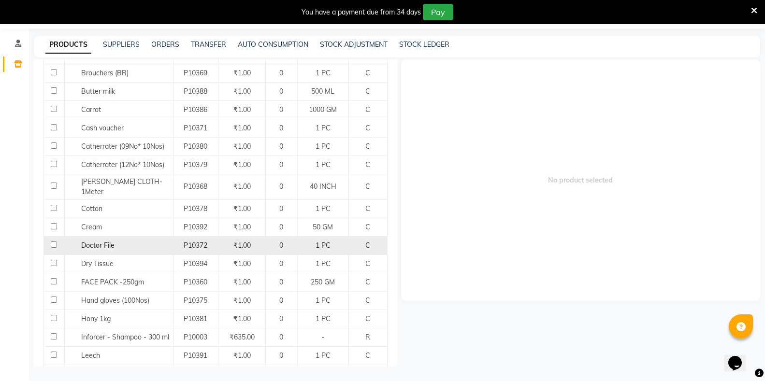
scroll to position [0, 0]
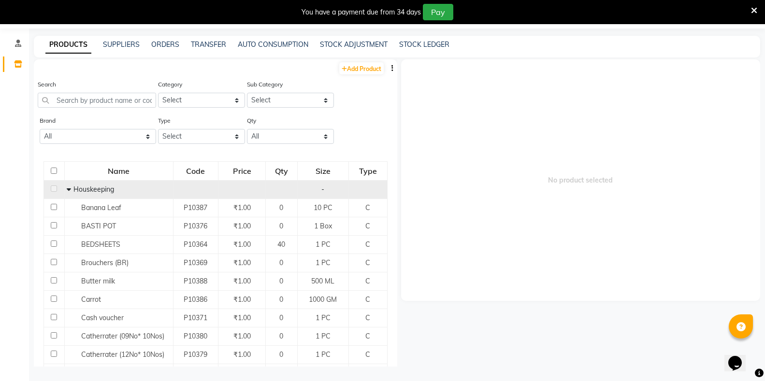
click at [67, 191] on icon at bounding box center [69, 189] width 4 height 7
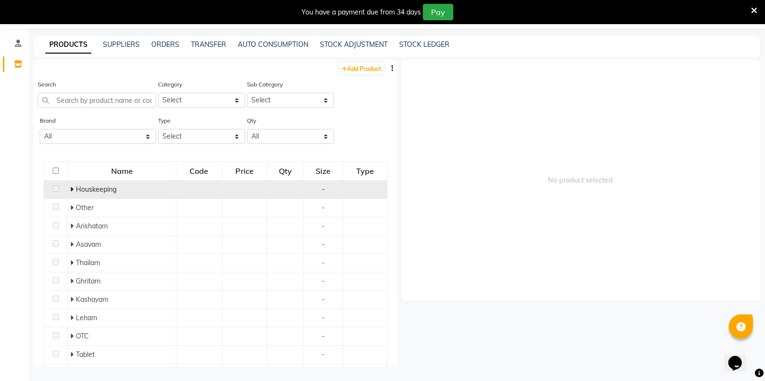
scroll to position [45, 0]
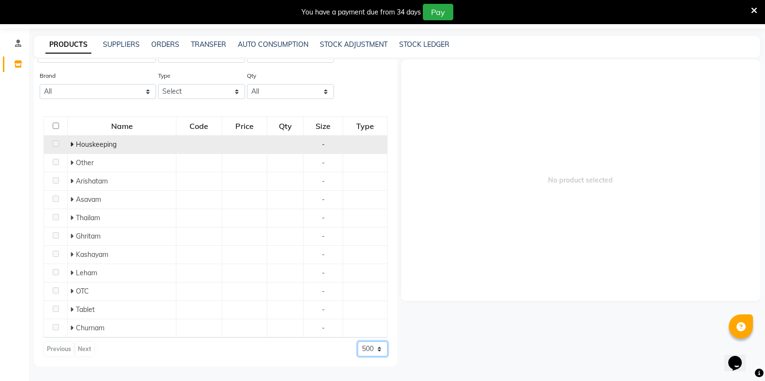
click at [358, 350] on select "50 100 500" at bounding box center [373, 349] width 30 height 15
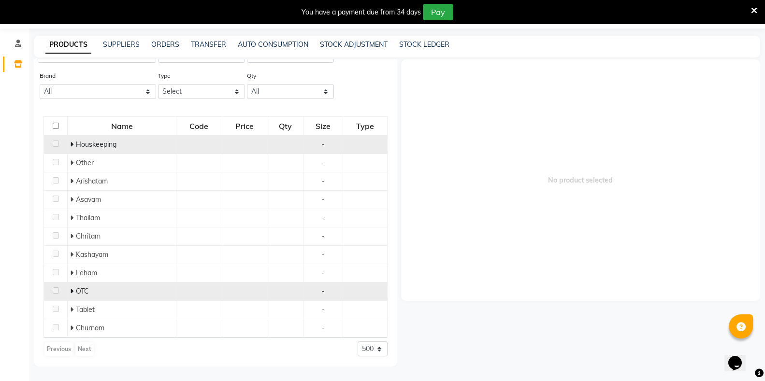
click at [72, 289] on icon at bounding box center [71, 291] width 3 height 7
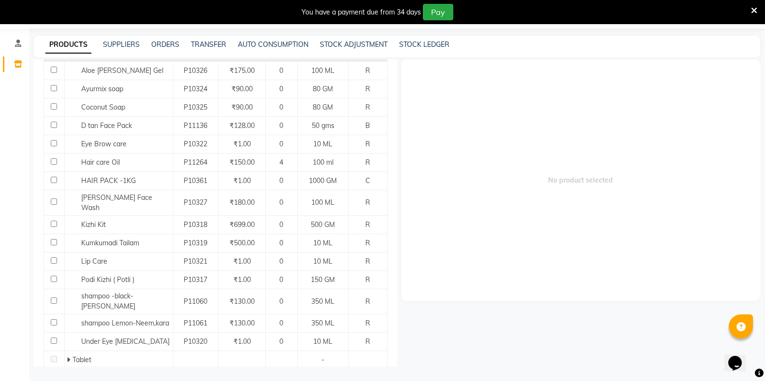
scroll to position [321, 0]
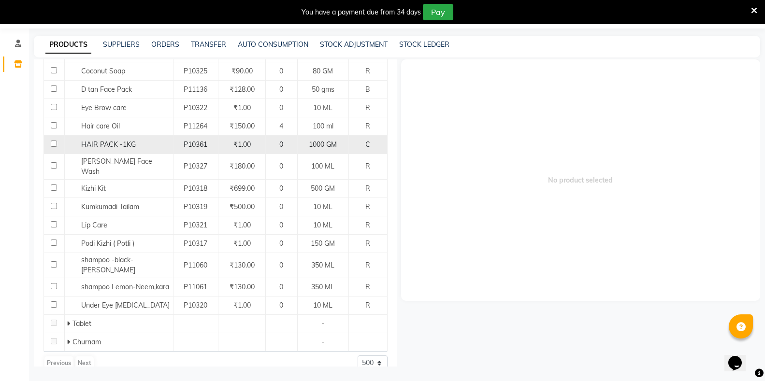
click at [54, 145] on input "checkbox" at bounding box center [54, 144] width 6 height 6
checkbox input "true"
select select
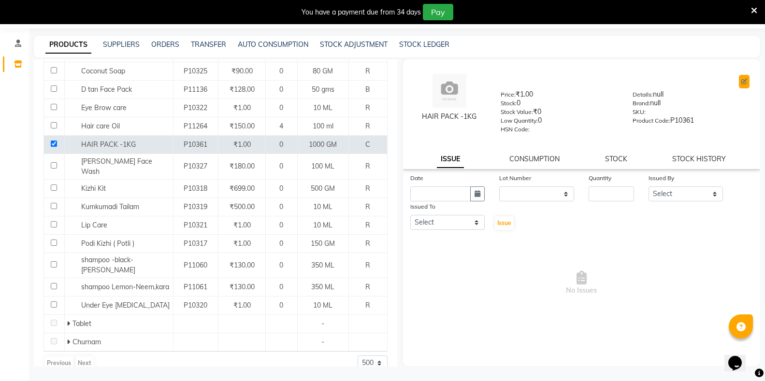
click at [744, 81] on icon at bounding box center [745, 82] width 6 height 6
select select "true"
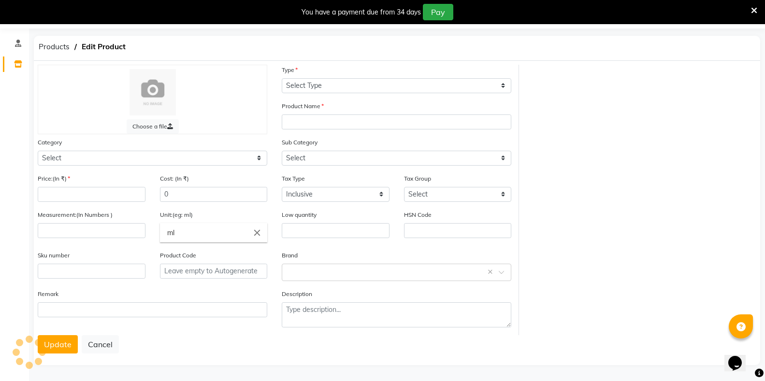
select select "C"
type input "HAIR PACK -1KG"
select select
type input "1"
type input "1000"
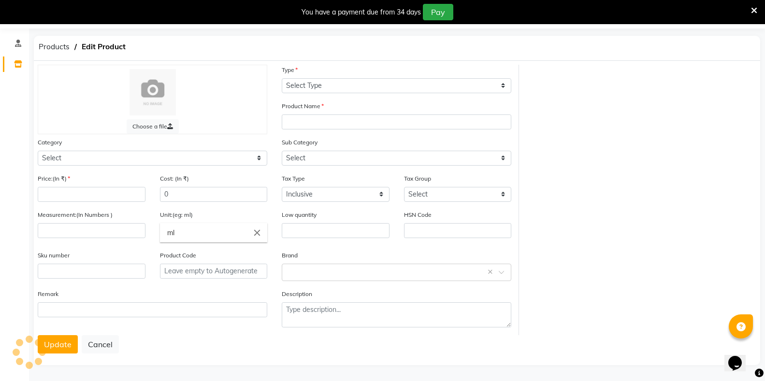
type input "GM"
type input "0"
type input "P10361"
type textarea "null"
select select "1112815700"
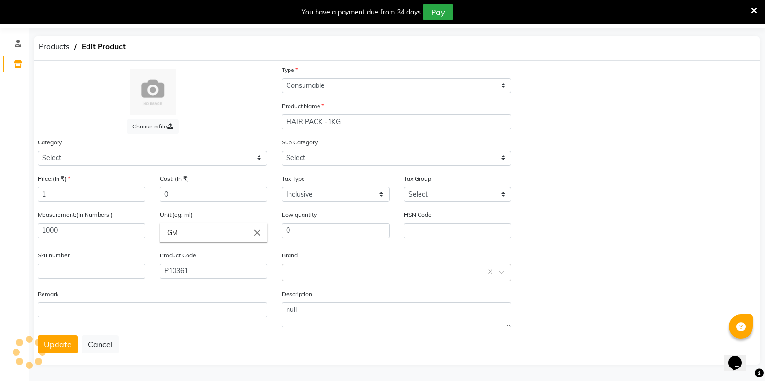
select select "11128157007"
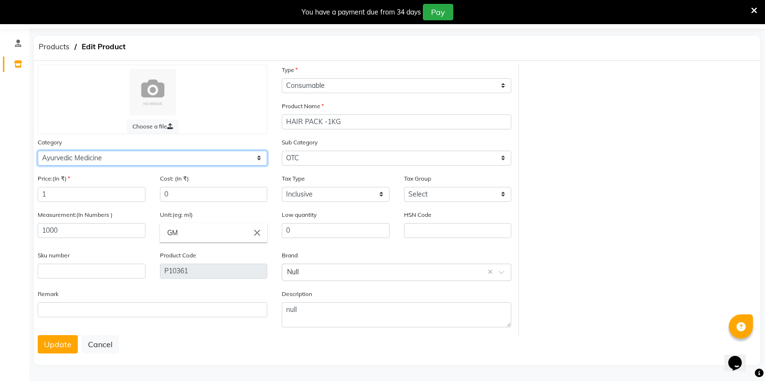
click at [156, 158] on select "Select Hair Skin Makeup Personal Care Appliances Classical Medicine OTC Proprie…" at bounding box center [153, 158] width 230 height 15
select select "1112815000"
click at [38, 151] on select "Select Hair Skin Makeup Personal Care Appliances Classical Medicine OTC Proprie…" at bounding box center [153, 158] width 230 height 15
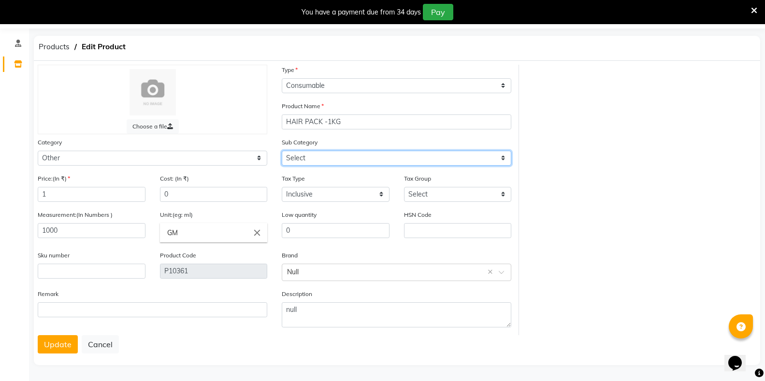
click at [305, 157] on select "Select Houskeeping Other" at bounding box center [397, 158] width 230 height 15
select select "1112815001"
click at [282, 151] on select "Select Houskeeping Other" at bounding box center [397, 158] width 230 height 15
click at [58, 344] on button "Update" at bounding box center [58, 344] width 40 height 18
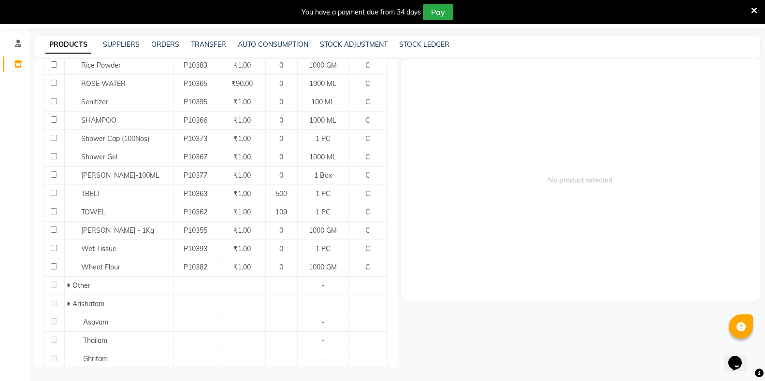
scroll to position [628, 0]
